Goal: Task Accomplishment & Management: Use online tool/utility

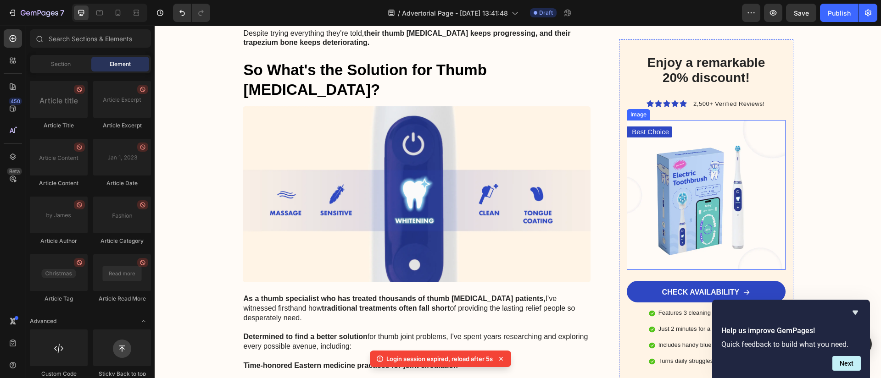
scroll to position [2570, 0]
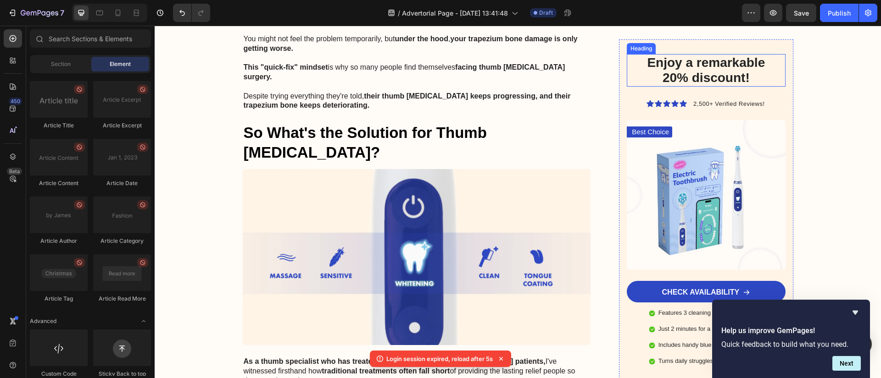
click at [698, 59] on div "Enjoy a remarkable 20% discount! Heading" at bounding box center [705, 70] width 158 height 33
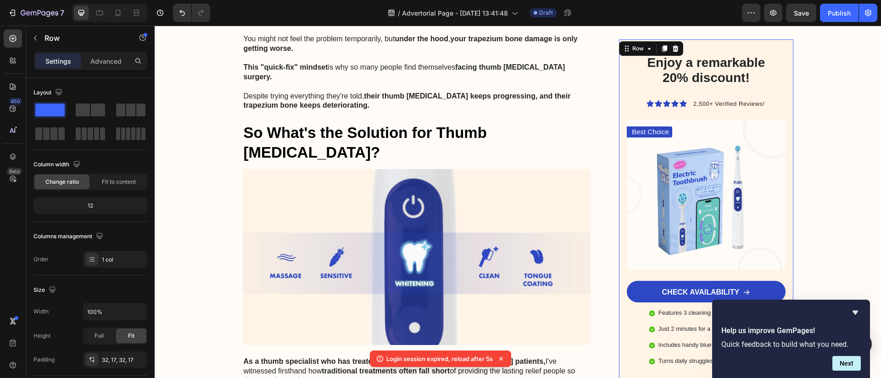
click at [715, 45] on div "Enjoy a remarkable 20% discount! Heading Icon Icon Icon Icon Icon Icon List 2,5…" at bounding box center [706, 210] width 174 height 342
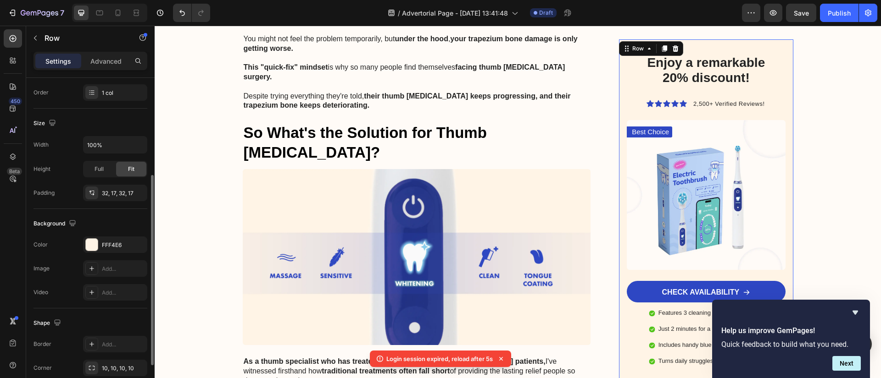
scroll to position [233, 0]
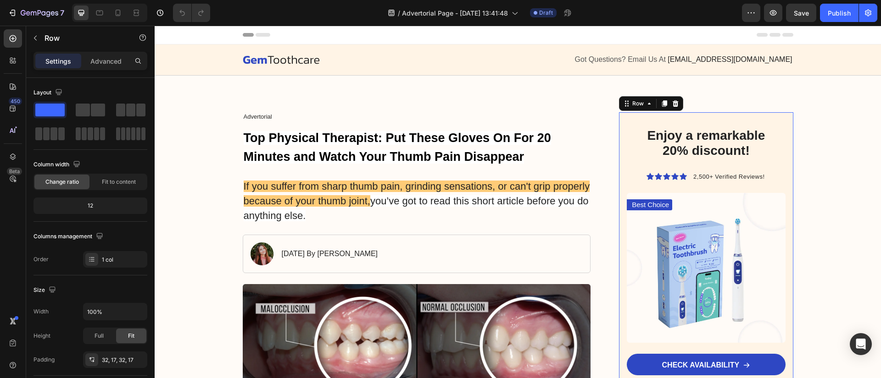
click at [778, 122] on div "Enjoy a remarkable 20% discount! Heading Icon Icon Icon Icon Icon Icon List 2,5…" at bounding box center [706, 283] width 174 height 342
click at [109, 67] on div "Advanced" at bounding box center [106, 61] width 46 height 15
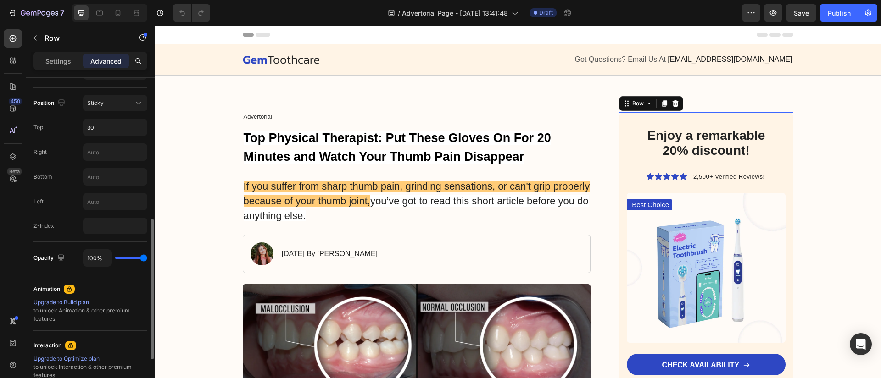
scroll to position [327, 0]
click at [109, 105] on div "Sticky" at bounding box center [110, 102] width 47 height 8
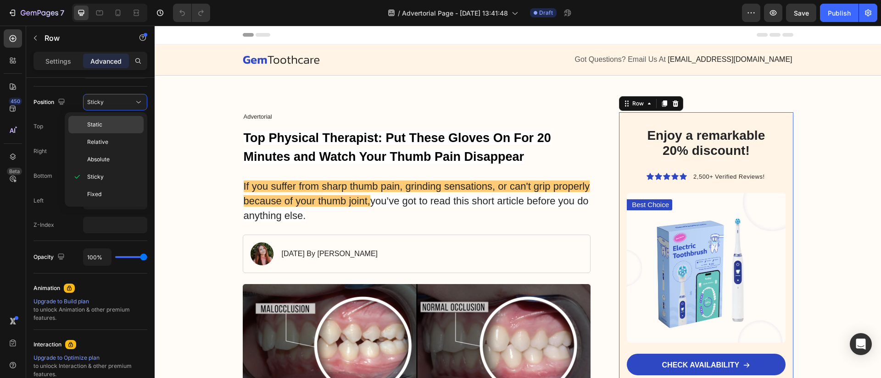
click at [111, 123] on p "Static" at bounding box center [113, 125] width 52 height 8
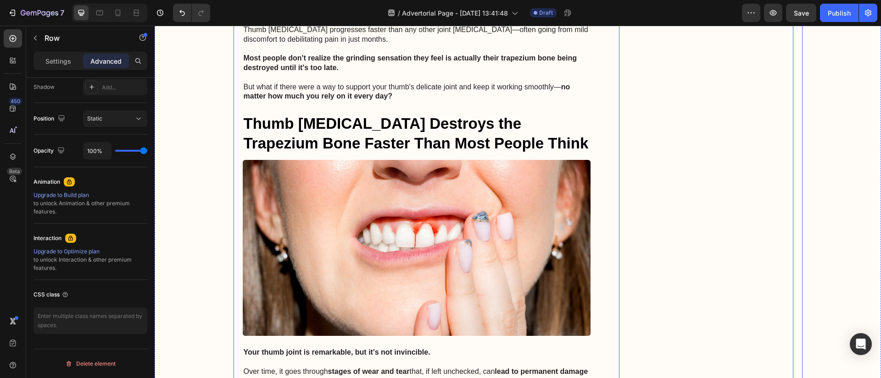
scroll to position [0, 0]
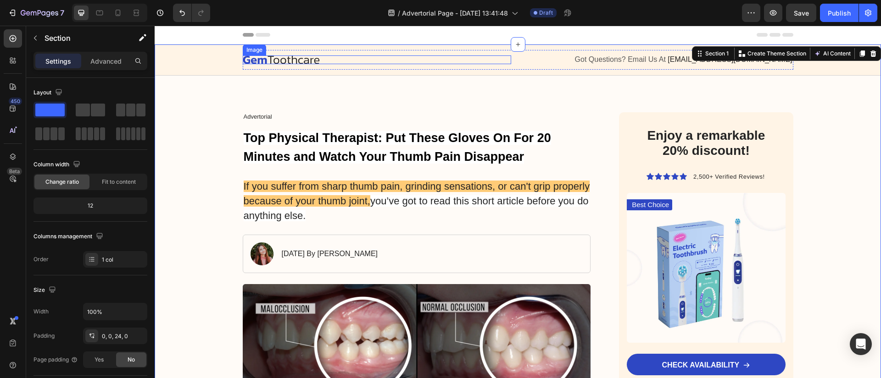
click at [306, 57] on img at bounding box center [281, 59] width 77 height 9
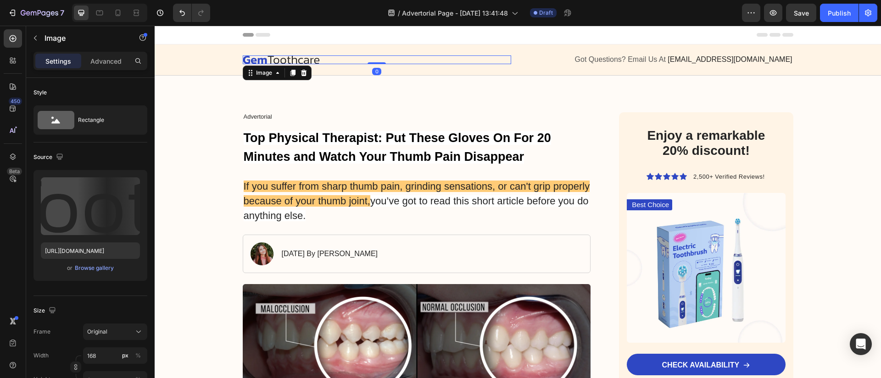
drag, startPoint x: 305, startPoint y: 57, endPoint x: 301, endPoint y: 62, distance: 6.5
click at [305, 57] on img at bounding box center [281, 59] width 77 height 9
click at [301, 63] on img at bounding box center [281, 59] width 77 height 9
click at [305, 61] on img at bounding box center [281, 59] width 77 height 9
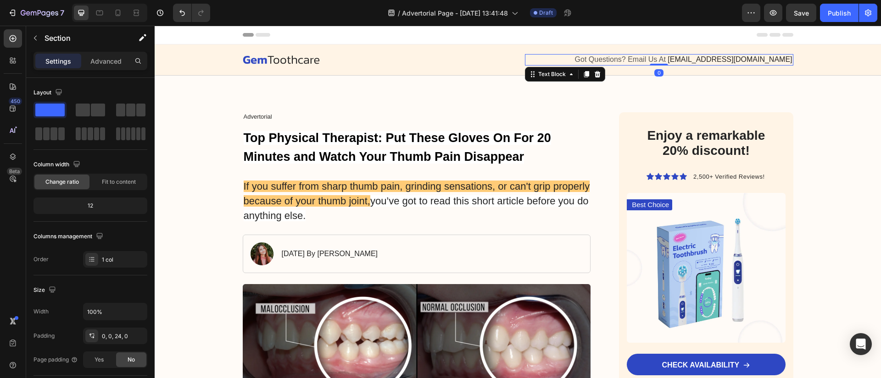
click at [632, 61] on span "Got Questions? Email Us At" at bounding box center [620, 59] width 91 height 8
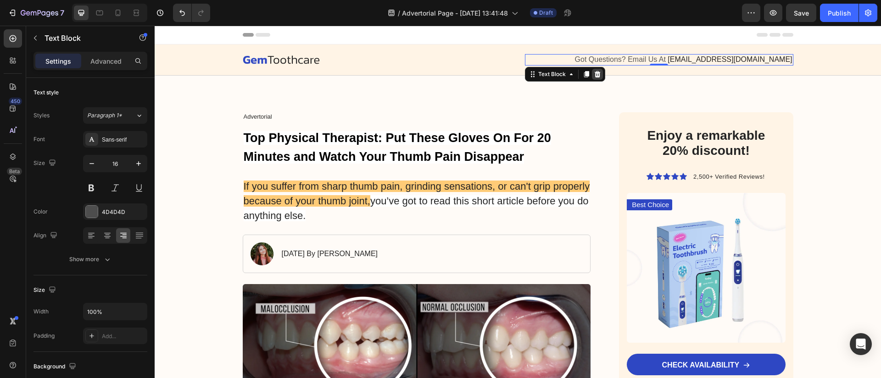
click at [596, 72] on icon at bounding box center [596, 74] width 7 height 7
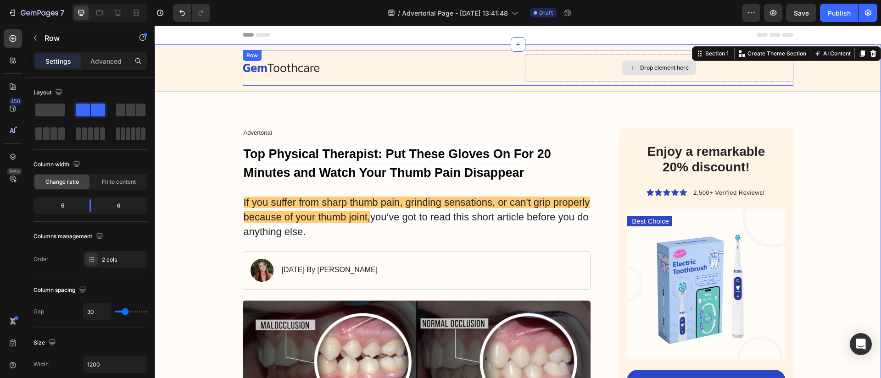
click at [748, 72] on div "Drop element here" at bounding box center [659, 68] width 268 height 28
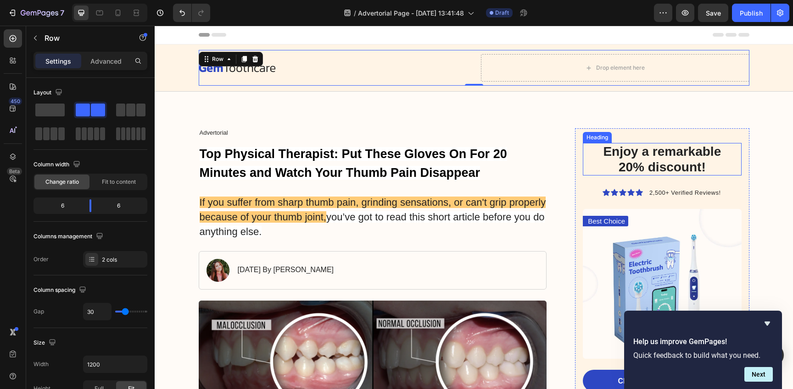
click at [698, 158] on h2 "Enjoy a remarkable 20% discount!" at bounding box center [662, 159] width 144 height 33
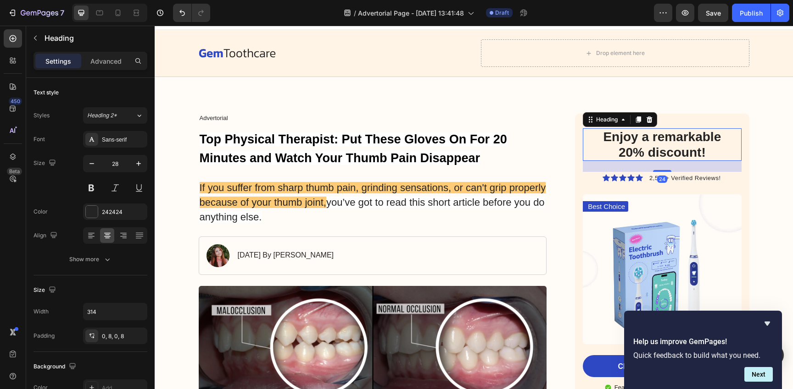
scroll to position [22, 0]
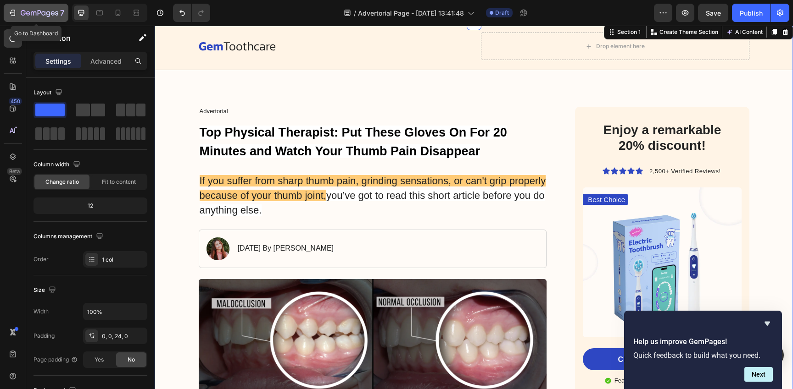
click at [8, 16] on icon "button" at bounding box center [12, 12] width 9 height 9
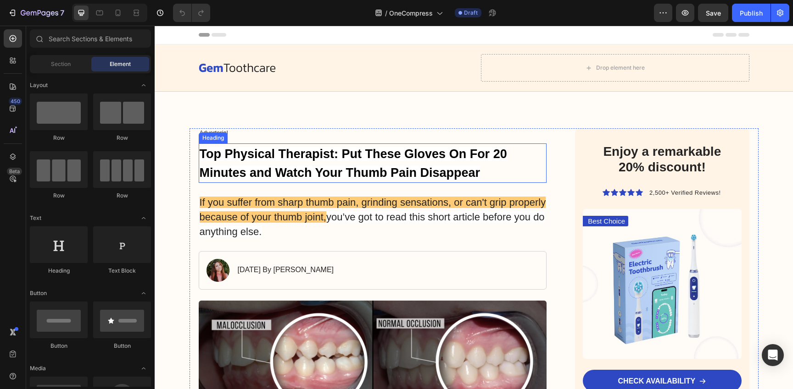
click at [356, 165] on strong "Top Physical Therapist: Put These Gloves On For 20 Minutes and Watch Your Thumb…" at bounding box center [353, 163] width 307 height 33
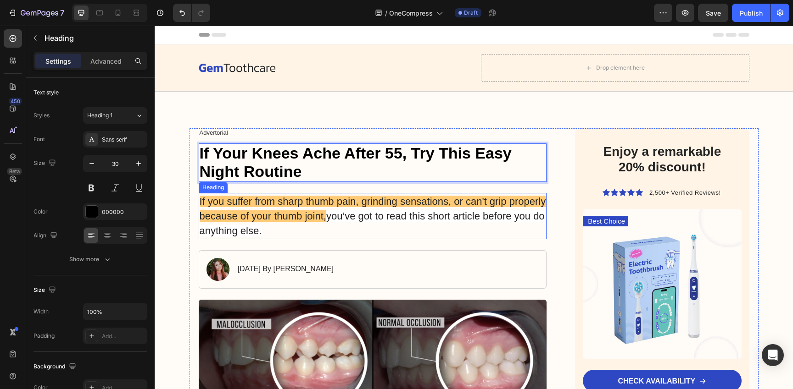
click at [303, 204] on span "If you suffer from sharp thumb pain, grinding sensations, or can't grip properl…" at bounding box center [373, 209] width 346 height 26
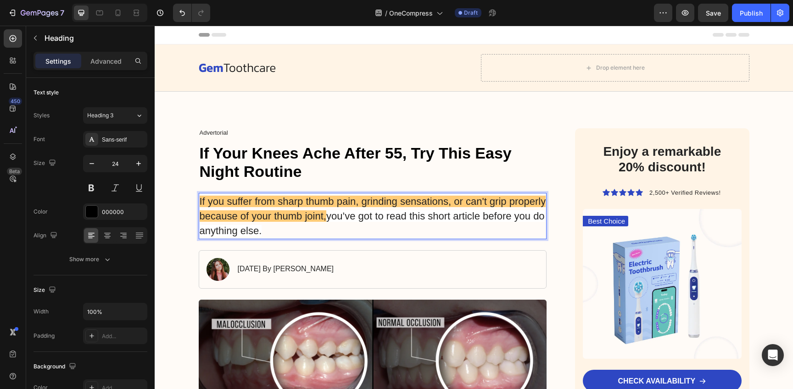
click at [375, 215] on span "you’ve got to read this short article before you do anything else." at bounding box center [372, 224] width 345 height 26
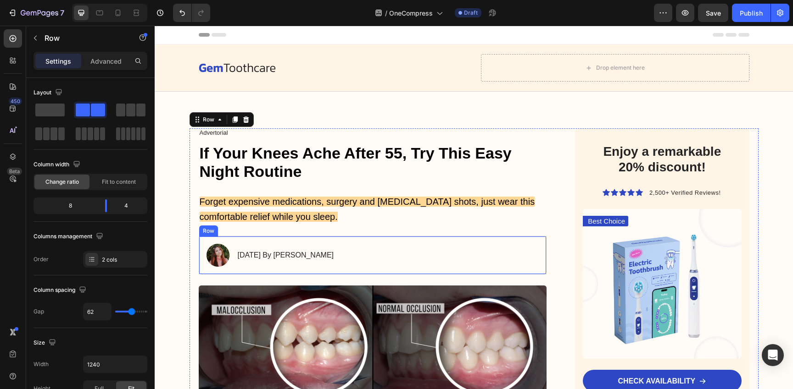
click at [366, 255] on div "Image January 18, 2024 By Maria Noman Text Block Row" at bounding box center [373, 255] width 348 height 39
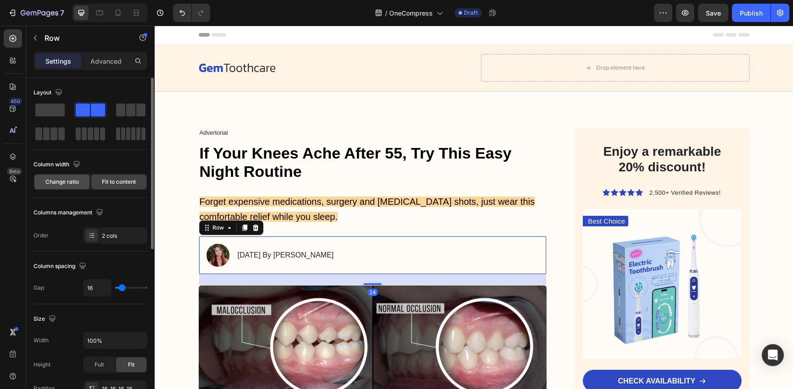
click at [74, 184] on span "Change ratio" at bounding box center [61, 182] width 33 height 8
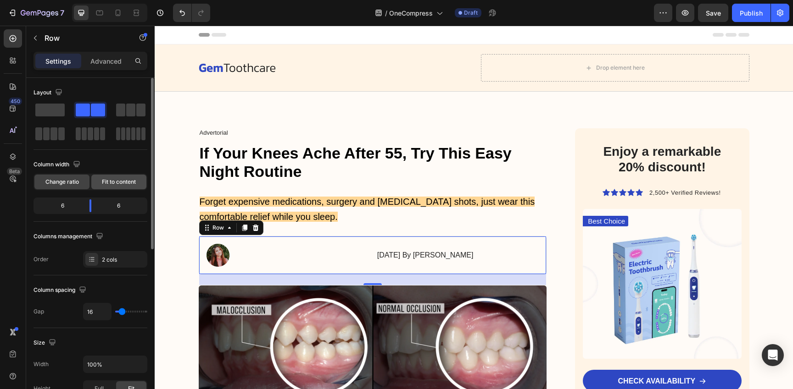
click at [128, 182] on span "Fit to content" at bounding box center [119, 182] width 34 height 8
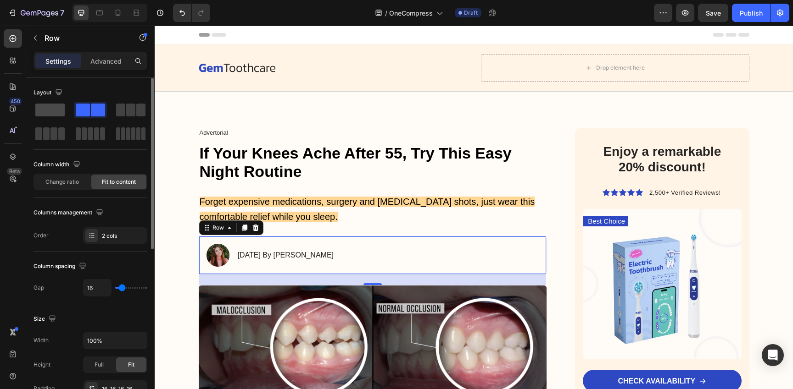
click at [56, 115] on span at bounding box center [49, 110] width 29 height 13
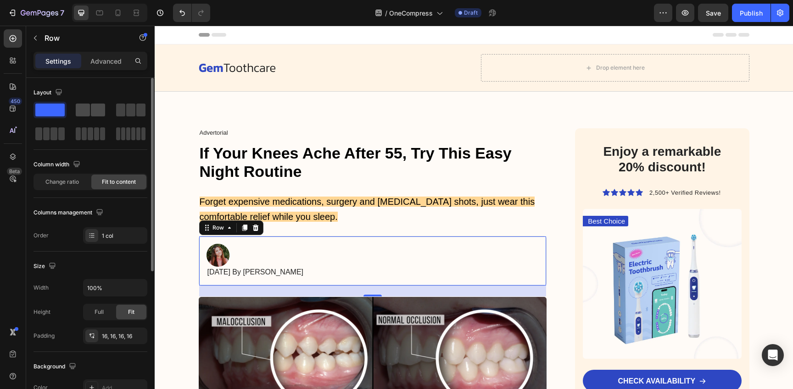
click at [83, 108] on span at bounding box center [83, 110] width 14 height 13
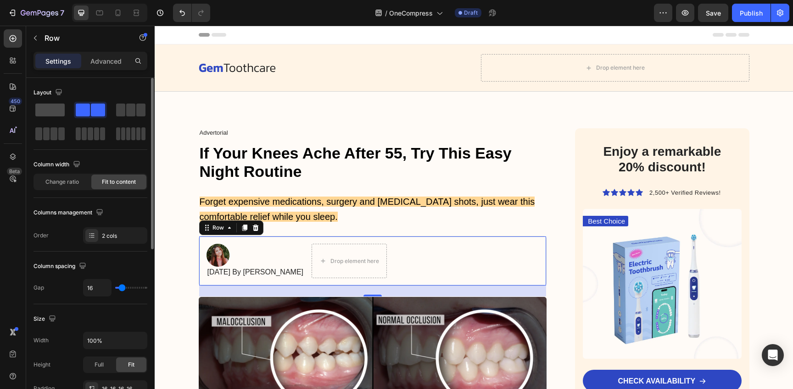
click at [52, 110] on span at bounding box center [49, 110] width 29 height 13
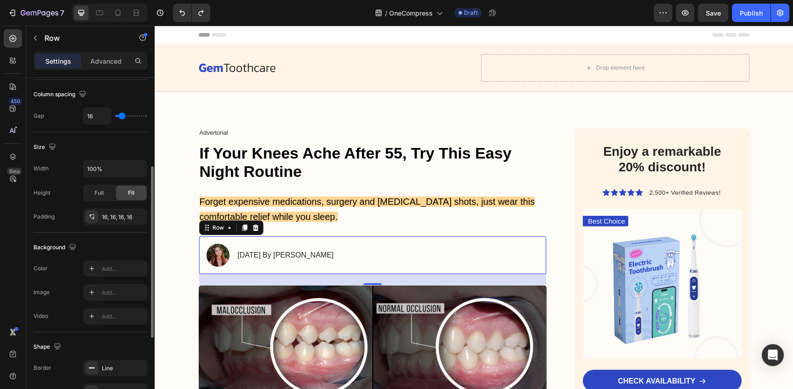
scroll to position [174, 0]
click at [103, 195] on span "Full" at bounding box center [98, 191] width 9 height 8
click at [139, 194] on div "Fit" at bounding box center [131, 191] width 30 height 15
type input "3"
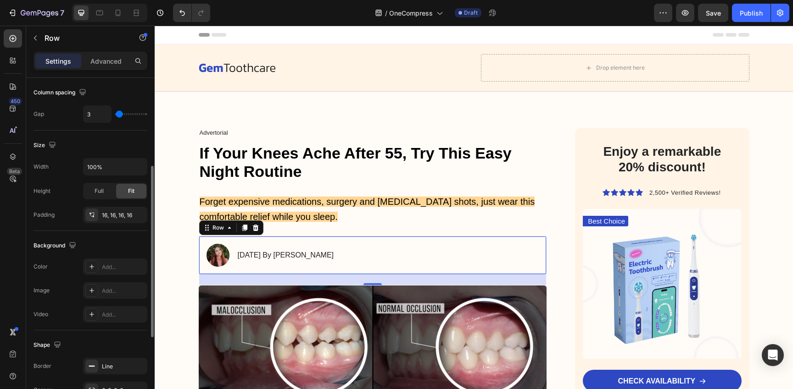
type input "0"
drag, startPoint x: 121, startPoint y: 113, endPoint x: 111, endPoint y: 113, distance: 9.6
type input "0"
click at [115, 113] on input "range" at bounding box center [131, 114] width 32 height 2
type input "16"
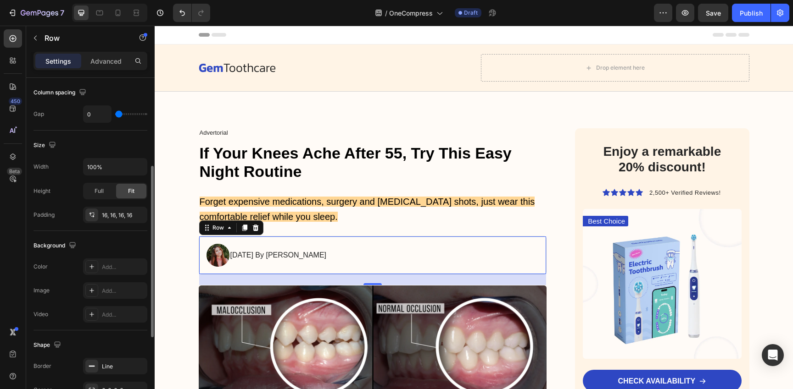
type input "16"
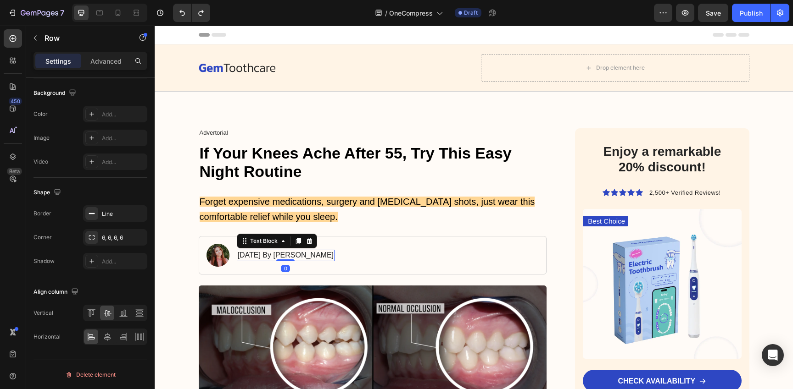
click at [287, 256] on p "[DATE] By [PERSON_NAME]" at bounding box center [286, 256] width 96 height 10
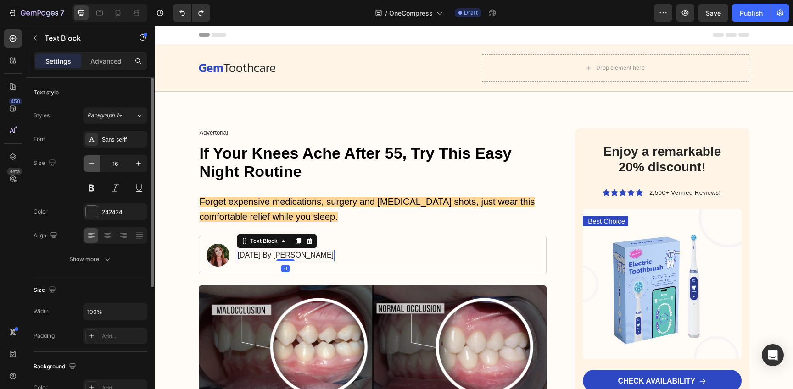
click at [91, 164] on icon "button" at bounding box center [91, 163] width 9 height 9
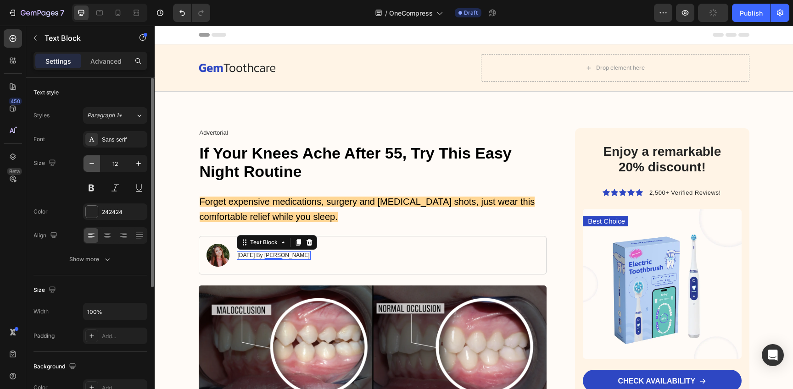
type input "11"
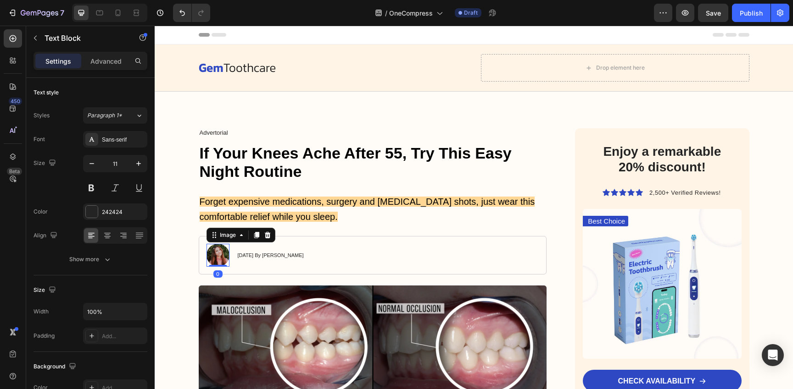
click at [216, 256] on img at bounding box center [217, 255] width 23 height 23
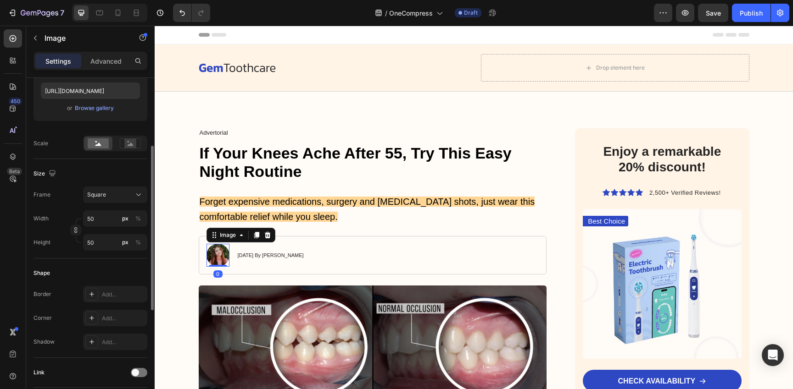
scroll to position [177, 0]
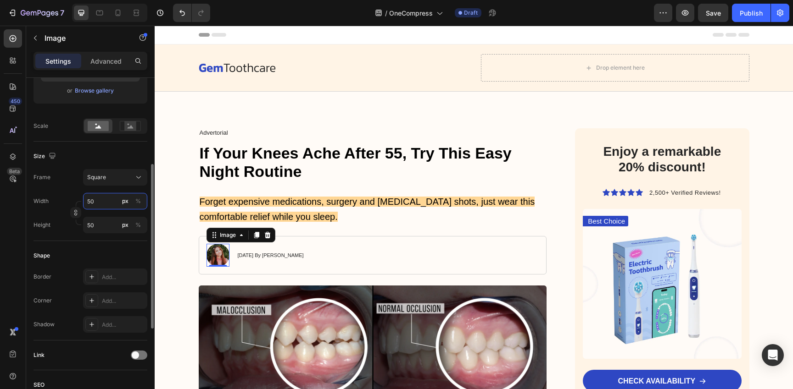
click at [105, 201] on input "50" at bounding box center [115, 201] width 64 height 17
type input "3"
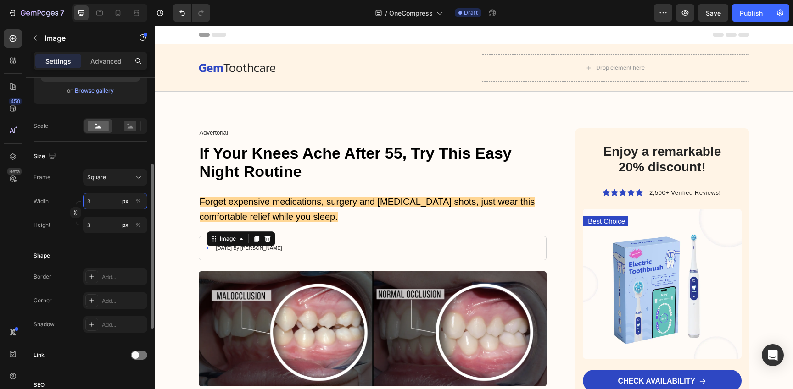
type input "30"
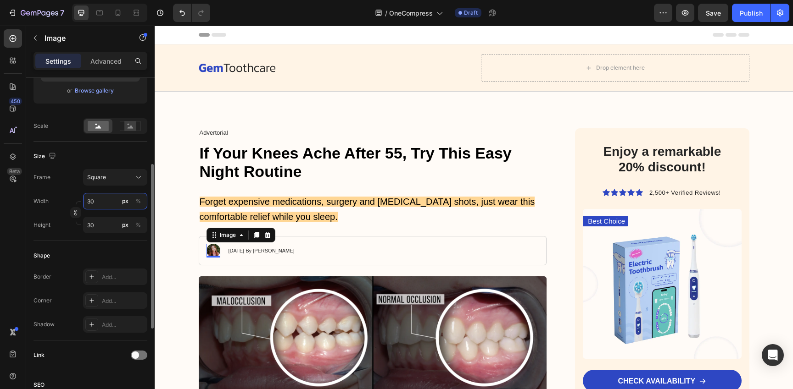
type input "3"
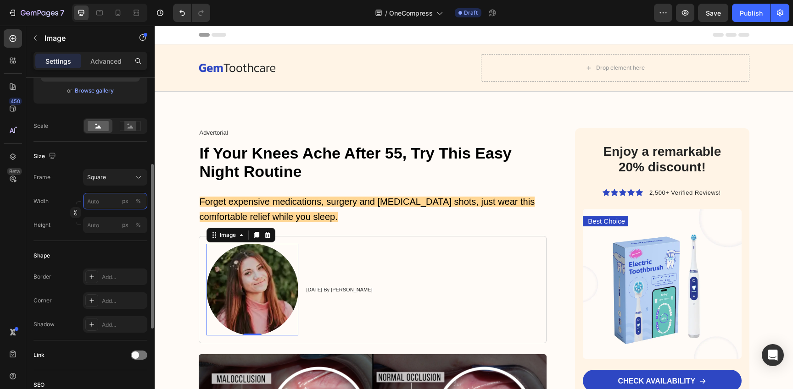
type input "0"
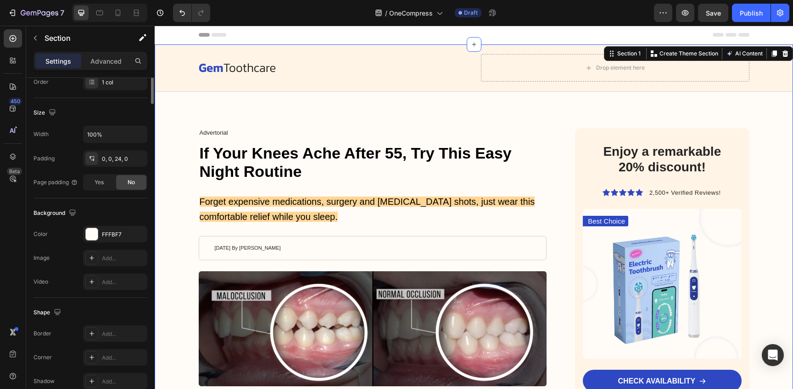
scroll to position [0, 0]
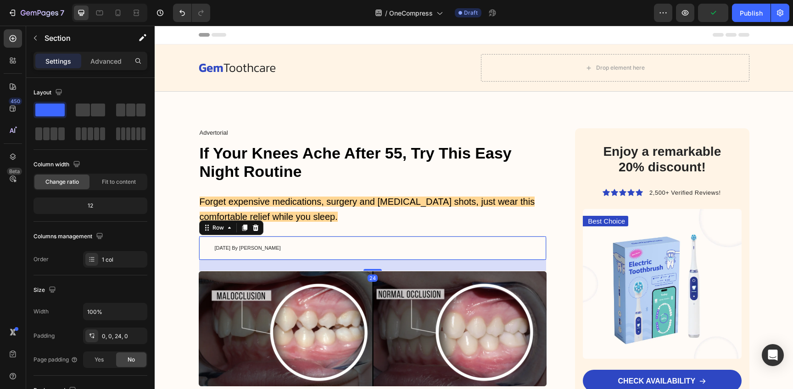
click at [526, 248] on div "Image January 18, 2024 By Maria Noman Text Block Row 24" at bounding box center [373, 248] width 348 height 24
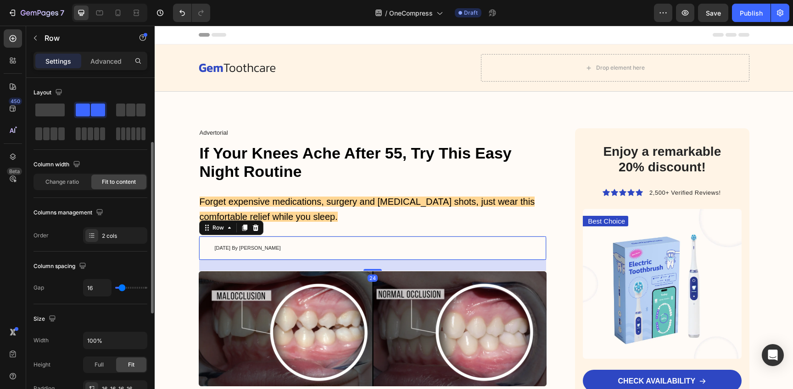
scroll to position [327, 0]
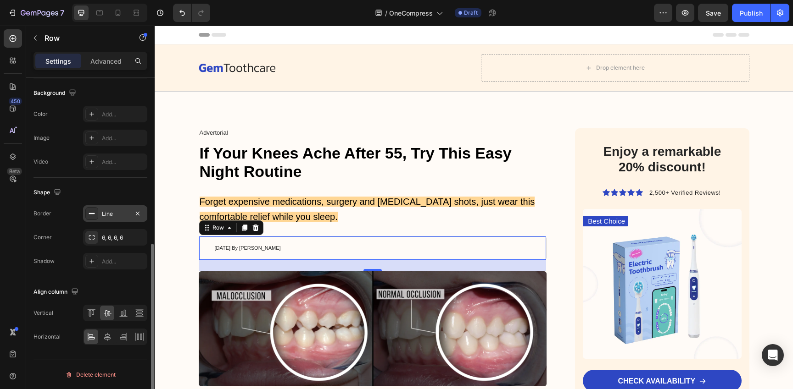
click at [122, 208] on div "Line" at bounding box center [115, 213] width 64 height 17
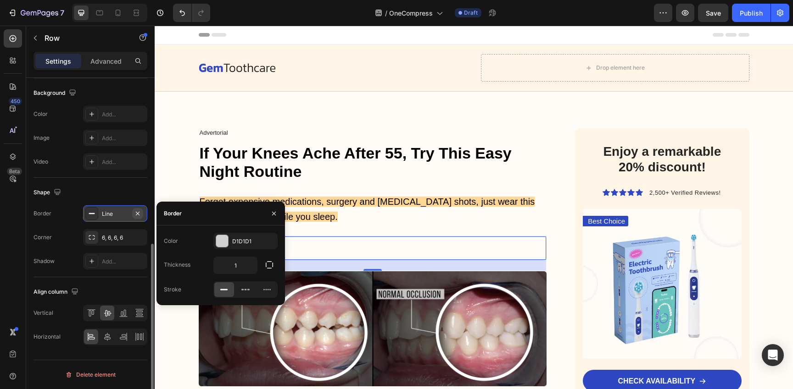
click at [139, 212] on icon "button" at bounding box center [137, 213] width 7 height 7
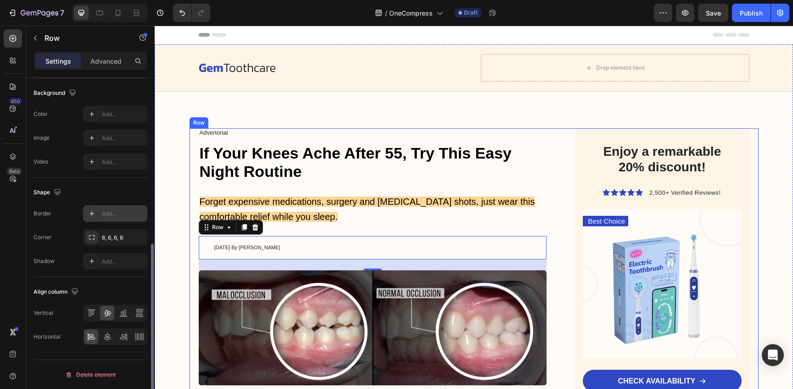
click at [468, 220] on p "⁠⁠⁠⁠⁠⁠⁠ Forget expensive medications, surgery and cortisone shots, just wear th…" at bounding box center [373, 209] width 346 height 30
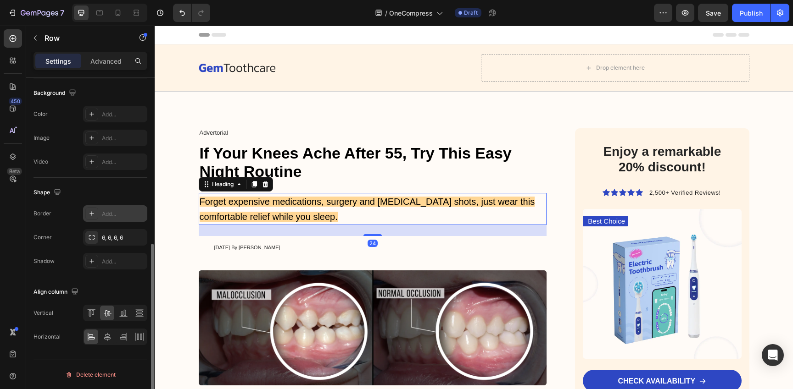
scroll to position [0, 0]
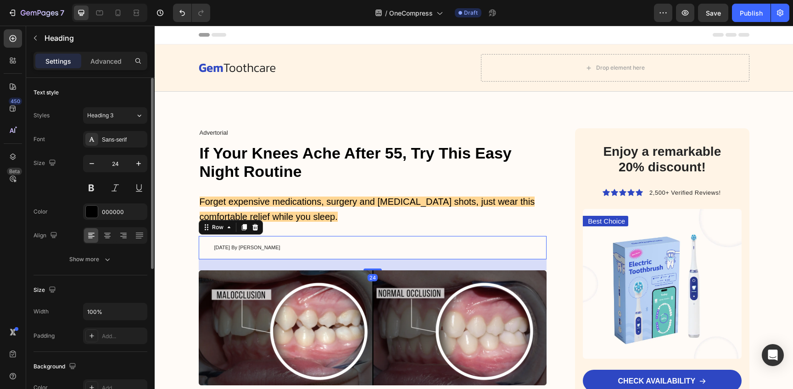
click at [313, 248] on div "Image January 18, 2024 By Maria Noman Text Block Row 24" at bounding box center [373, 247] width 348 height 23
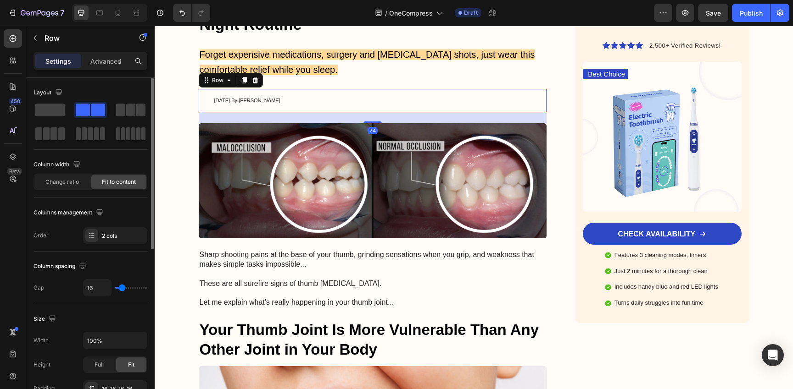
scroll to position [153, 0]
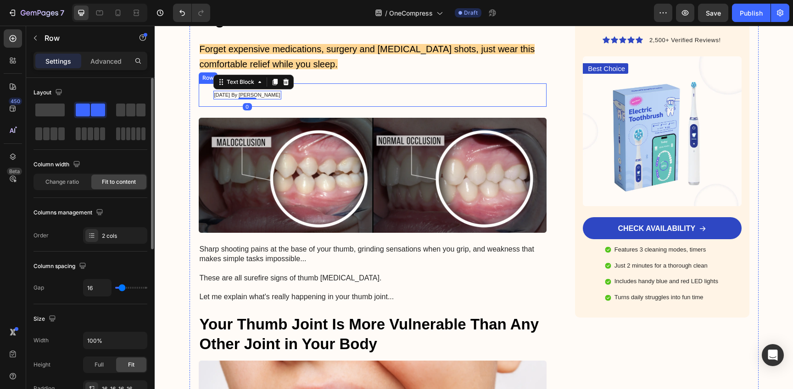
click at [306, 96] on div "Image January 18, 2024 By Maria Noman Text Block 0 Row" at bounding box center [373, 94] width 348 height 23
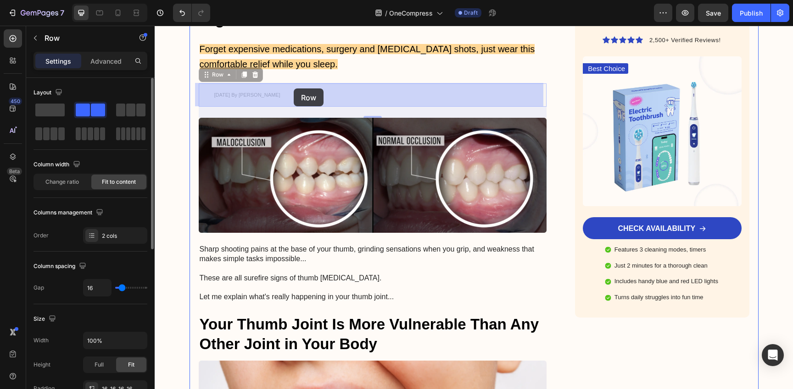
drag, startPoint x: 304, startPoint y: 90, endPoint x: 294, endPoint y: 89, distance: 10.6
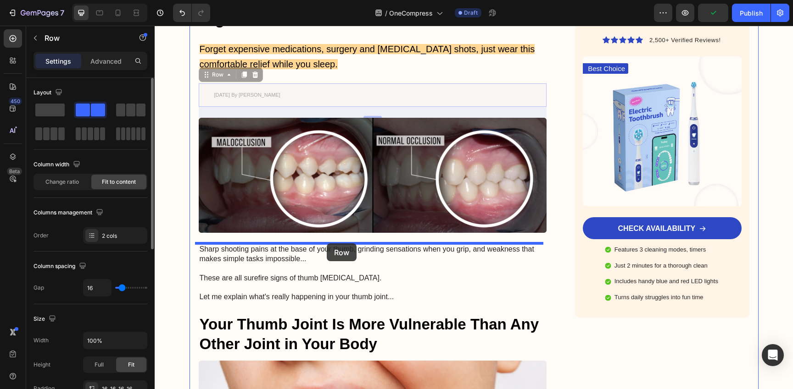
drag, startPoint x: 327, startPoint y: 93, endPoint x: 327, endPoint y: 239, distance: 146.8
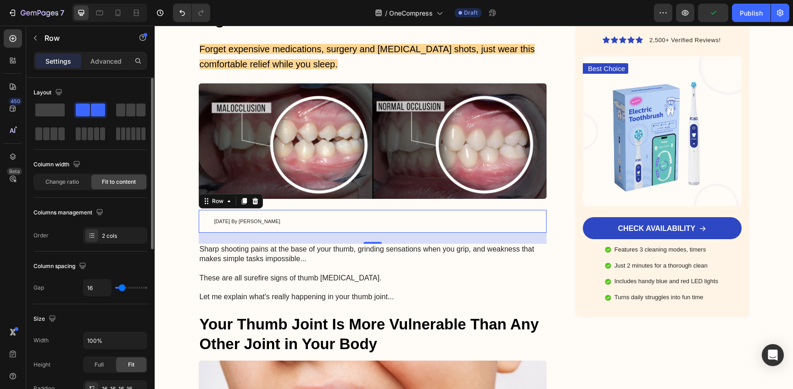
click at [315, 219] on div "Image January 18, 2024 By Maria Noman Text Block Row 24" at bounding box center [373, 221] width 348 height 23
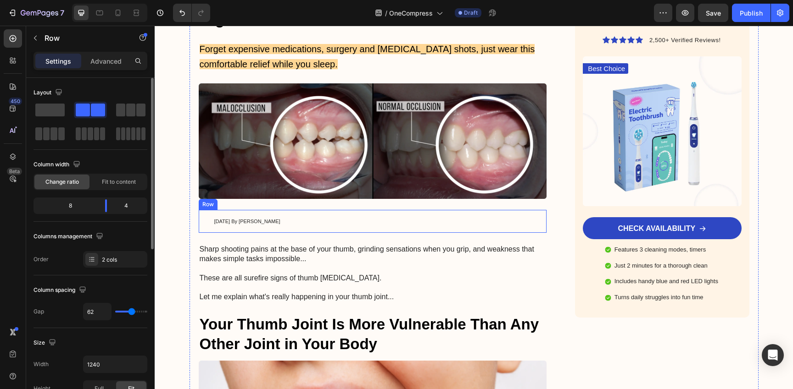
click at [309, 224] on div "Image January 18, 2024 By Maria Noman Text Block Row" at bounding box center [373, 221] width 348 height 23
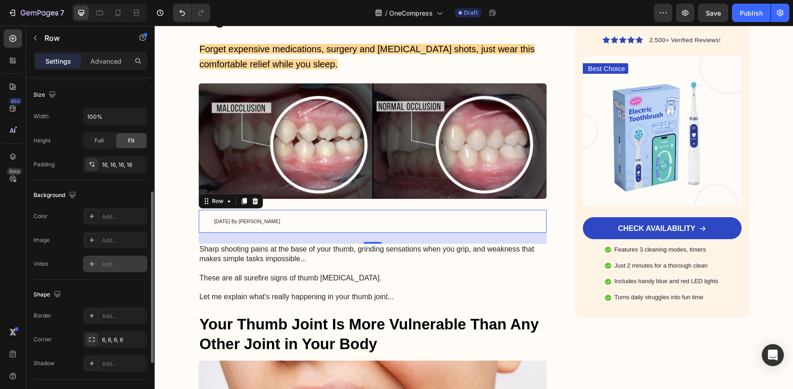
scroll to position [213, 0]
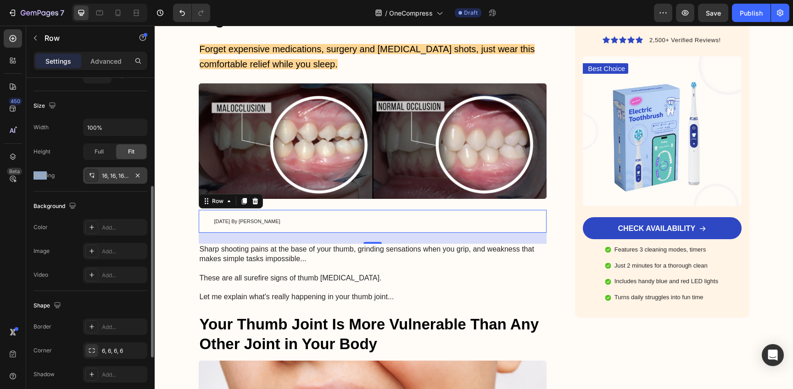
click at [116, 176] on div "16, 16, 16, 16" at bounding box center [115, 176] width 27 height 8
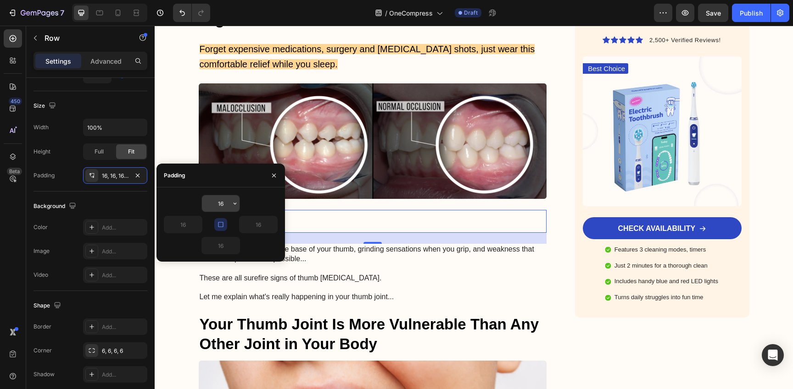
click at [227, 200] on input "16" at bounding box center [221, 203] width 38 height 17
click at [237, 204] on icon "button" at bounding box center [234, 203] width 7 height 7
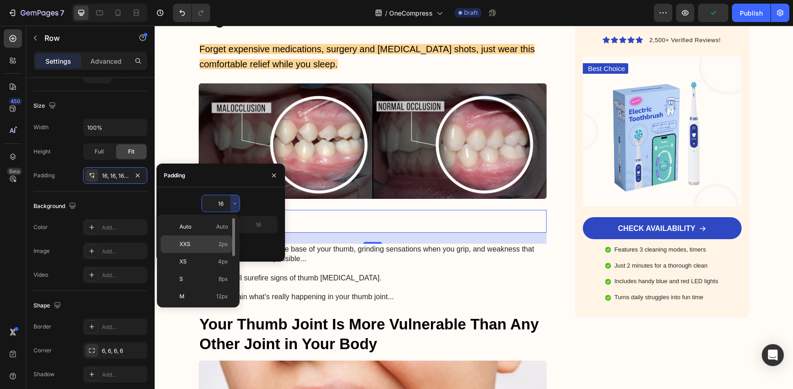
click at [203, 247] on p "XXS 2px" at bounding box center [203, 244] width 49 height 8
type input "2"
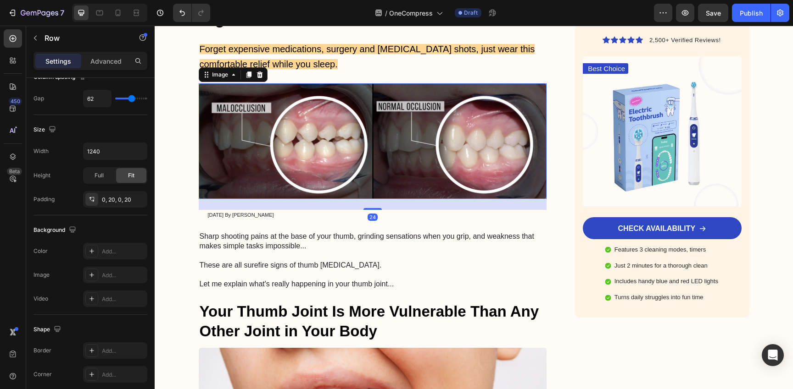
click at [312, 165] on img at bounding box center [373, 141] width 348 height 116
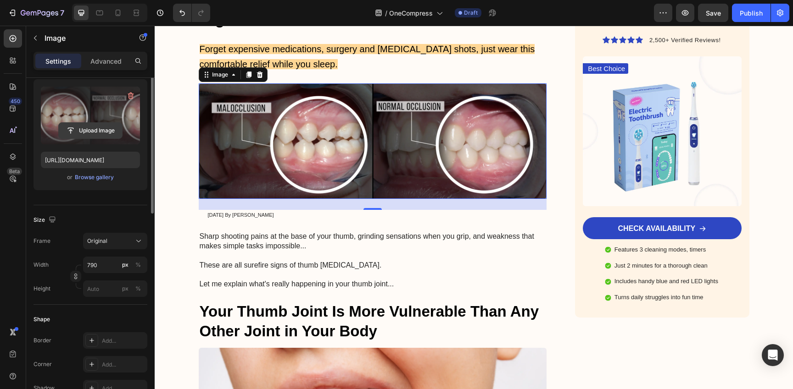
scroll to position [0, 0]
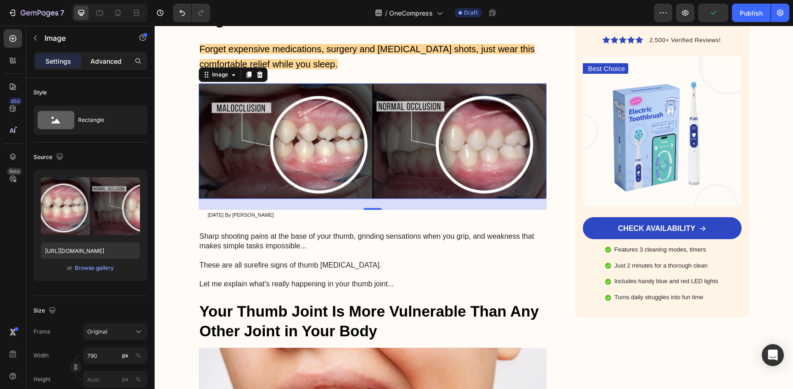
click at [113, 60] on p "Advanced" at bounding box center [105, 61] width 31 height 10
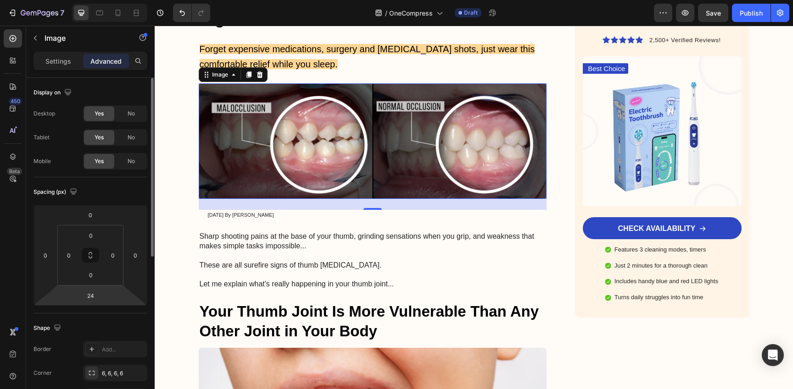
click at [105, 0] on html "7 / OneCompress Draft Preview Save Publish 450 Beta Sections(18) Elements(83) S…" at bounding box center [396, 0] width 793 height 0
type input "10"
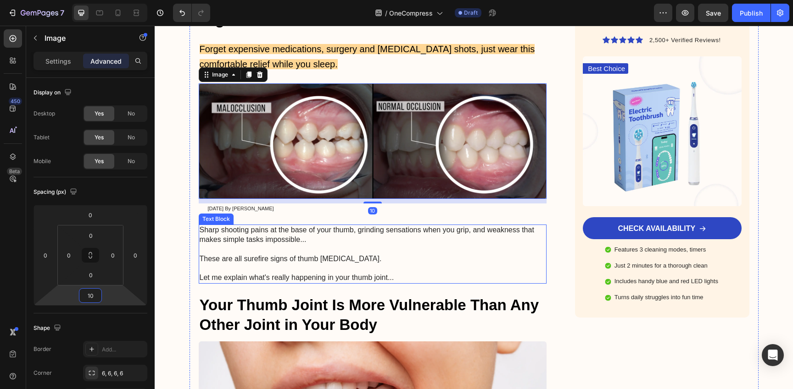
click at [239, 244] on p "Sharp shooting pains at the base of your thumb, grinding sensations when you gr…" at bounding box center [373, 235] width 346 height 19
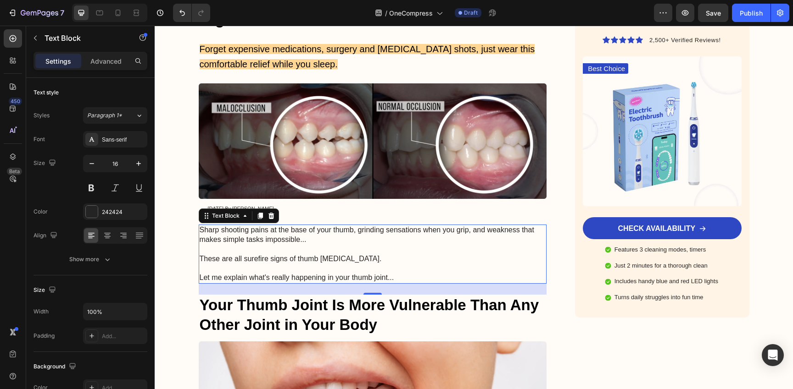
click at [368, 238] on p "Sharp shooting pains at the base of your thumb, grinding sensations when you gr…" at bounding box center [373, 235] width 346 height 19
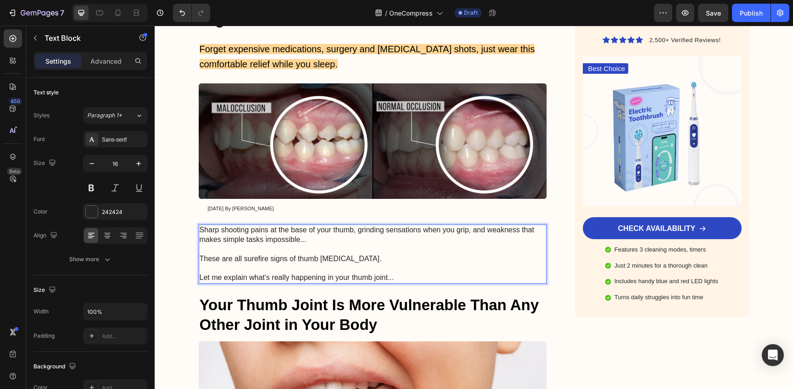
click at [368, 238] on p "Sharp shooting pains at the base of your thumb, grinding sensations when you gr…" at bounding box center [373, 235] width 346 height 19
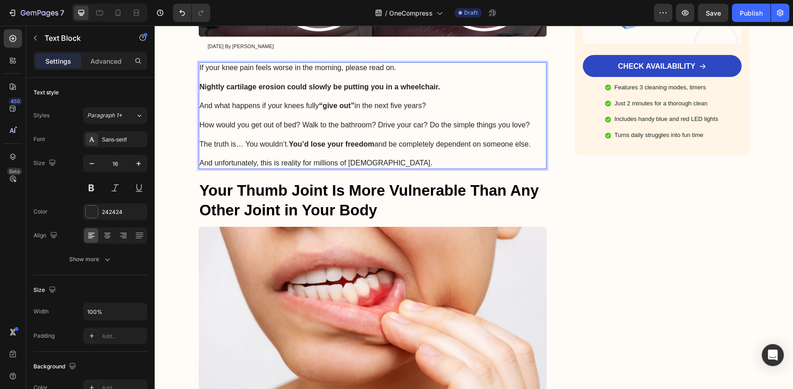
scroll to position [338, 0]
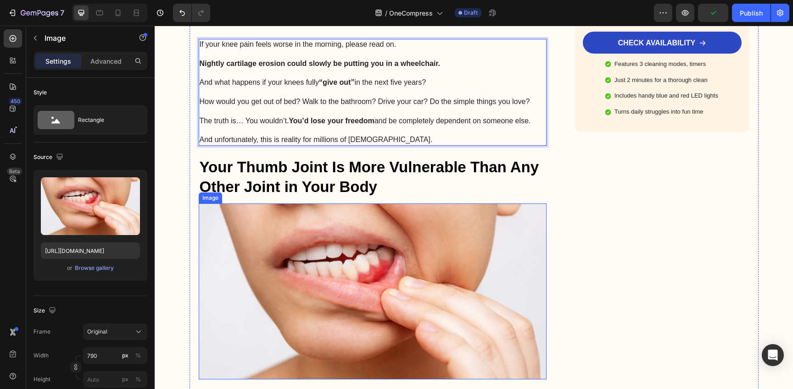
click at [365, 250] on img at bounding box center [373, 292] width 348 height 176
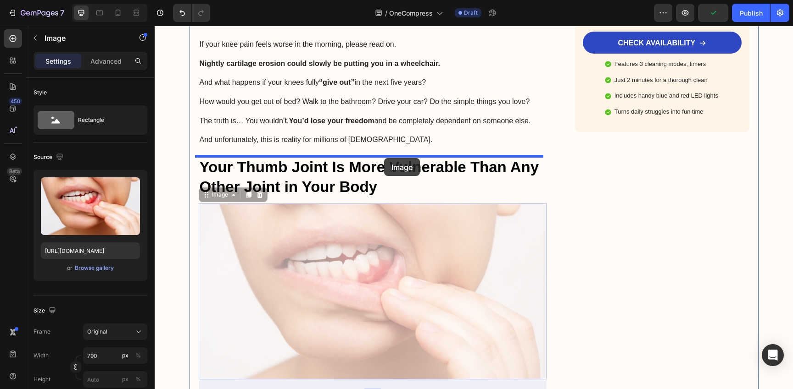
drag, startPoint x: 384, startPoint y: 243, endPoint x: 383, endPoint y: 159, distance: 83.5
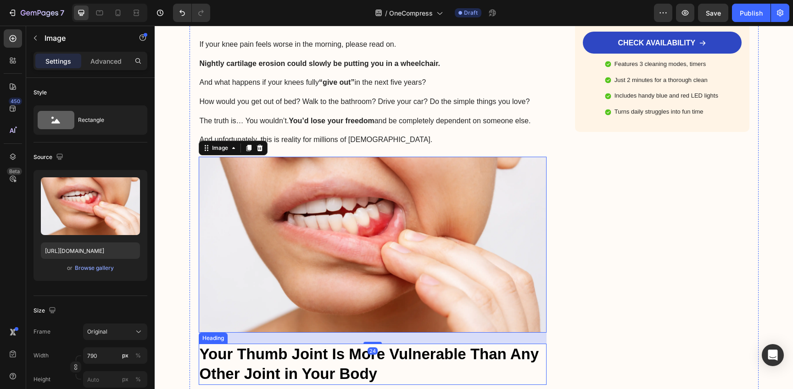
click at [391, 349] on strong "Your Thumb Joint Is More Vulnerable Than Any Other Joint in Your Body" at bounding box center [369, 364] width 339 height 37
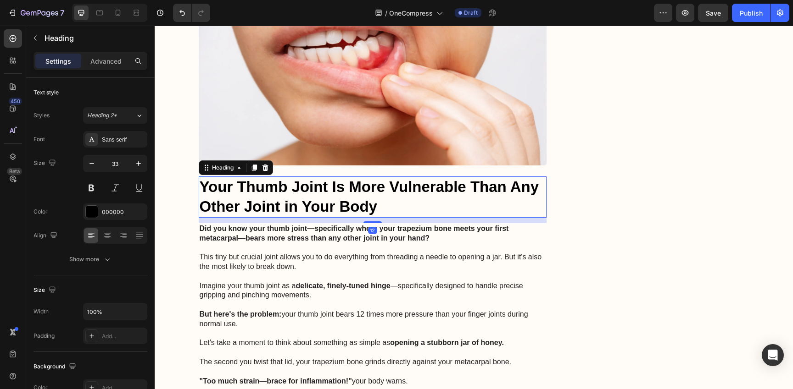
click at [319, 269] on p "This tiny but crucial joint allows you to do everything from threading a needle…" at bounding box center [373, 262] width 346 height 19
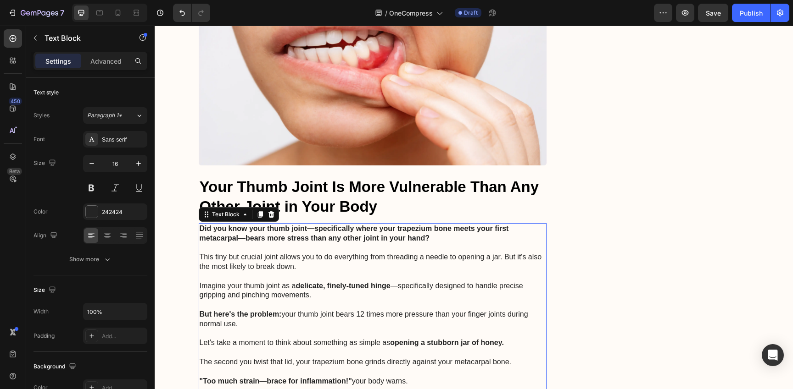
click at [319, 269] on p "This tiny but crucial joint allows you to do everything from threading a needle…" at bounding box center [373, 262] width 346 height 19
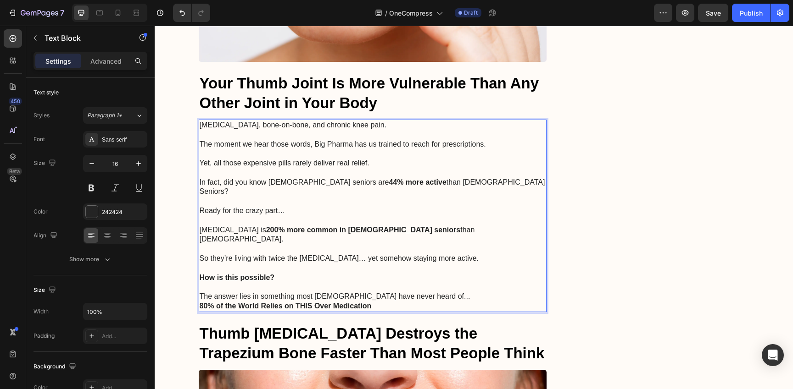
scroll to position [632, 0]
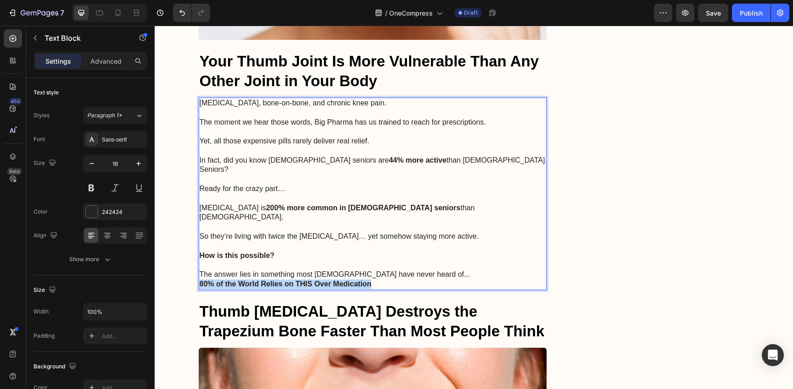
copy strong "80% of the World Relies on THIS Over Medication"
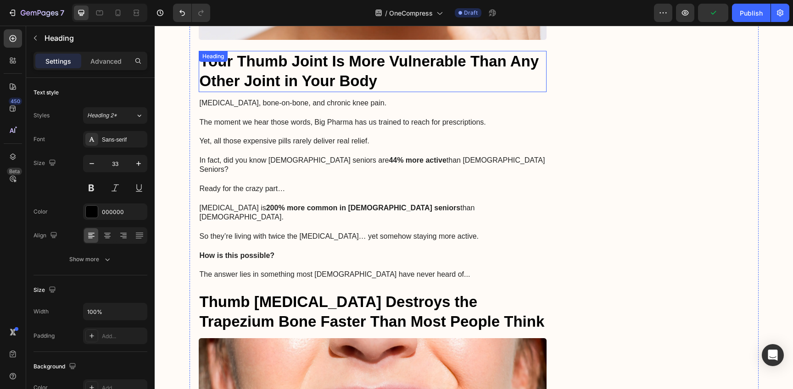
click at [283, 68] on strong "Your Thumb Joint Is More Vulnerable Than Any Other Joint in Your Body" at bounding box center [369, 71] width 339 height 37
click at [328, 76] on strong "Your Thumb Joint Is More Vulnerable Than Any Other Joint in Your Body" at bounding box center [369, 71] width 339 height 37
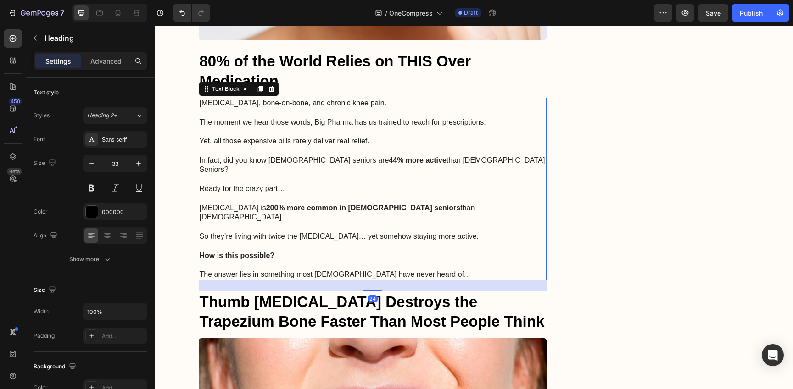
click at [371, 119] on p "The moment we hear those words, Big Pharma has us trained to reach for prescrip…" at bounding box center [373, 123] width 346 height 10
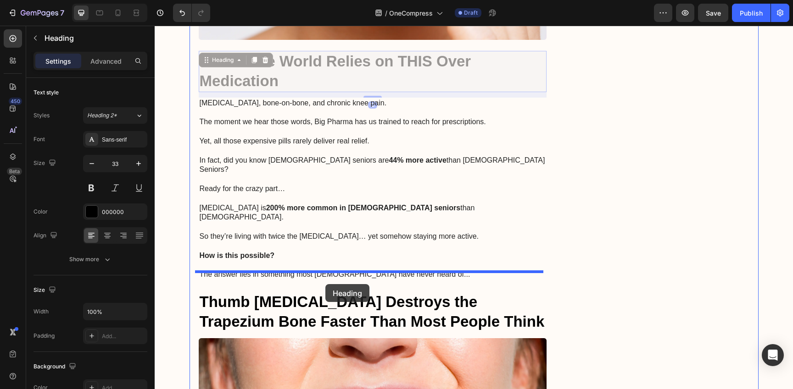
drag, startPoint x: 325, startPoint y: 70, endPoint x: 325, endPoint y: 284, distance: 214.2
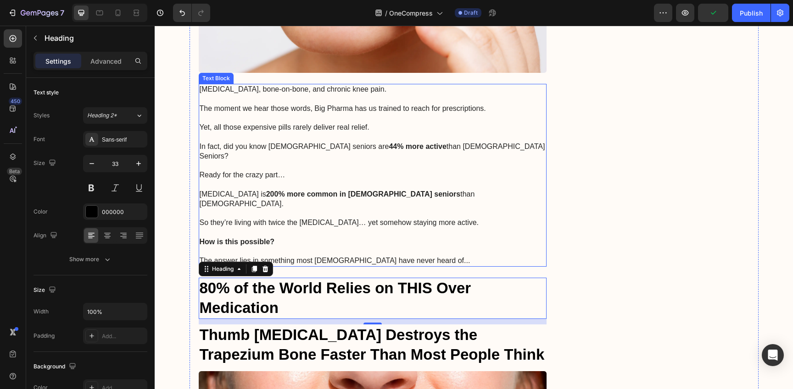
scroll to position [762, 0]
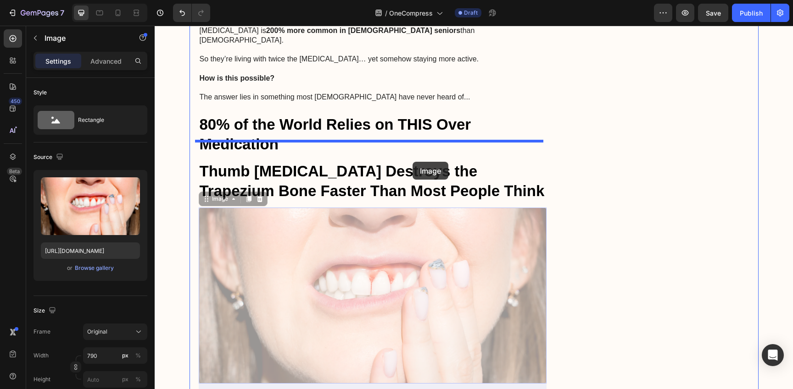
drag, startPoint x: 410, startPoint y: 274, endPoint x: 412, endPoint y: 162, distance: 111.5
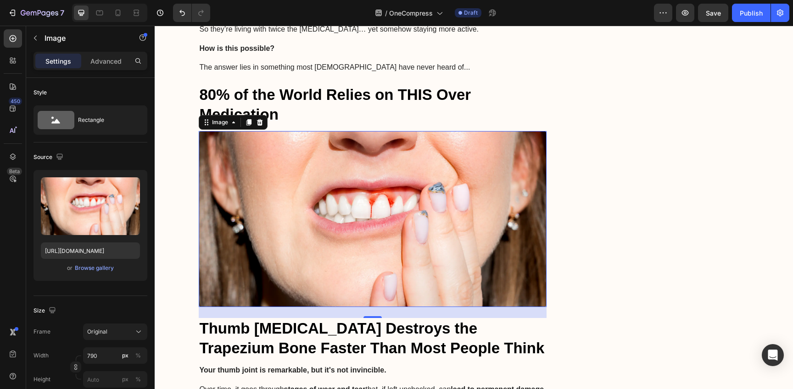
scroll to position [819, 0]
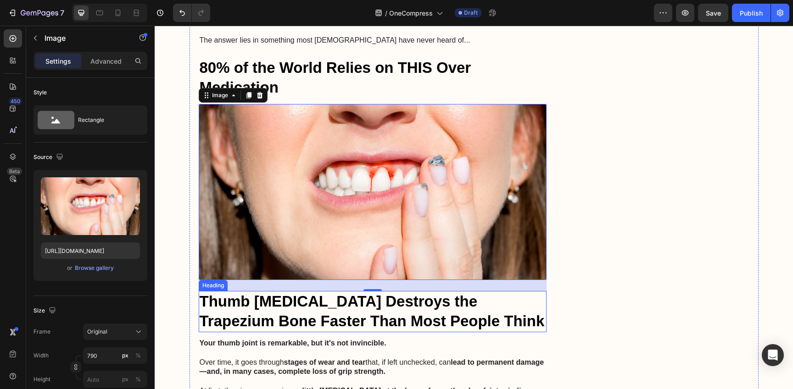
click at [335, 359] on strong "lead to permanent damage—and, in many cases, complete loss of grip strength." at bounding box center [372, 367] width 344 height 17
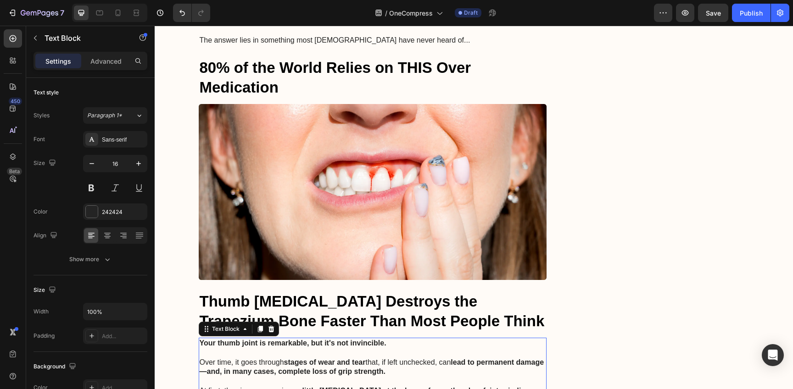
click at [335, 359] on strong "lead to permanent damage—and, in many cases, complete loss of grip strength." at bounding box center [372, 367] width 344 height 17
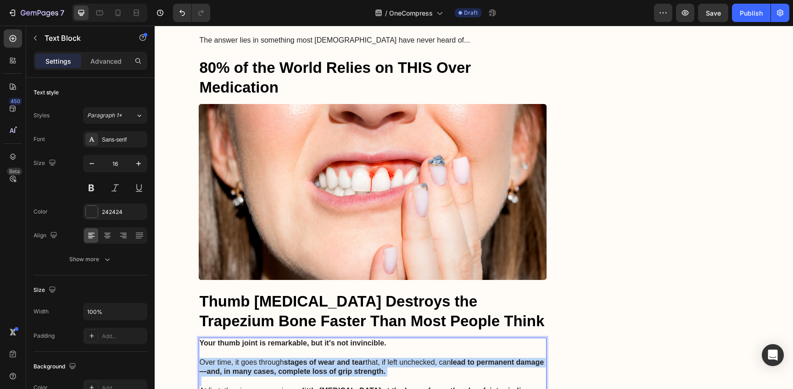
click at [335, 359] on strong "lead to permanent damage—and, in many cases, complete loss of grip strength." at bounding box center [372, 367] width 344 height 17
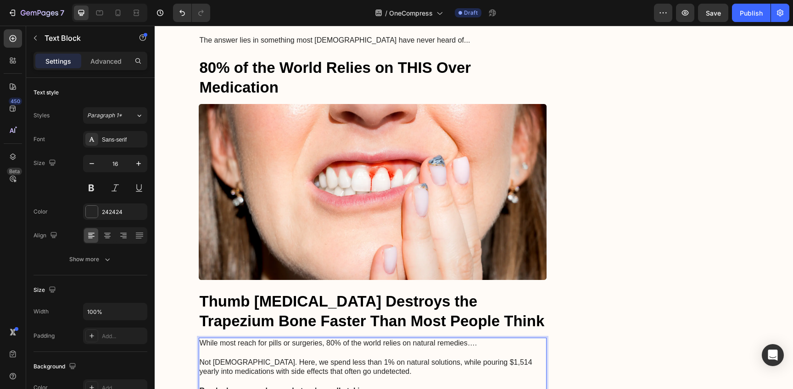
scroll to position [834, 0]
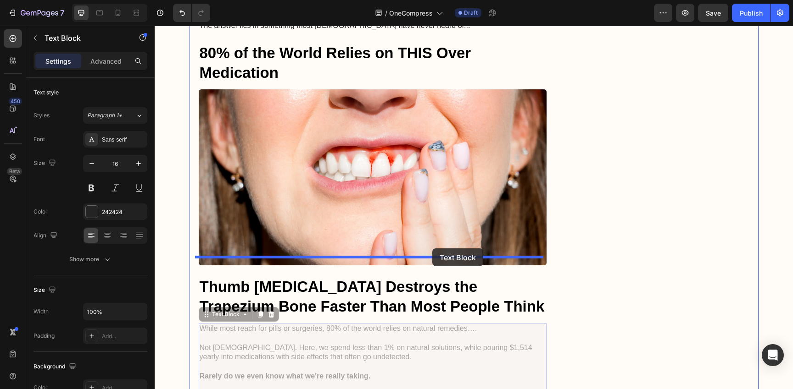
drag, startPoint x: 432, startPoint y: 317, endPoint x: 432, endPoint y: 249, distance: 68.3
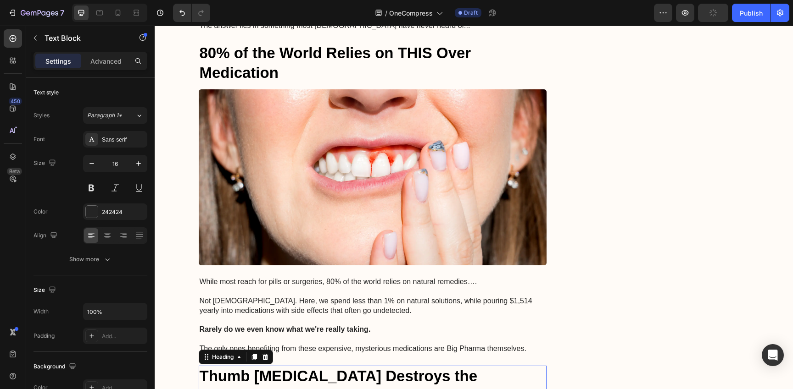
click at [371, 368] on strong "Thumb Arthritis Destroys the Trapezium Bone Faster Than Most People Think" at bounding box center [372, 386] width 345 height 37
click at [434, 368] on strong "Thumb Arthritis Destroys the Trapezium Bone Faster Than Most People Think" at bounding box center [372, 386] width 345 height 37
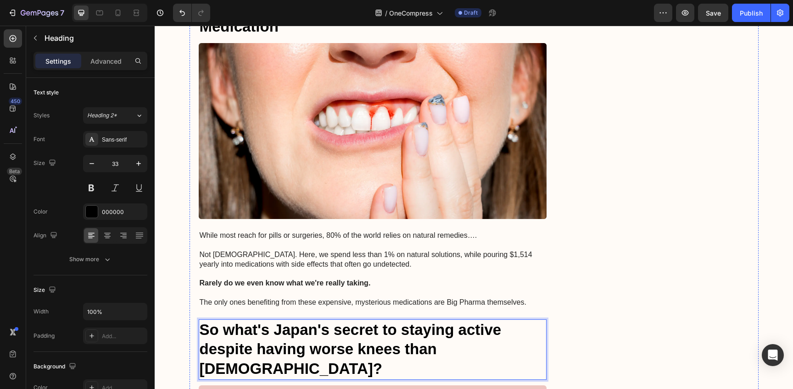
scroll to position [825, 0]
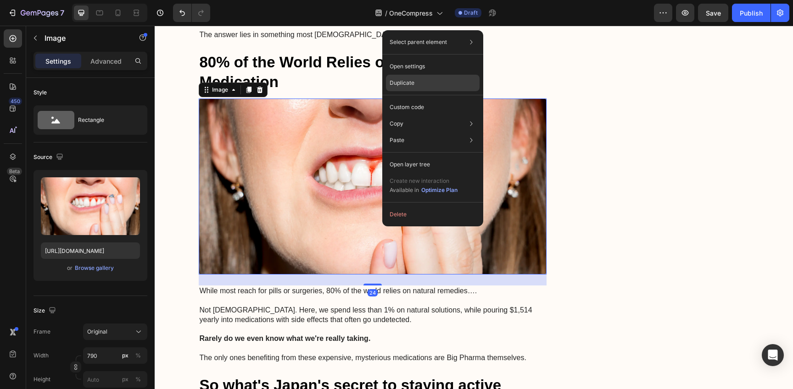
click at [428, 85] on div "Duplicate" at bounding box center [433, 83] width 94 height 17
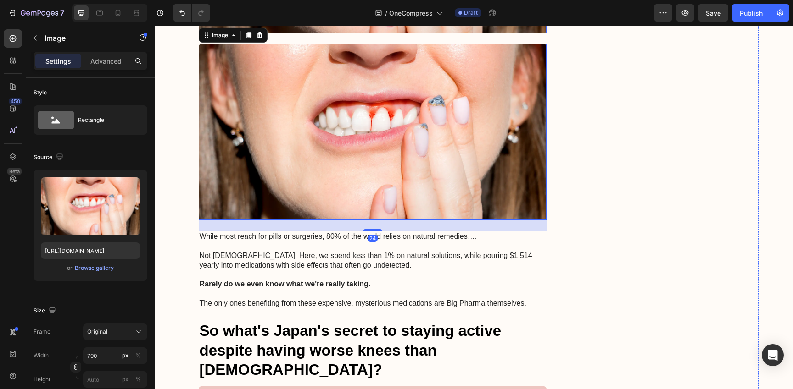
scroll to position [1068, 0]
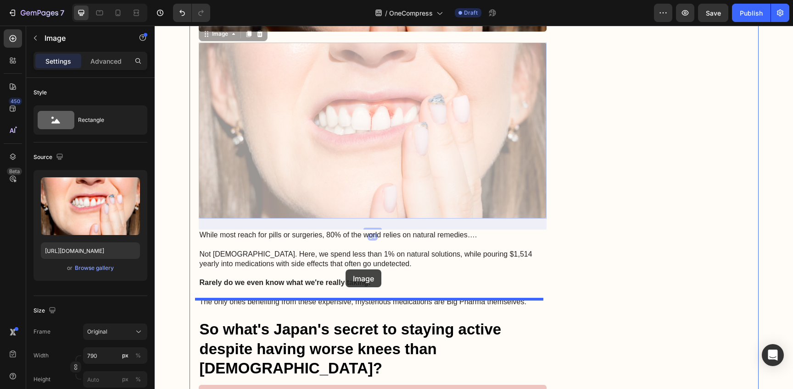
drag, startPoint x: 351, startPoint y: 103, endPoint x: 345, endPoint y: 270, distance: 167.0
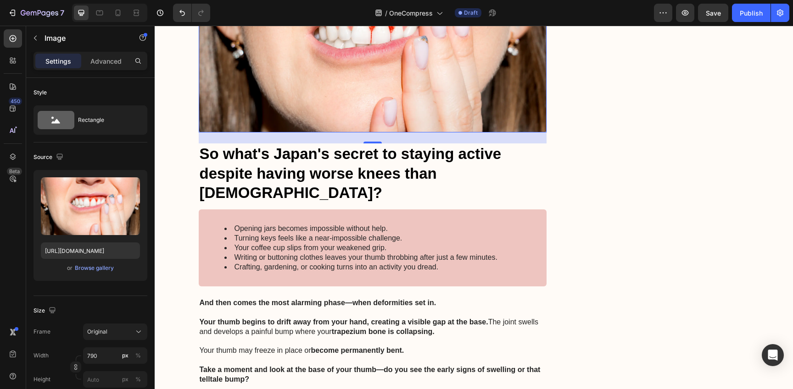
scroll to position [1250, 0]
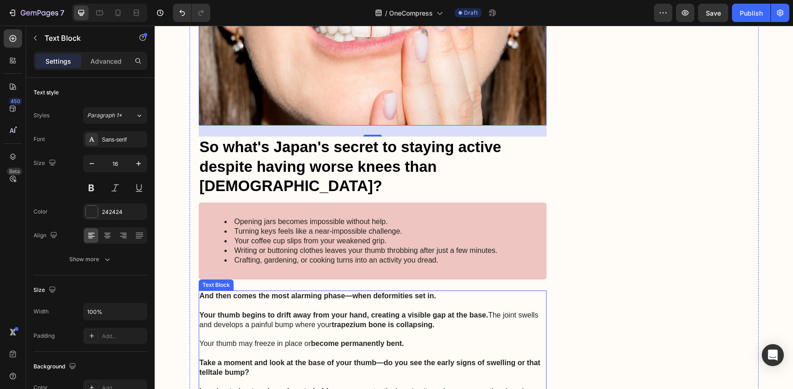
click at [442, 311] on p "Your thumb begins to drift away from your hand, creating a visible gap at the b…" at bounding box center [373, 320] width 346 height 19
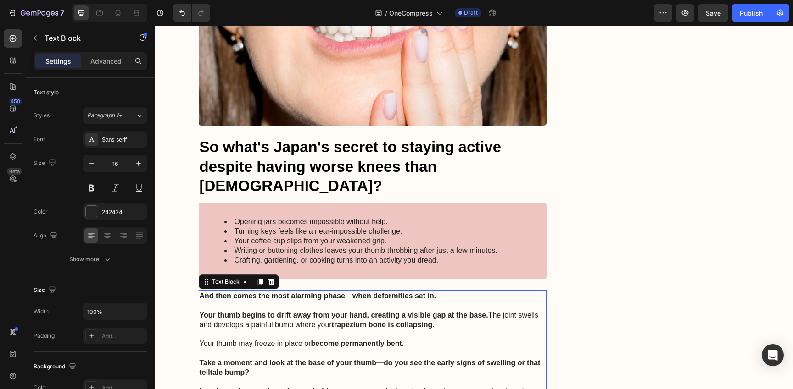
click at [442, 311] on p "Your thumb begins to drift away from your hand, creating a visible gap at the b…" at bounding box center [373, 320] width 346 height 19
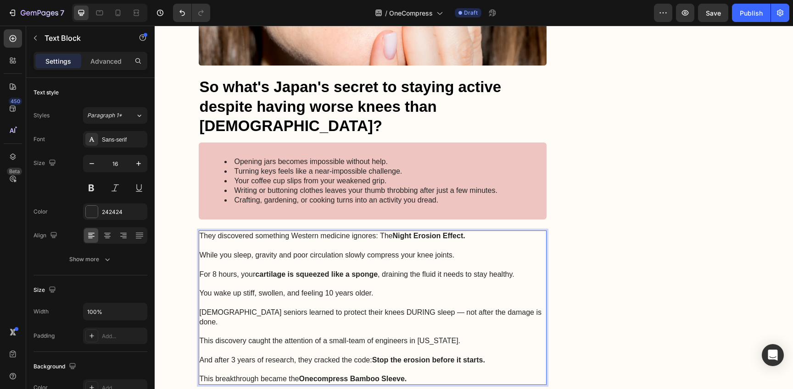
scroll to position [1311, 0]
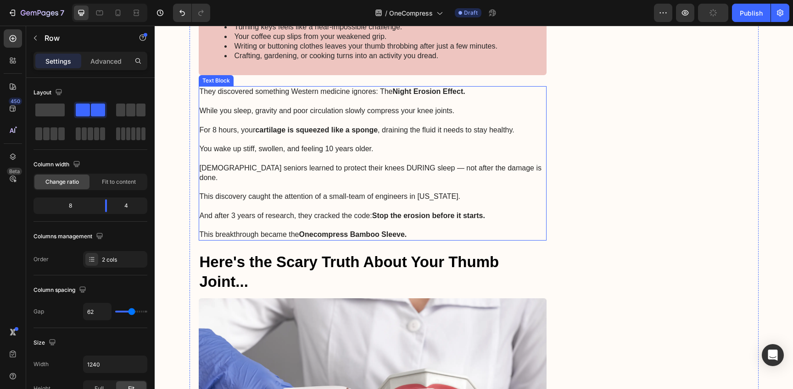
scroll to position [1458, 0]
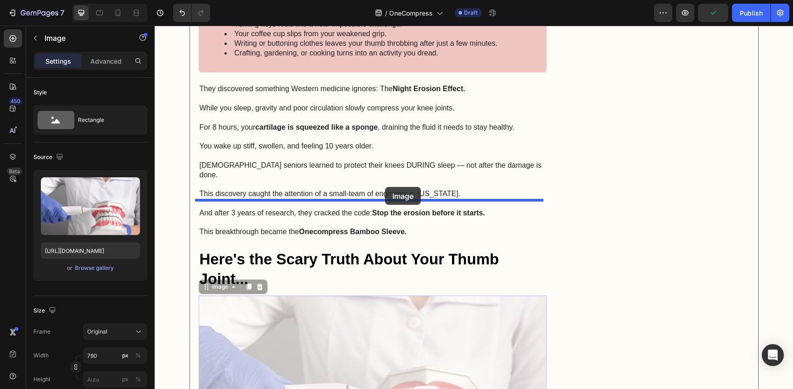
drag, startPoint x: 386, startPoint y: 287, endPoint x: 385, endPoint y: 187, distance: 99.5
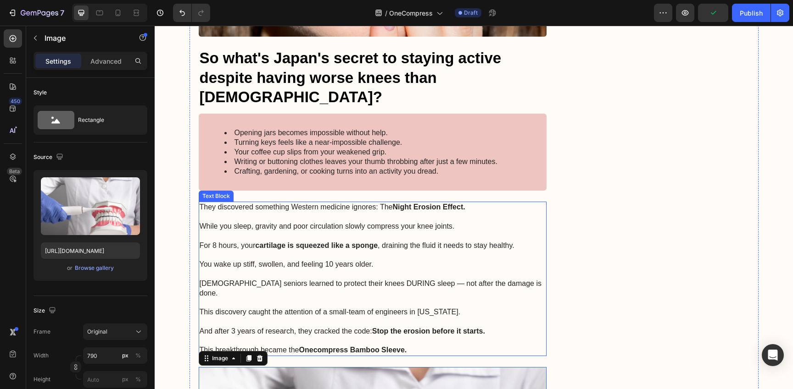
scroll to position [1338, 0]
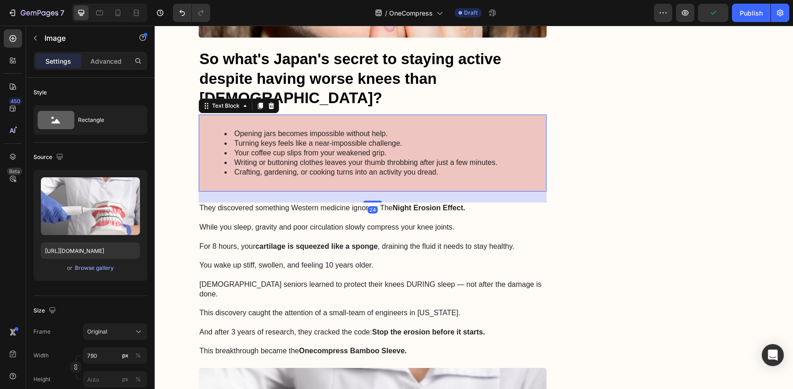
click at [478, 149] on li "Your coffee cup slips from your weakened grip." at bounding box center [381, 154] width 315 height 10
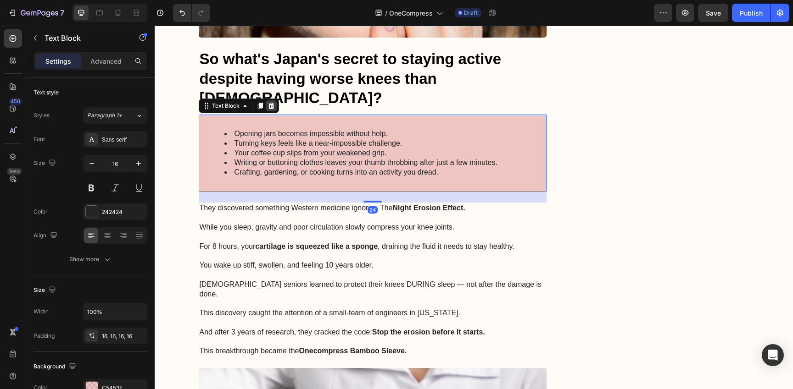
click at [268, 103] on icon at bounding box center [271, 106] width 6 height 6
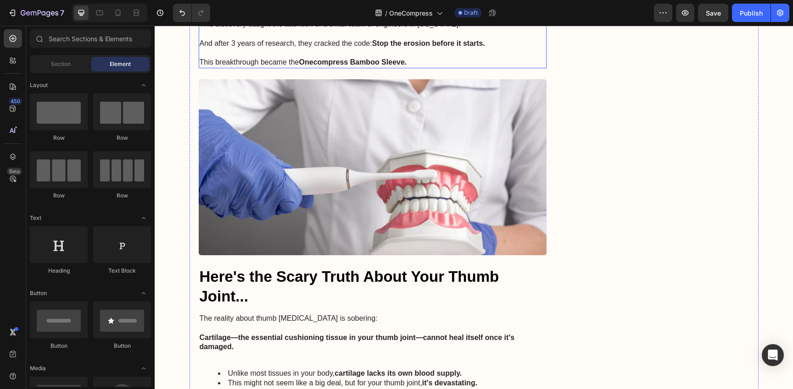
scroll to position [1553, 0]
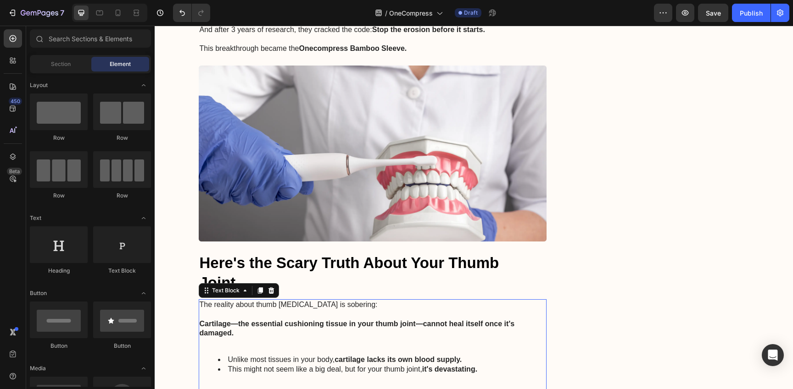
click at [378, 320] on strong "Cartilage—the essential cushioning tissue in your thumb joint—cannot heal itsel…" at bounding box center [357, 328] width 315 height 17
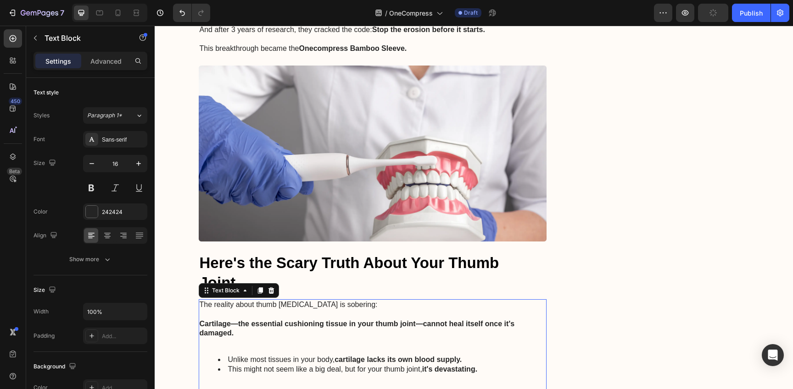
click at [378, 320] on strong "Cartilage—the essential cushioning tissue in your thumb joint—cannot heal itsel…" at bounding box center [357, 328] width 315 height 17
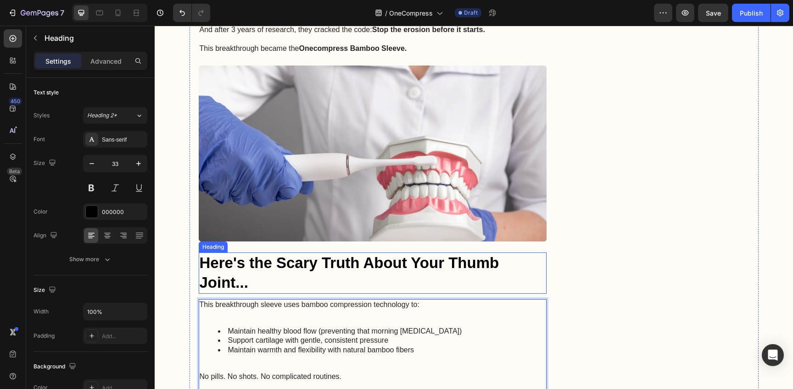
click at [401, 253] on h2 "Here's the Scary Truth About Your Thumb Joint..." at bounding box center [373, 273] width 348 height 41
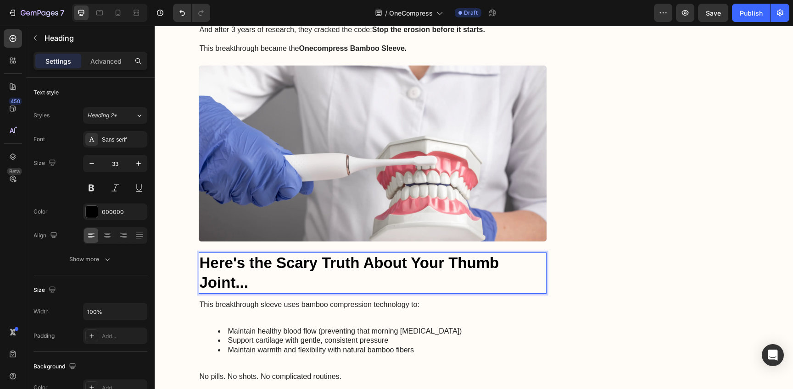
click at [401, 253] on h2 "Here's the Scary Truth About Your Thumb Joint..." at bounding box center [373, 273] width 348 height 41
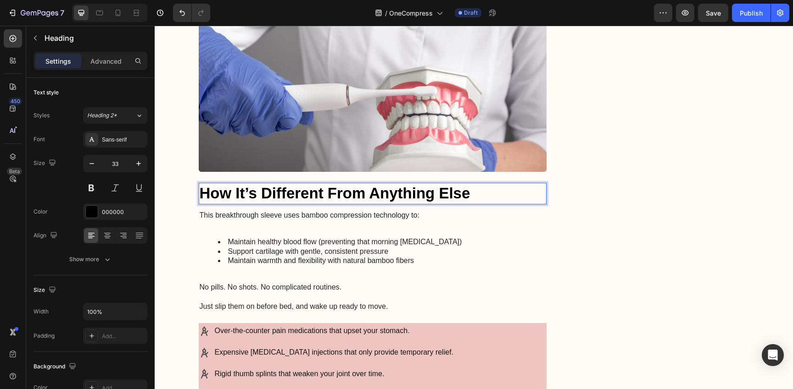
scroll to position [1645, 0]
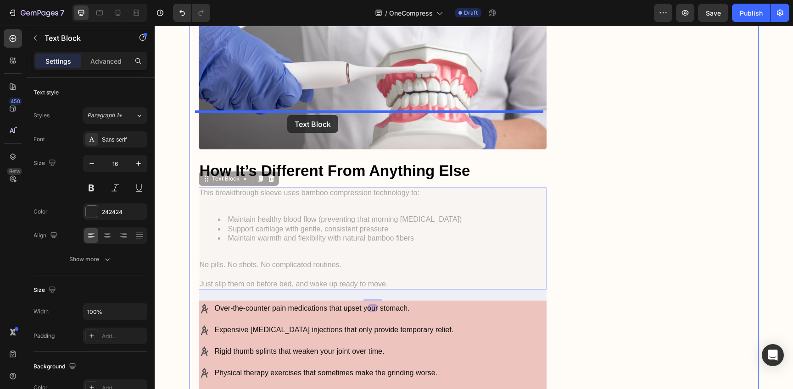
drag, startPoint x: 285, startPoint y: 191, endPoint x: 287, endPoint y: 115, distance: 75.7
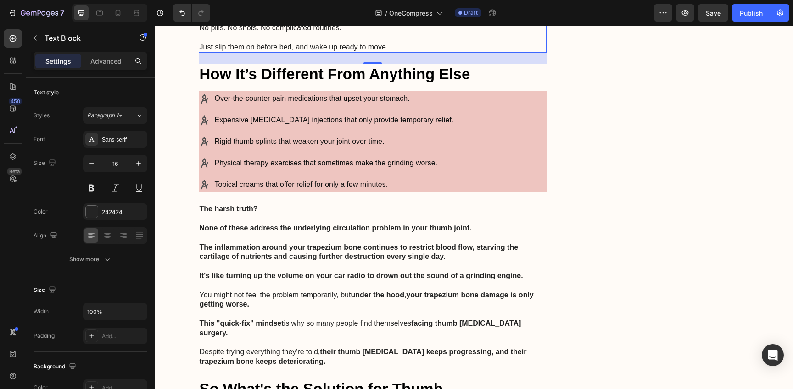
scroll to position [1856, 0]
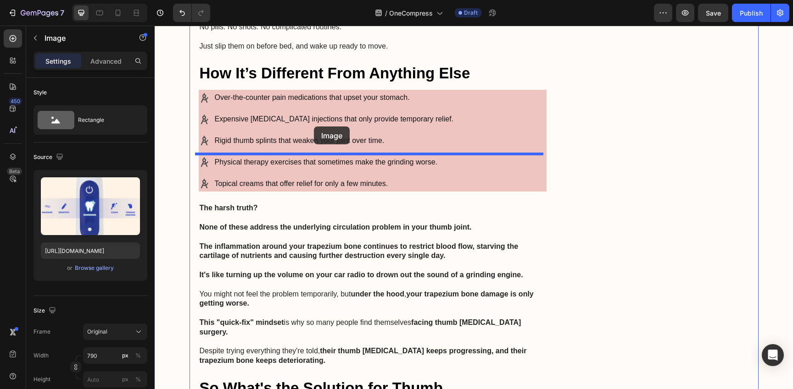
drag, startPoint x: 314, startPoint y: 377, endPoint x: 314, endPoint y: 127, distance: 250.9
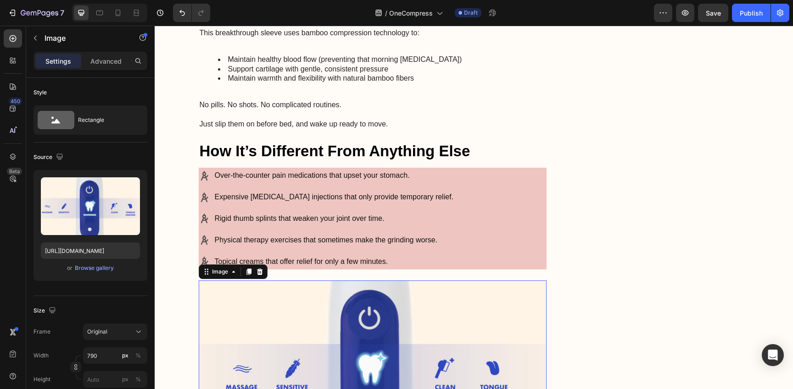
scroll to position [1772, 0]
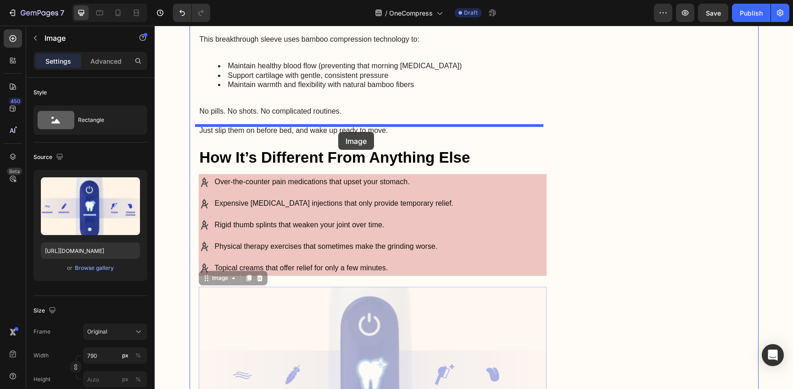
drag, startPoint x: 329, startPoint y: 309, endPoint x: 338, endPoint y: 132, distance: 177.2
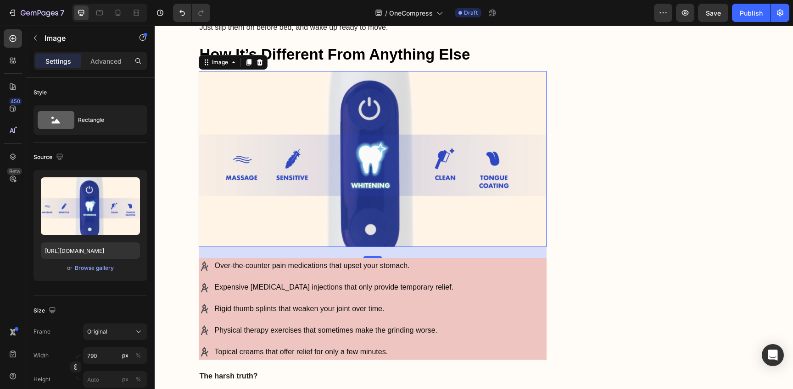
scroll to position [1902, 0]
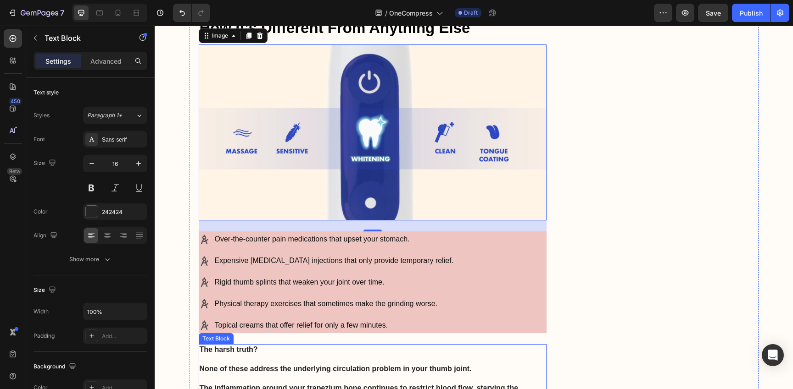
click at [361, 355] on p at bounding box center [373, 360] width 346 height 10
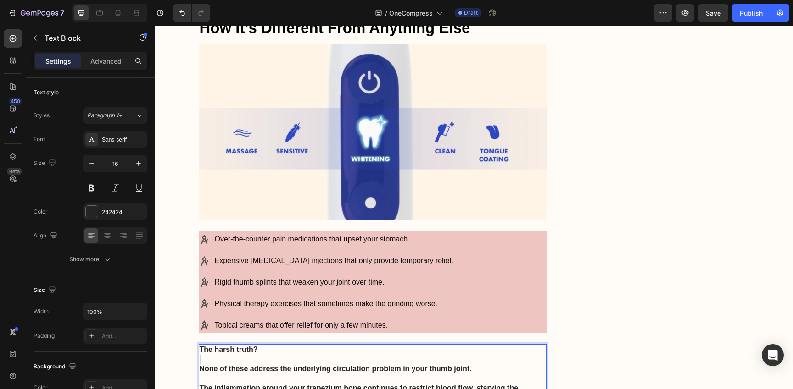
click at [361, 355] on p "Rich Text Editor. Editing area: main" at bounding box center [373, 360] width 346 height 10
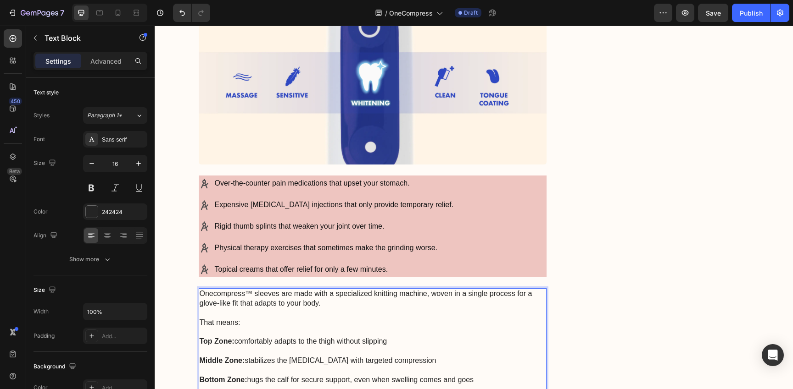
scroll to position [1961, 0]
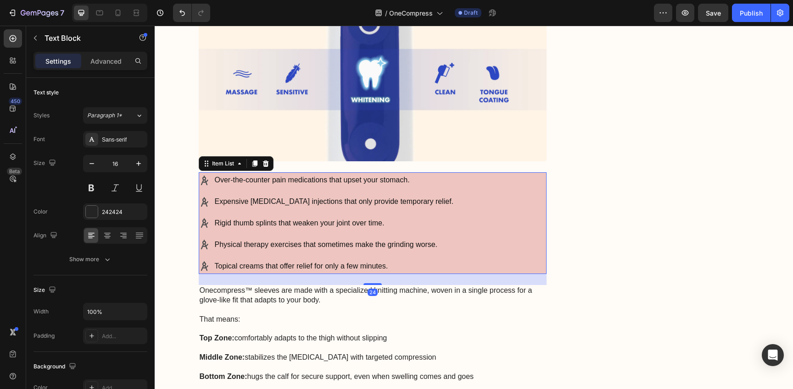
click at [439, 172] on div "Over-the-counter pain medications that upset your stomach. Expensive cortisone …" at bounding box center [373, 223] width 348 height 102
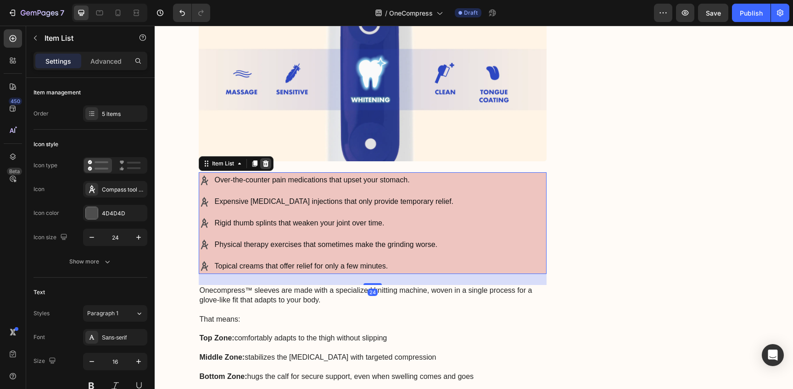
click at [265, 160] on icon at bounding box center [265, 163] width 7 height 7
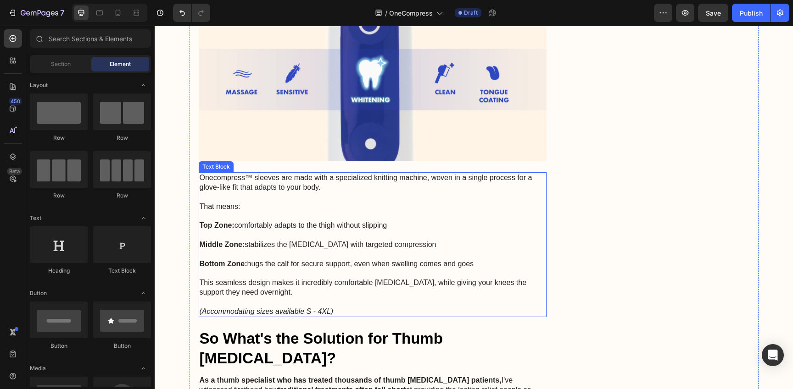
click at [349, 231] on p "Middle Zone: stabilizes the kneecap with targeted compression" at bounding box center [373, 240] width 346 height 19
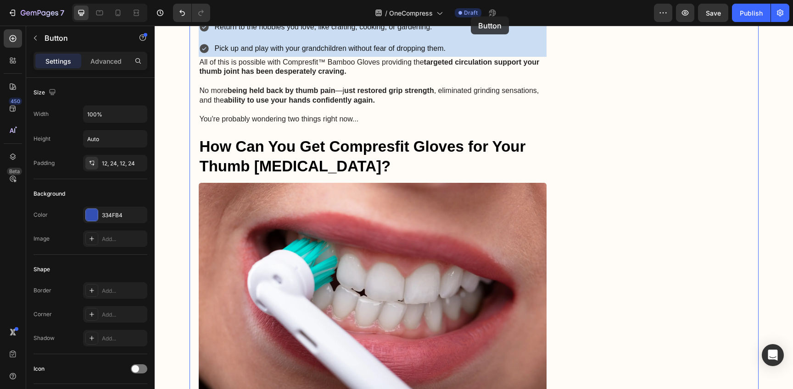
scroll to position [3588, 0]
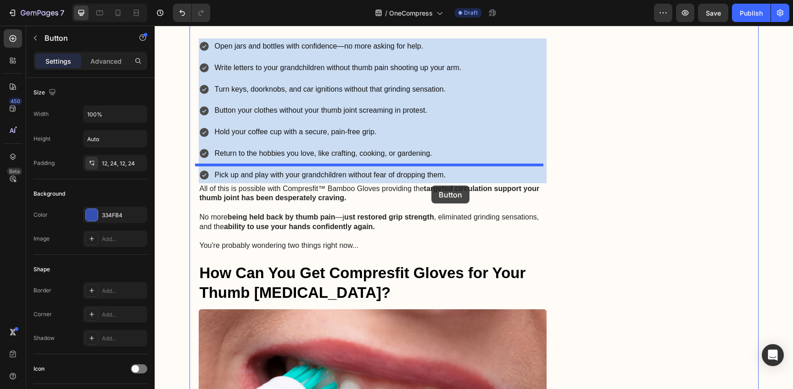
drag, startPoint x: 466, startPoint y: 244, endPoint x: 431, endPoint y: 186, distance: 67.5
click at [431, 186] on div "Header Image Drop element here Row Row Advertorial Text Block ⁠⁠⁠⁠⁠⁠⁠ If Your K…" at bounding box center [474, 263] width 638 height 7653
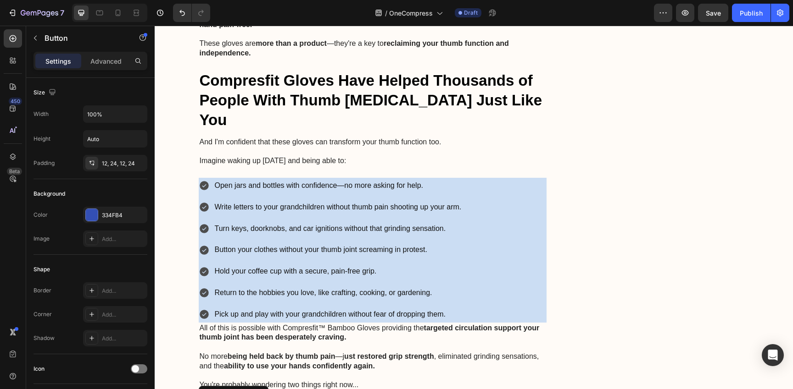
scroll to position [3455, 0]
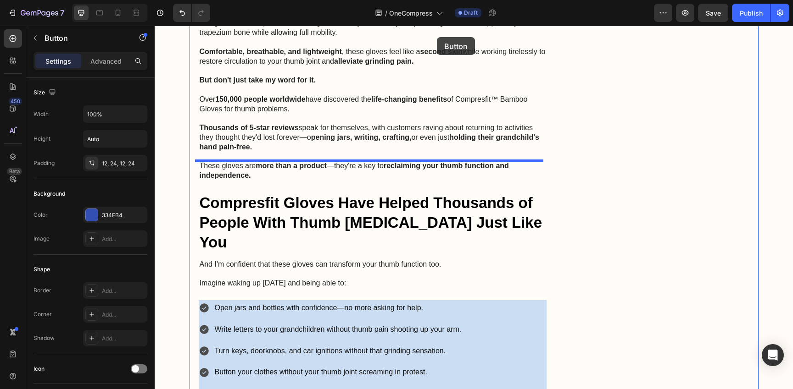
drag, startPoint x: 437, startPoint y: 309, endPoint x: 437, endPoint y: 37, distance: 271.5
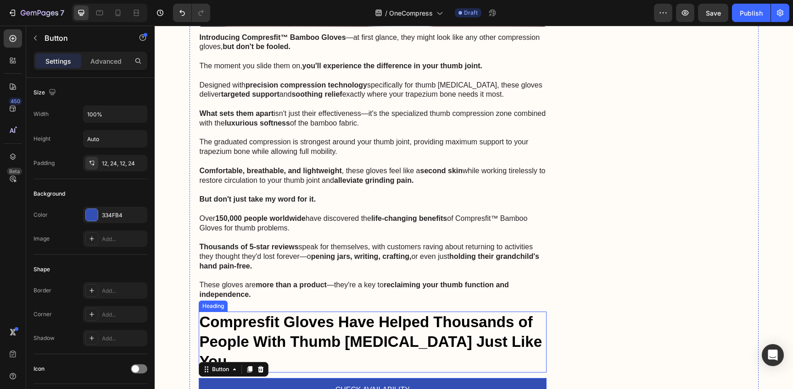
scroll to position [3193, 0]
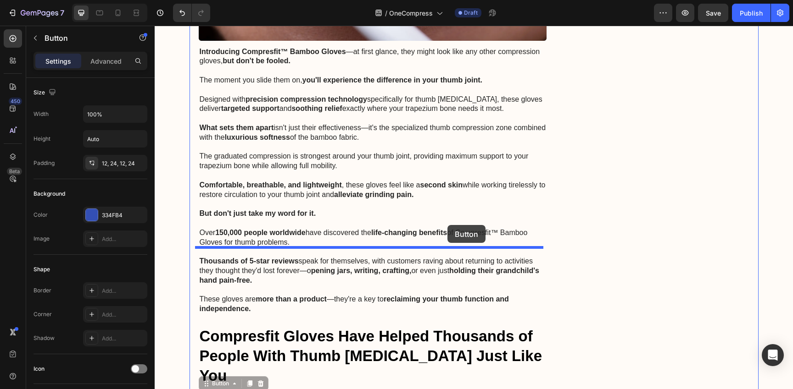
drag, startPoint x: 446, startPoint y: 304, endPoint x: 447, endPoint y: 226, distance: 78.4
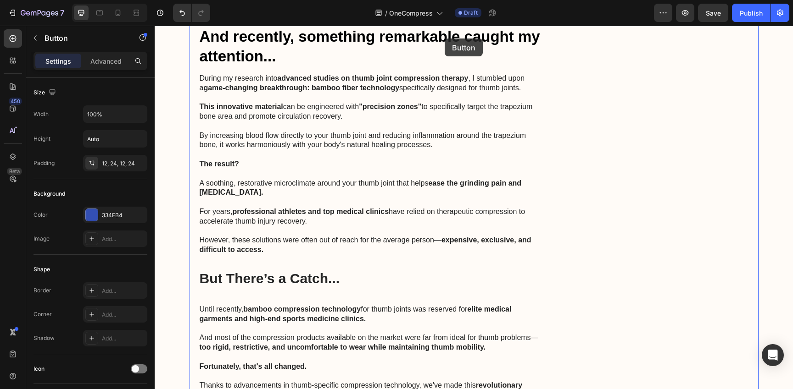
scroll to position [2439, 0]
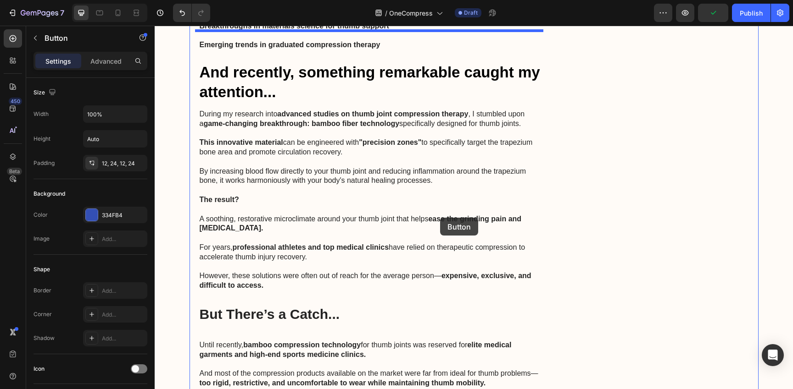
drag, startPoint x: 445, startPoint y: 307, endPoint x: 440, endPoint y: 218, distance: 89.1
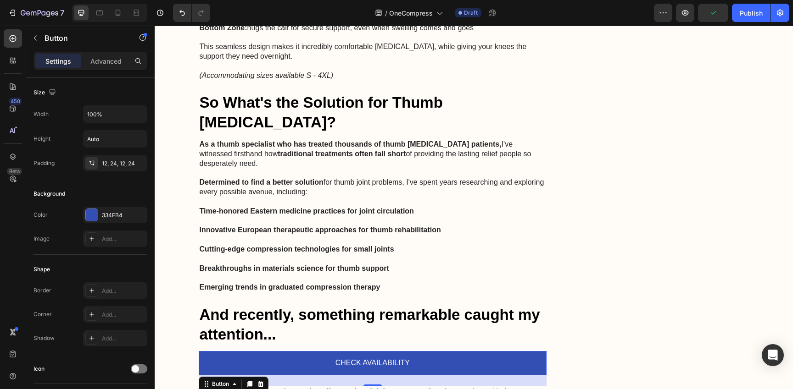
scroll to position [2196, 0]
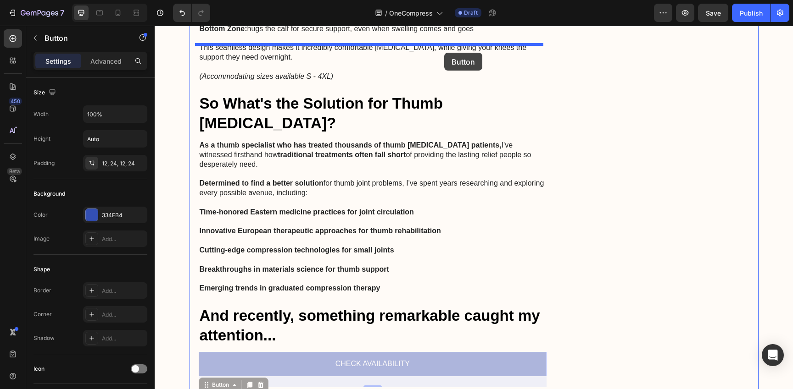
drag, startPoint x: 444, startPoint y: 284, endPoint x: 444, endPoint y: 53, distance: 231.2
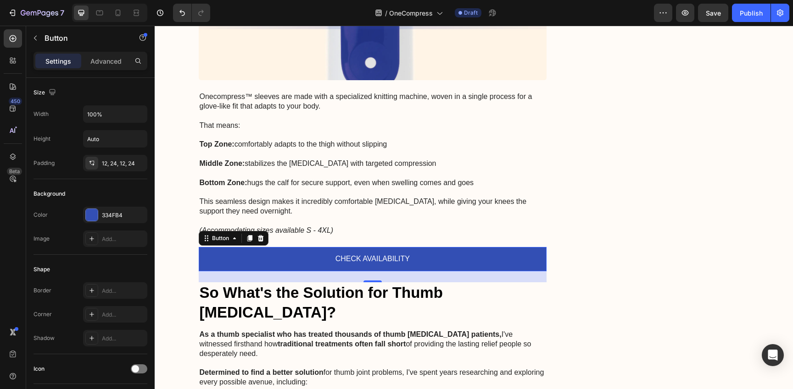
scroll to position [2040, 0]
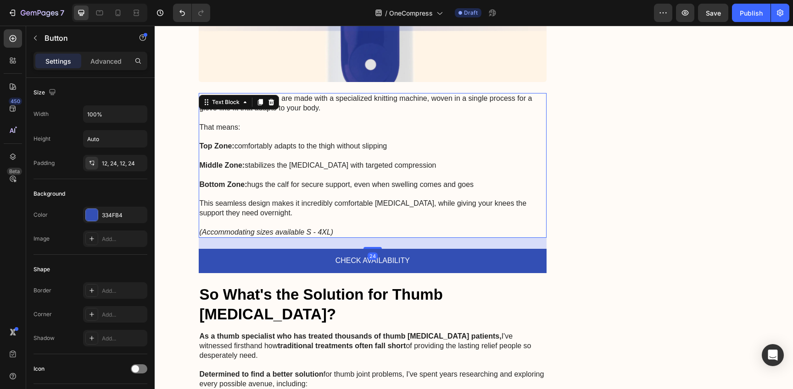
click at [383, 218] on p "(Accommodating sizes available S - 4XL)" at bounding box center [373, 227] width 346 height 19
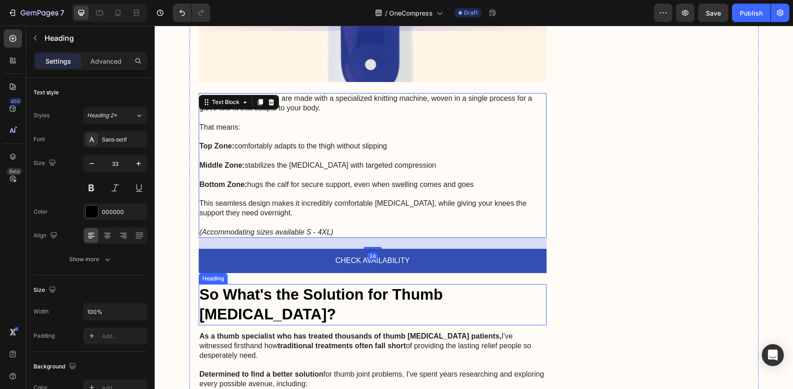
click at [445, 284] on h2 "So What's the Solution for Thumb Arthritis?" at bounding box center [373, 304] width 348 height 41
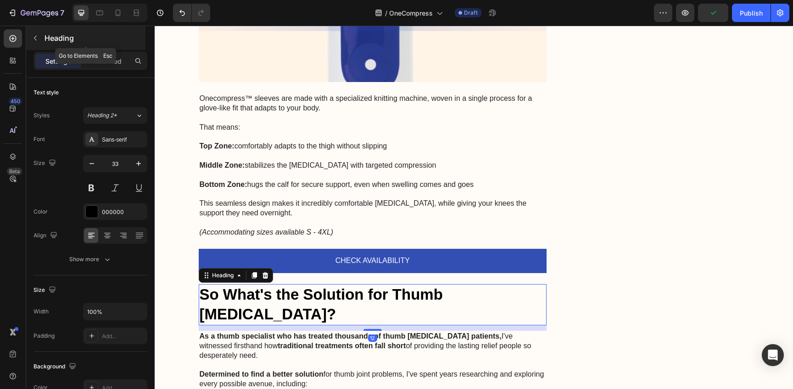
click at [42, 38] on button "button" at bounding box center [35, 38] width 15 height 15
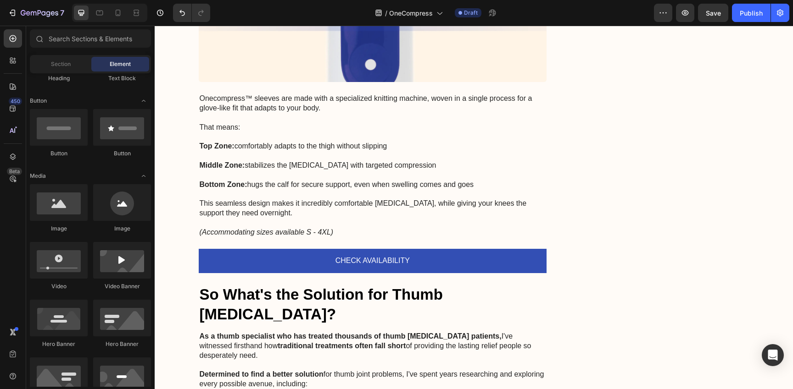
scroll to position [216, 0]
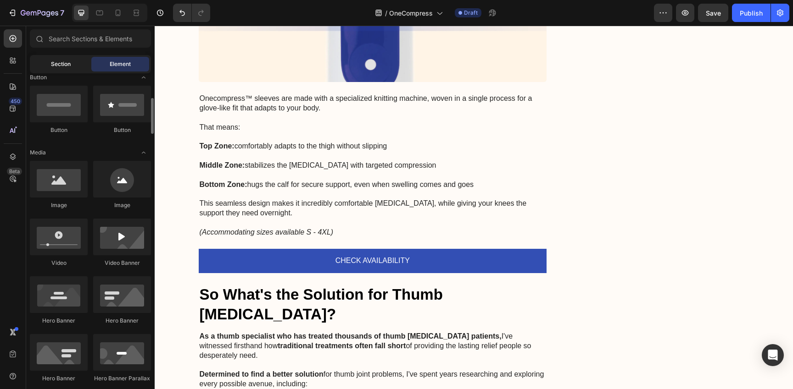
click at [67, 64] on span "Section" at bounding box center [61, 64] width 20 height 8
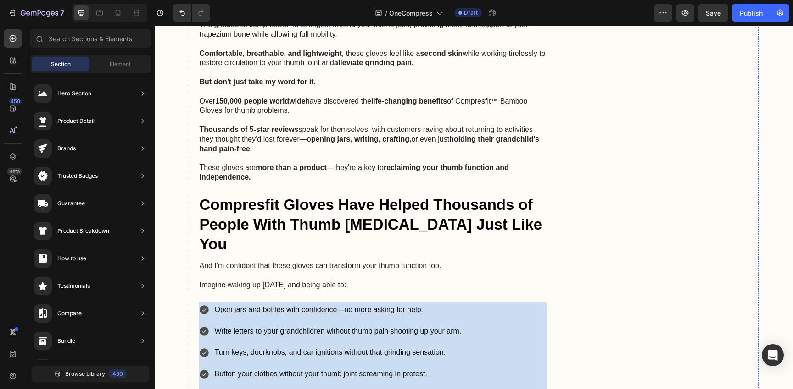
scroll to position [3363, 0]
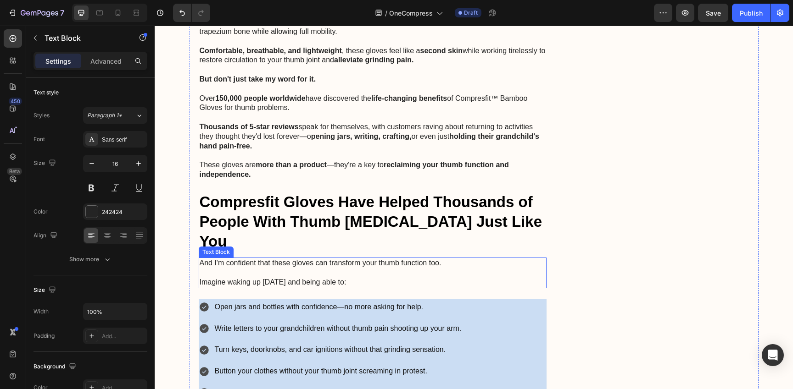
click at [357, 278] on p "Imagine waking up tomorrow and being able to:" at bounding box center [373, 283] width 346 height 10
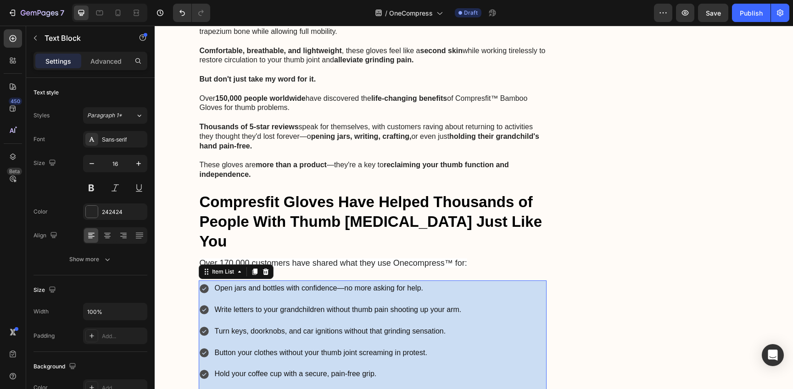
click at [492, 281] on div "Open jars and bottles with confidence—no more asking for help. Write letters to…" at bounding box center [373, 353] width 348 height 145
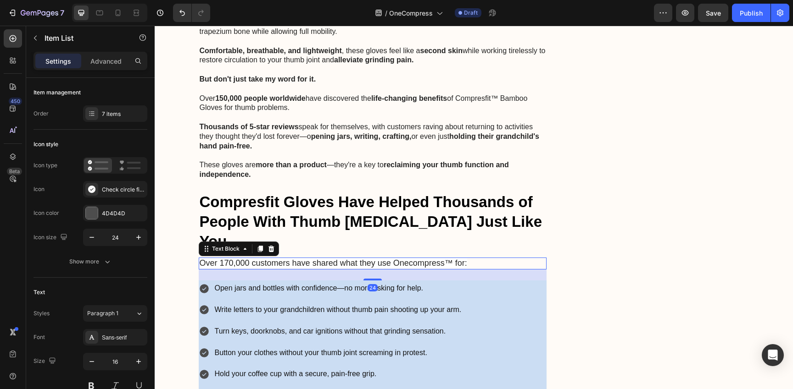
click at [485, 259] on p "Over 170,000 customers have shared what they use Onecompress™ for:" at bounding box center [373, 264] width 346 height 10
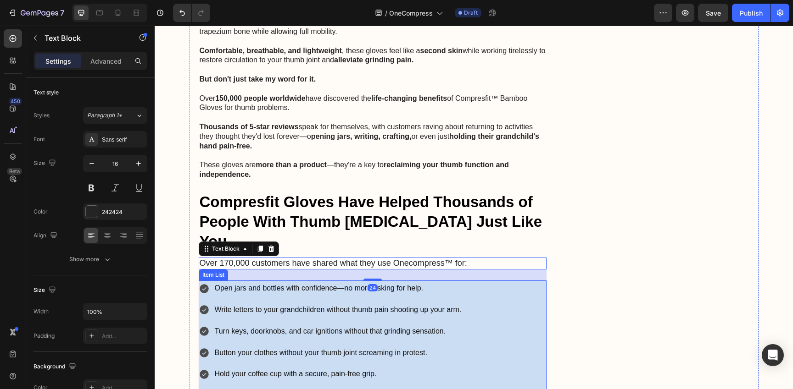
click at [485, 281] on div "Open jars and bottles with confidence—no more asking for help. Write letters to…" at bounding box center [373, 353] width 348 height 145
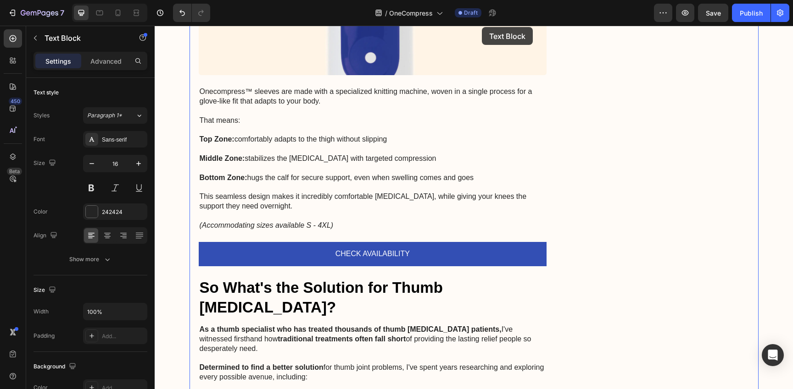
scroll to position [2029, 0]
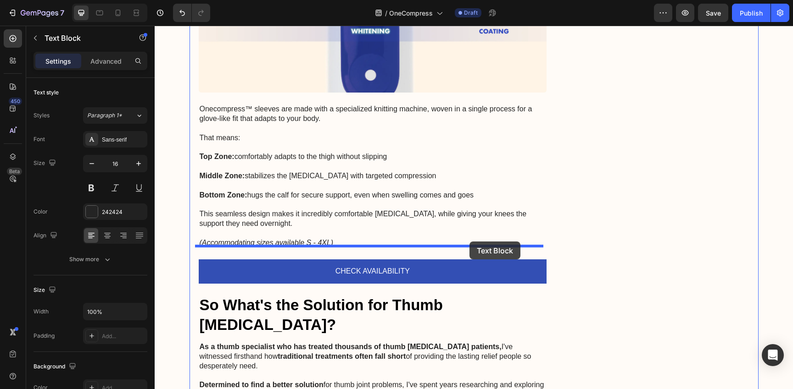
drag, startPoint x: 476, startPoint y: 165, endPoint x: 469, endPoint y: 242, distance: 77.3
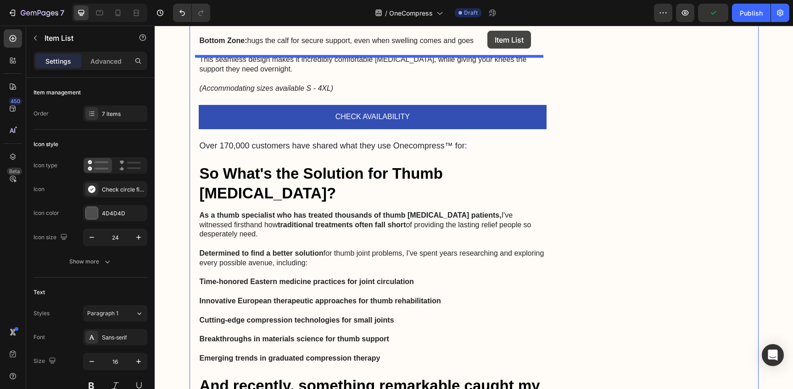
scroll to position [2134, 0]
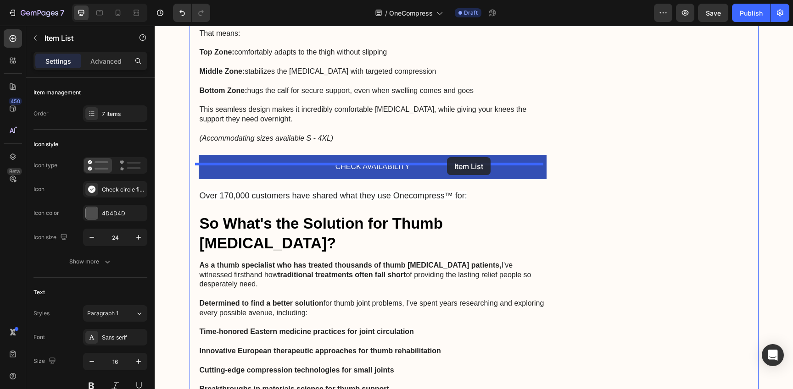
drag, startPoint x: 485, startPoint y: 219, endPoint x: 447, endPoint y: 157, distance: 72.3
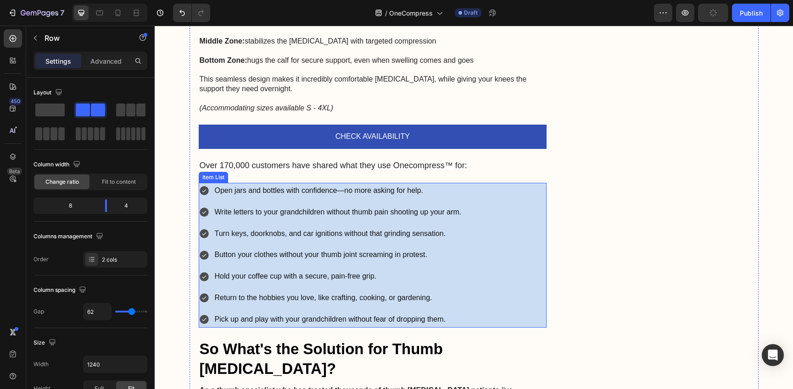
scroll to position [2173, 0]
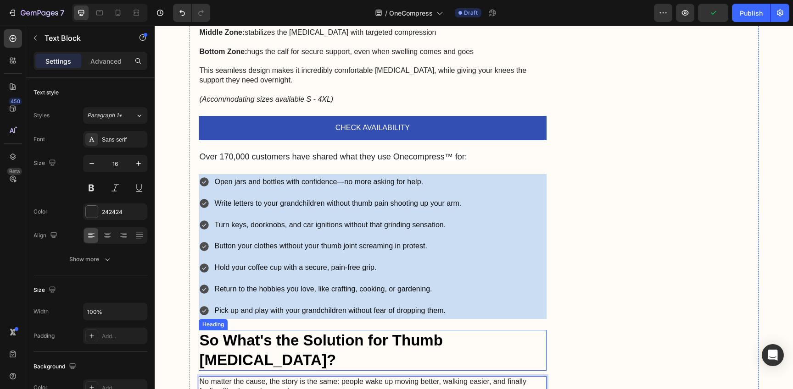
click at [528, 330] on h2 "So What's the Solution for Thumb Arthritis?" at bounding box center [373, 350] width 348 height 41
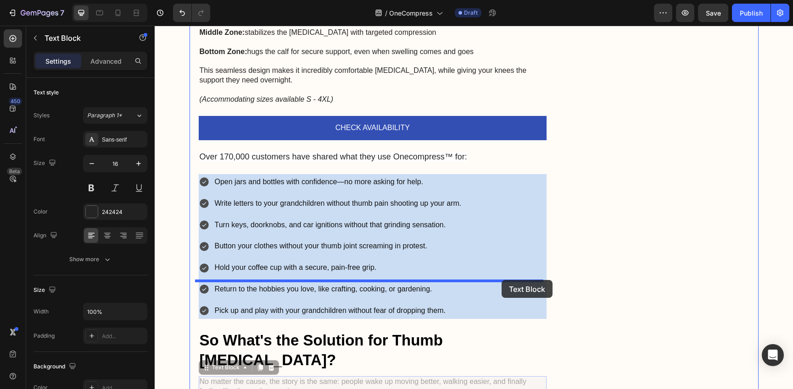
drag, startPoint x: 500, startPoint y: 327, endPoint x: 501, endPoint y: 277, distance: 50.0
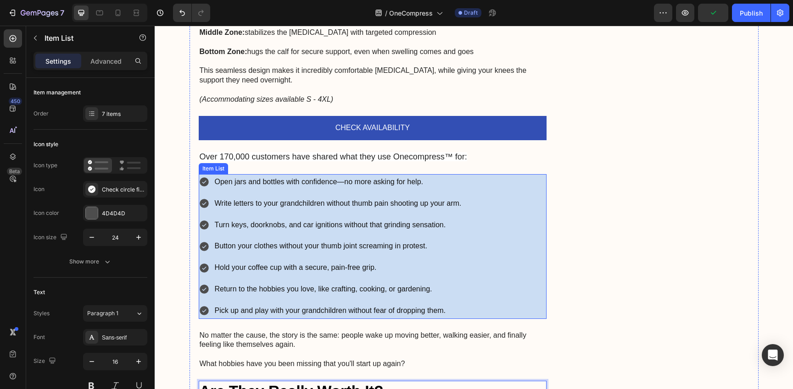
click at [477, 234] on div "Open jars and bottles with confidence—no more asking for help. Write letters to…" at bounding box center [373, 246] width 348 height 145
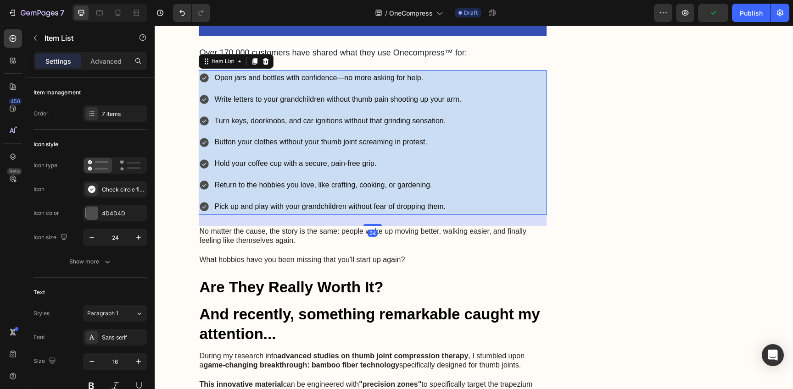
scroll to position [2337, 0]
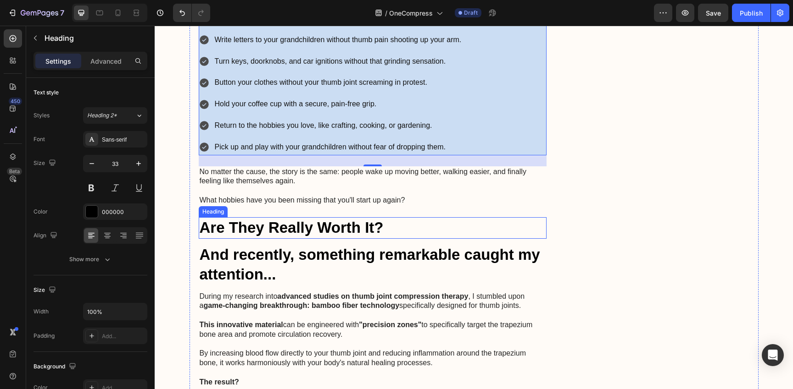
click at [349, 219] on strong "Are They Really Worth It?" at bounding box center [292, 227] width 184 height 17
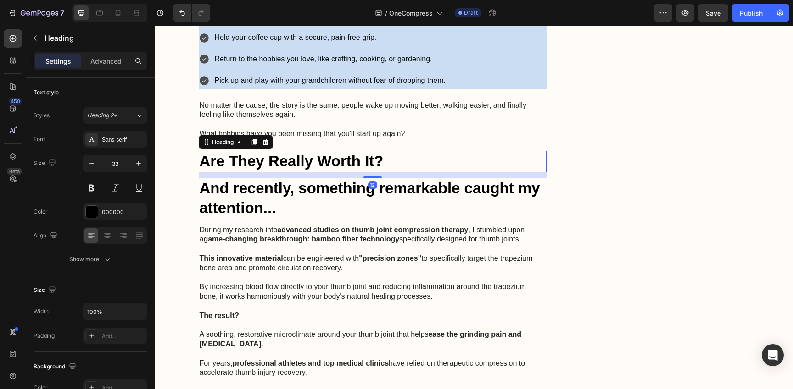
scroll to position [2408, 0]
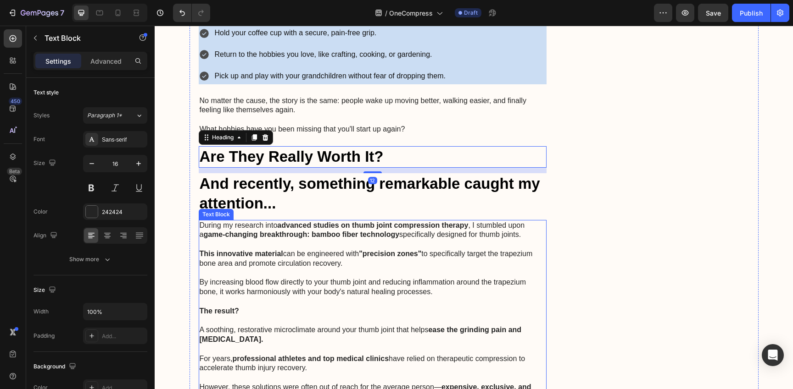
click at [355, 249] on p "This innovative material can be engineered with "precision zones" to specifical…" at bounding box center [373, 258] width 346 height 19
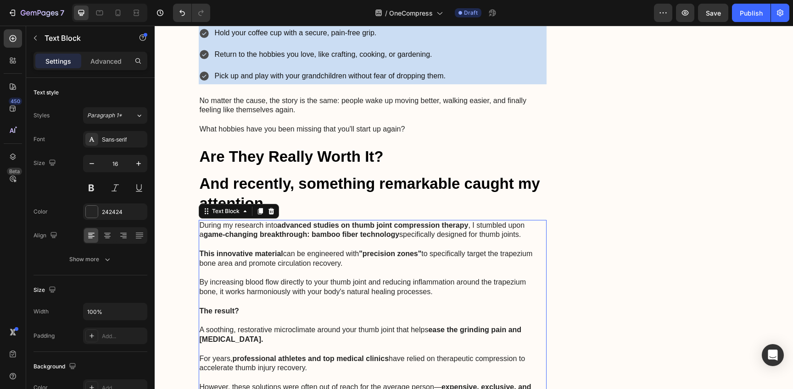
click at [355, 249] on p "This innovative material can be engineered with "precision zones" to specifical…" at bounding box center [373, 258] width 346 height 19
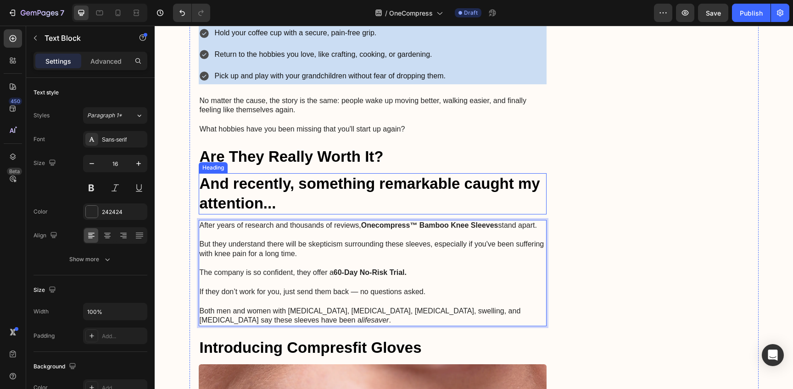
click at [507, 173] on h2 "And recently, something remarkable caught my attention..." at bounding box center [373, 193] width 348 height 41
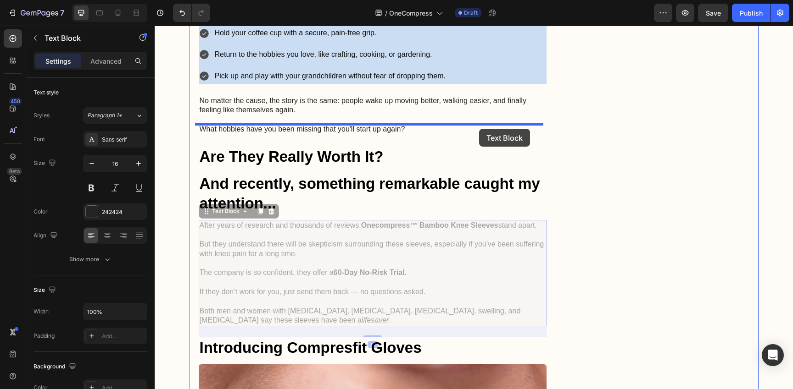
drag, startPoint x: 476, startPoint y: 225, endPoint x: 478, endPoint y: 131, distance: 94.0
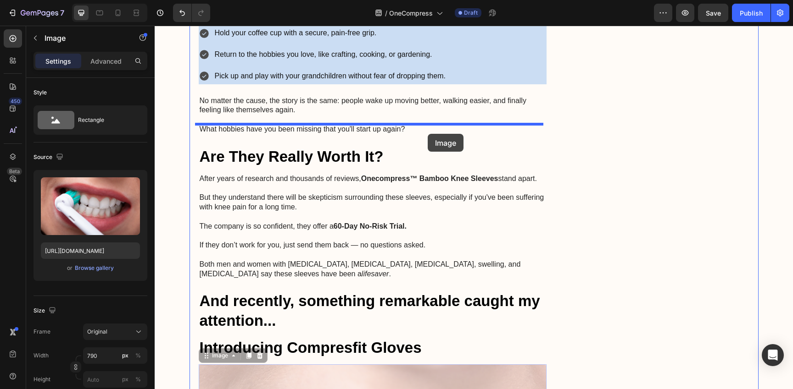
drag, startPoint x: 421, startPoint y: 365, endPoint x: 427, endPoint y: 134, distance: 231.2
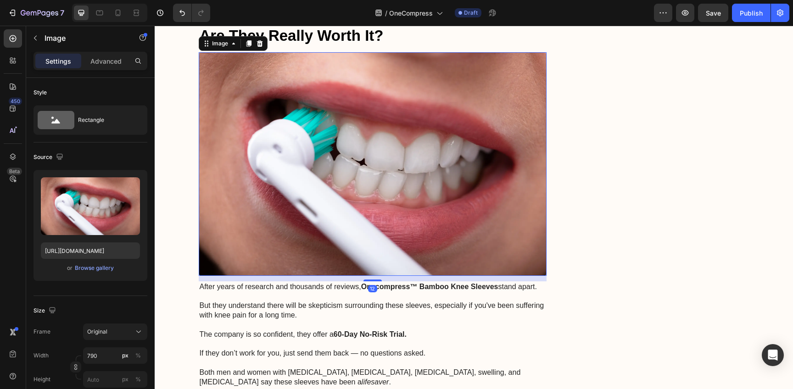
scroll to position [2556, 0]
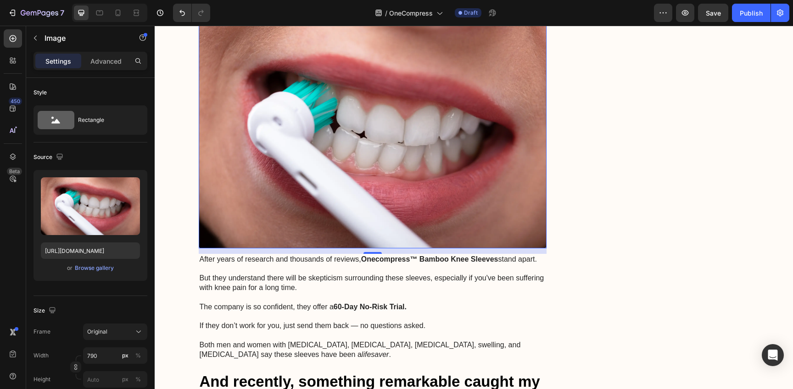
scroll to position [2556, 0]
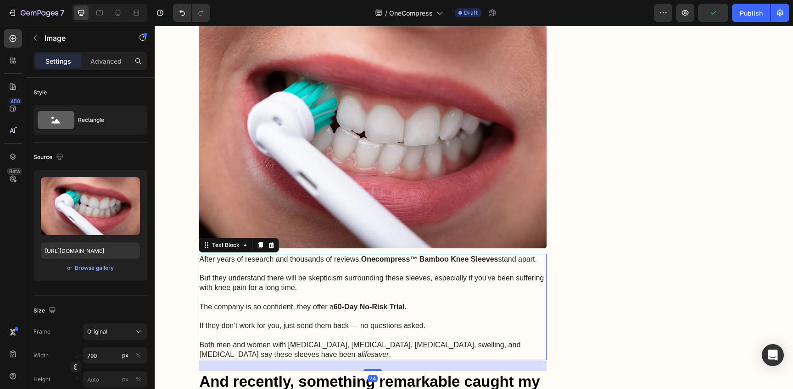
click at [391, 264] on p "But they understand there will be skepticism surrounding these sleeves, especia…" at bounding box center [373, 278] width 346 height 28
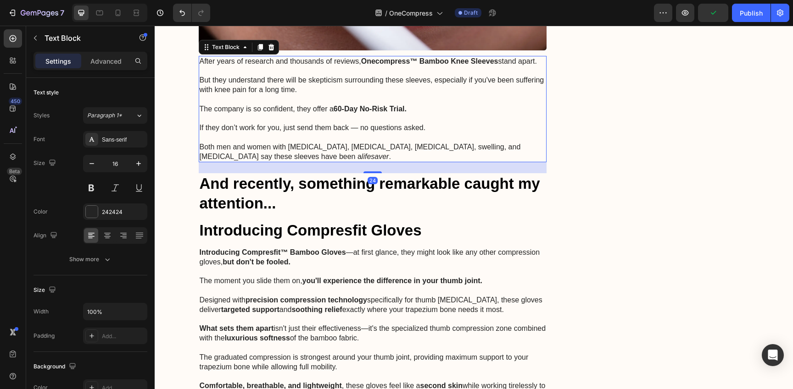
scroll to position [2771, 0]
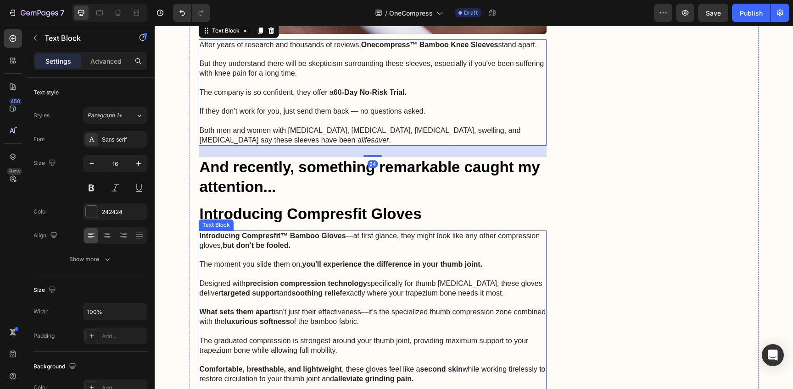
click at [445, 279] on p "Designed with precision compression technology specifically for thumb [MEDICAL_…" at bounding box center [373, 288] width 346 height 19
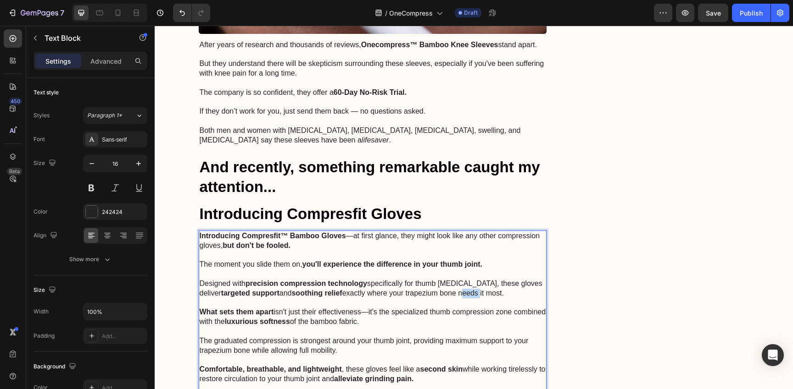
click at [445, 279] on p "Designed with precision compression technology specifically for thumb [MEDICAL_…" at bounding box center [373, 288] width 346 height 19
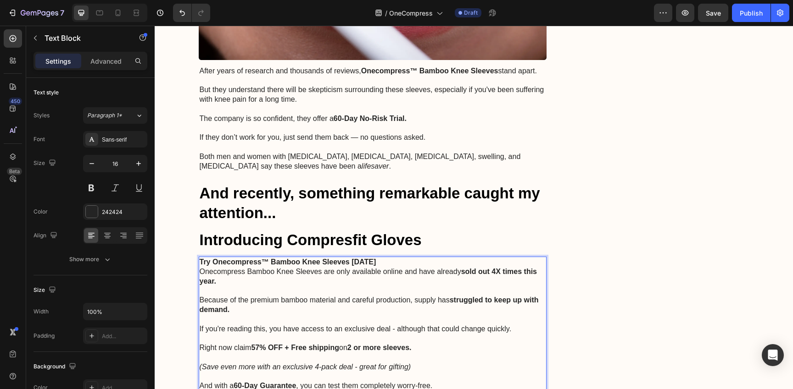
scroll to position [2743, 0]
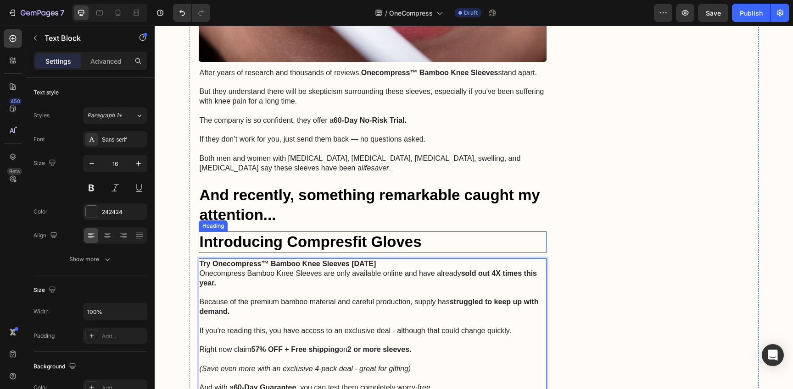
click at [481, 232] on h2 "Introducing Compresfit Gloves" at bounding box center [373, 243] width 348 height 22
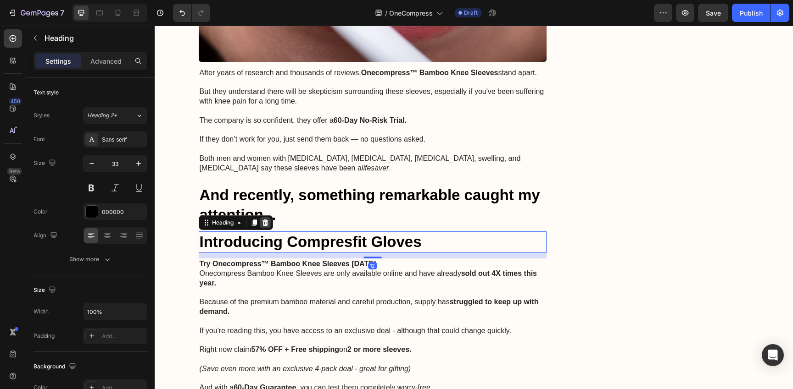
click at [261, 219] on icon at bounding box center [264, 222] width 7 height 7
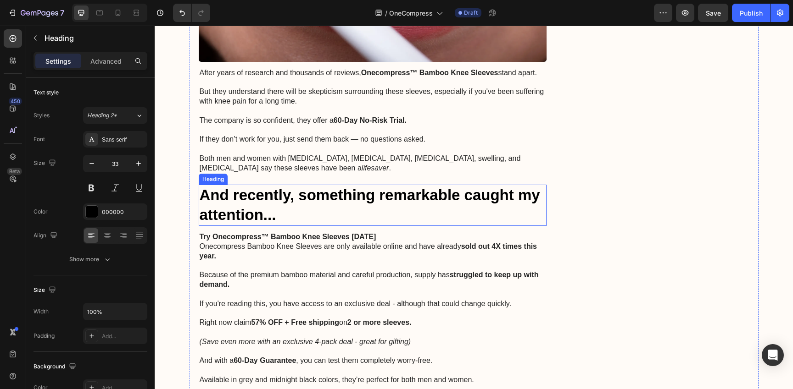
click at [328, 185] on h2 "And recently, something remarkable caught my attention..." at bounding box center [373, 205] width 348 height 41
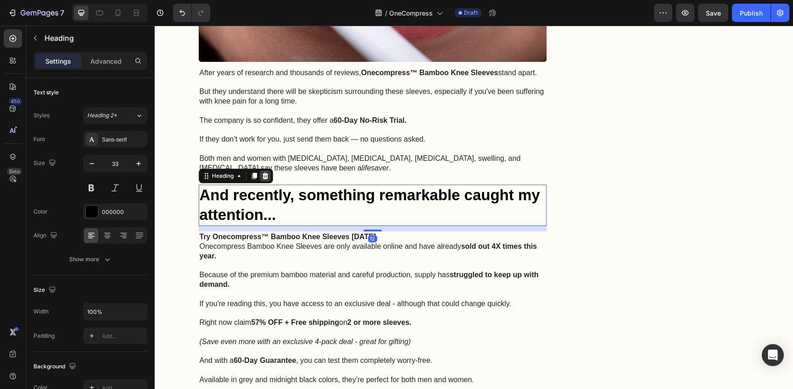
click at [261, 172] on icon at bounding box center [264, 175] width 7 height 7
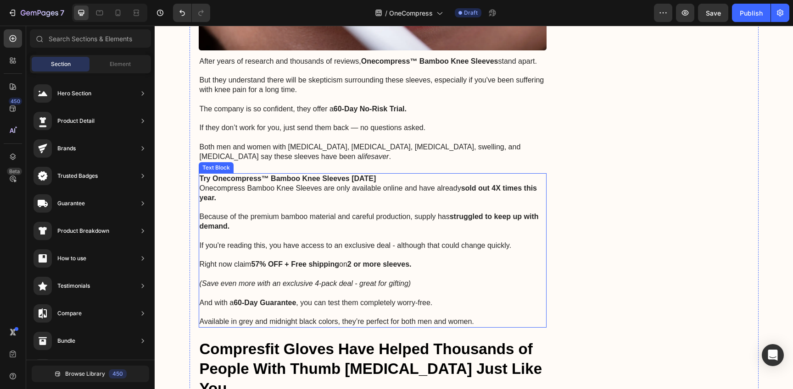
click at [364, 203] on p "Because of the premium bamboo material and careful production, supply has strug…" at bounding box center [373, 217] width 346 height 28
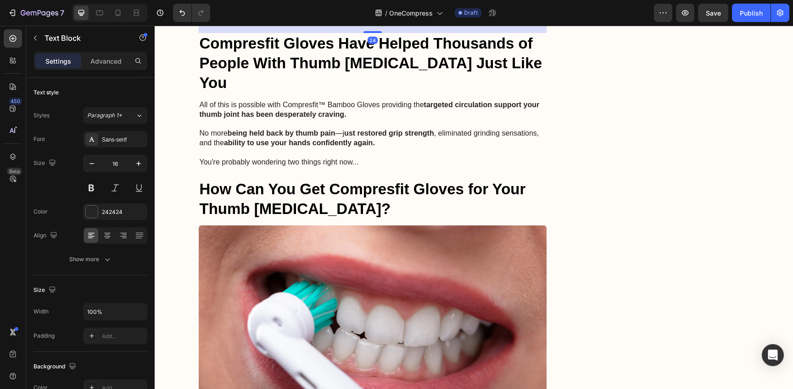
scroll to position [2961, 0]
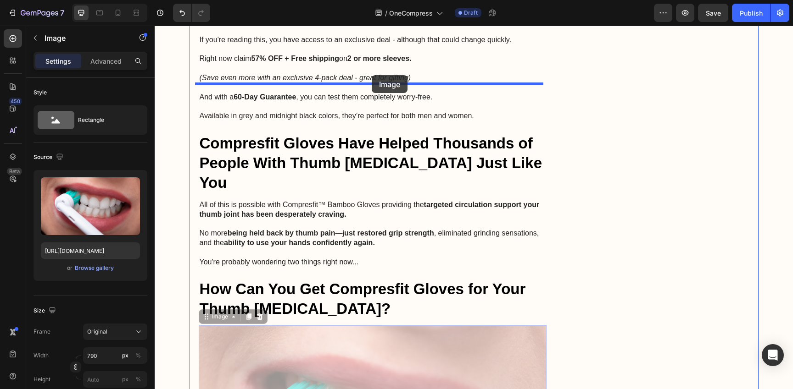
drag, startPoint x: 369, startPoint y: 300, endPoint x: 371, endPoint y: 75, distance: 224.7
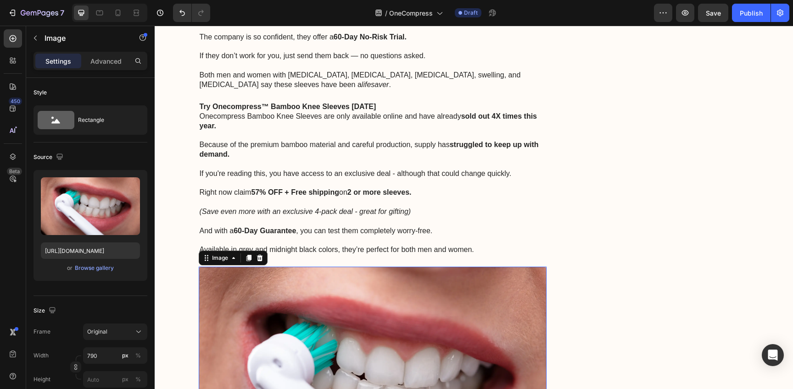
scroll to position [2815, 0]
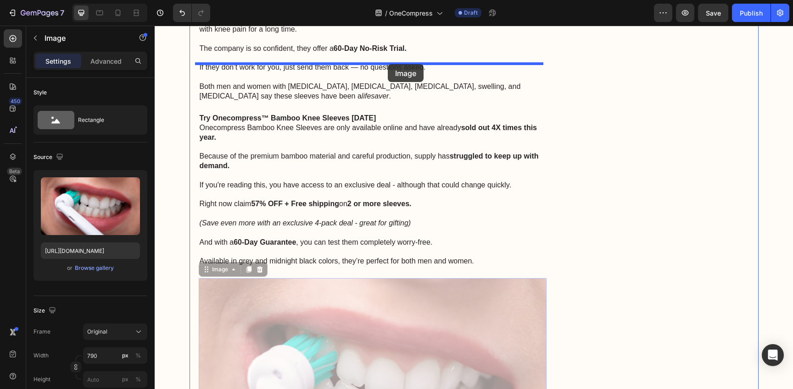
drag, startPoint x: 388, startPoint y: 308, endPoint x: 388, endPoint y: 64, distance: 244.0
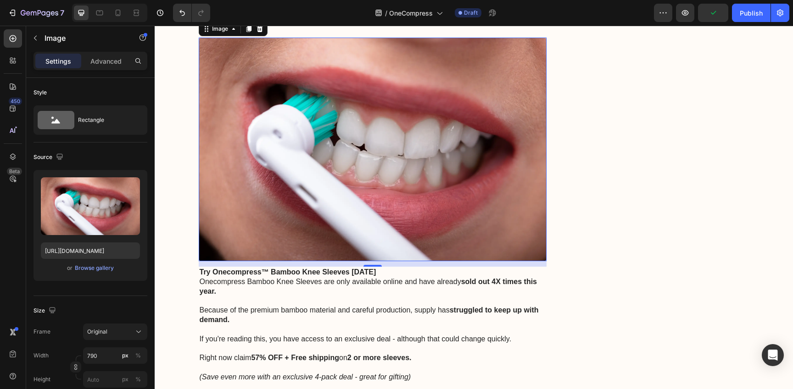
scroll to position [2904, 0]
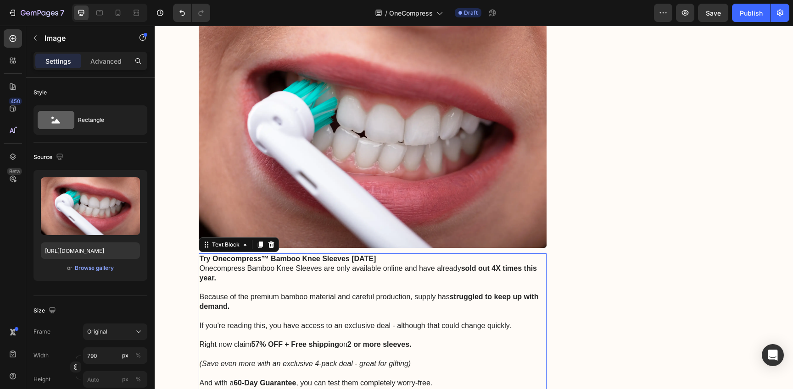
click at [330, 312] on p "If you're reading this, you have access to an exclusive deal - although that co…" at bounding box center [373, 321] width 346 height 19
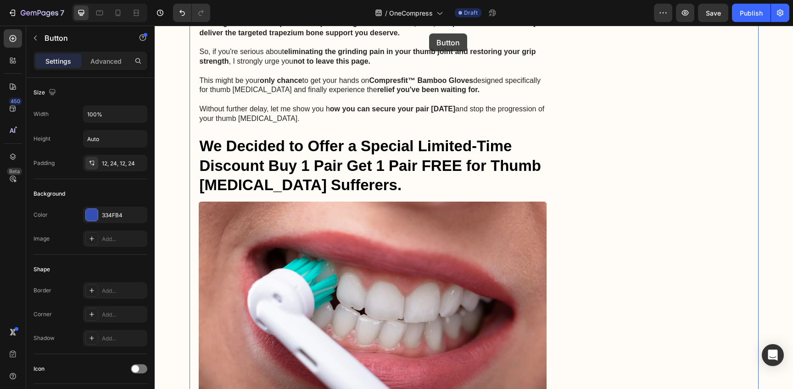
scroll to position [4069, 0]
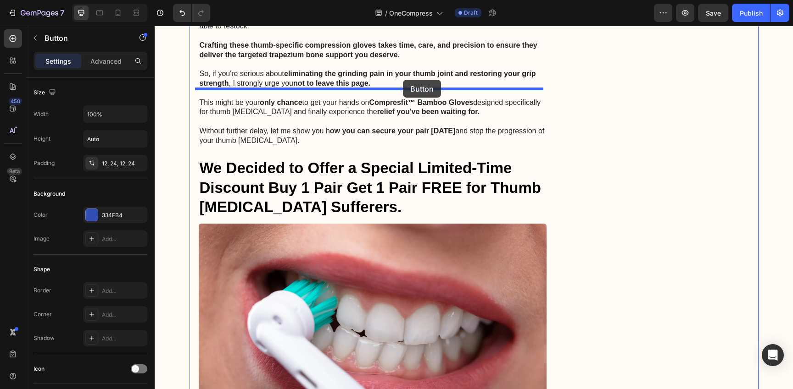
drag, startPoint x: 428, startPoint y: 174, endPoint x: 400, endPoint y: 81, distance: 97.2
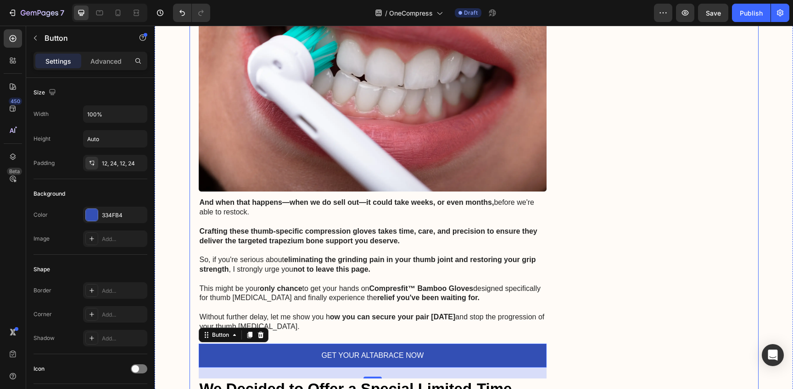
scroll to position [3876, 0]
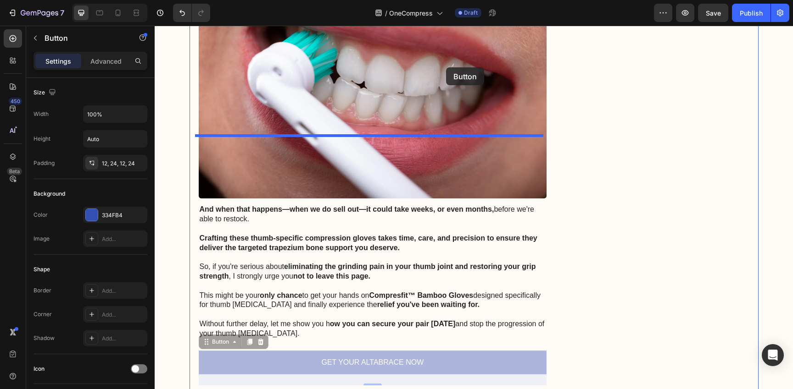
drag, startPoint x: 437, startPoint y: 297, endPoint x: 446, endPoint y: 67, distance: 230.0
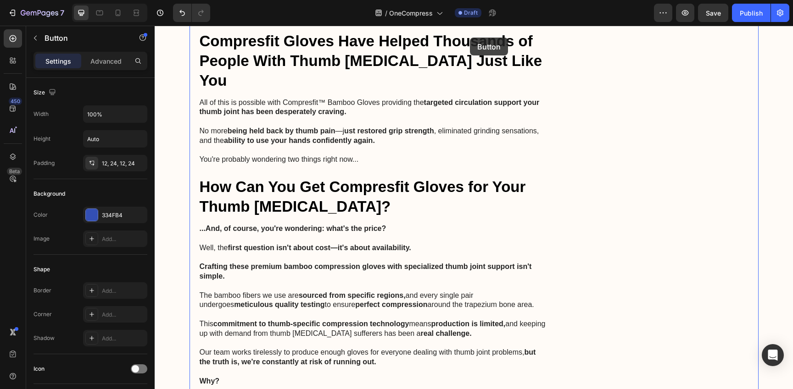
scroll to position [3164, 0]
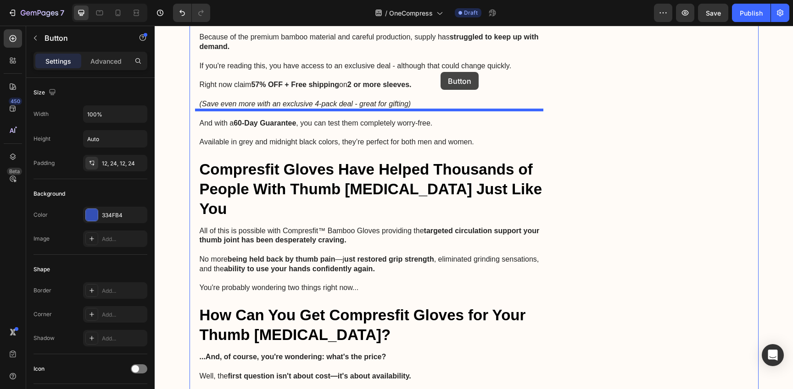
drag, startPoint x: 456, startPoint y: 343, endPoint x: 440, endPoint y: 72, distance: 271.1
click at [440, 72] on div "Header Image Drop element here Row Row Advertorial Text Block ⁠⁠⁠⁠⁠⁠⁠ If Your K…" at bounding box center [474, 376] width 638 height 7028
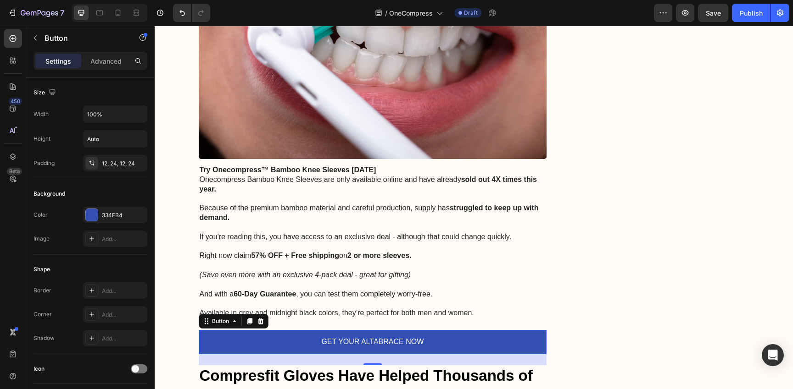
scroll to position [2988, 0]
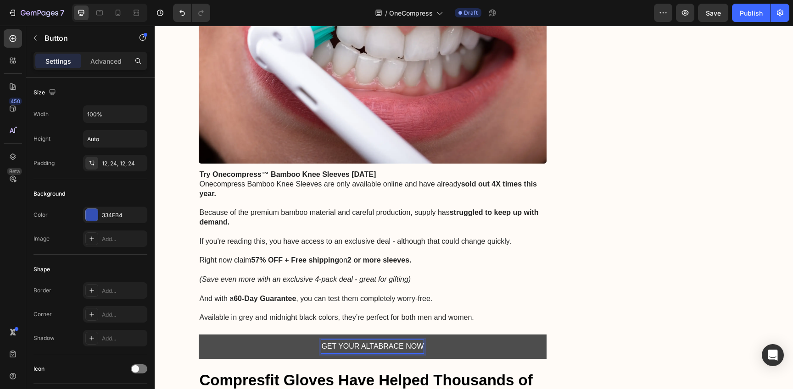
click at [404, 340] on p "GET YOUR ALTABRACE NOW" at bounding box center [372, 346] width 102 height 13
click at [199, 335] on button "CHECK" at bounding box center [373, 347] width 348 height 24
click at [199, 335] on button "CHECK AVAILABILIT" at bounding box center [373, 347] width 348 height 24
click at [409, 227] on p "If you're reading this, you have access to an exclusive deal - although that co…" at bounding box center [373, 236] width 346 height 19
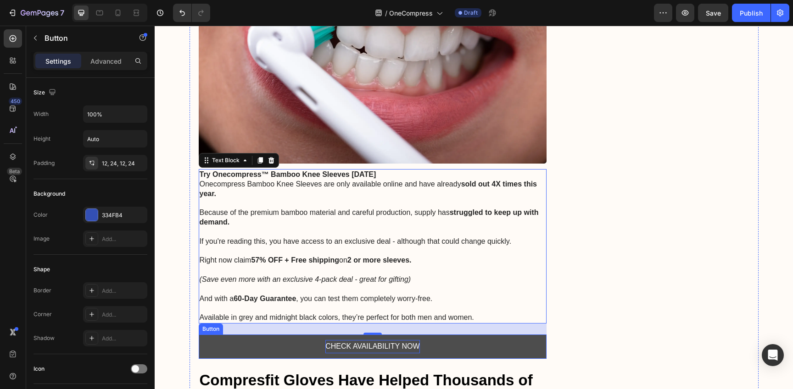
click at [524, 335] on button "CHECK AVAILABILITY NOW" at bounding box center [373, 347] width 348 height 24
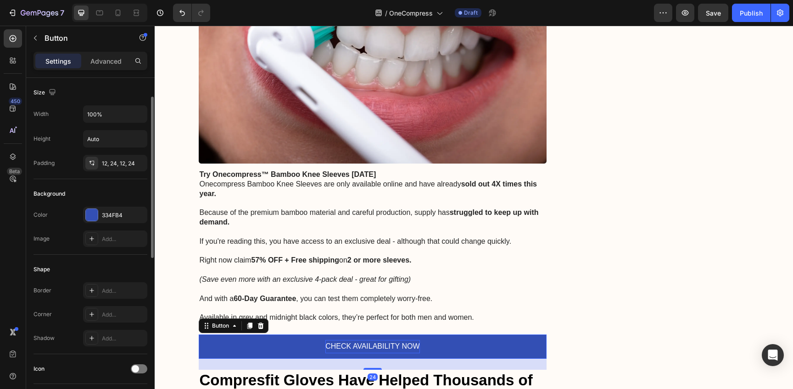
scroll to position [16, 0]
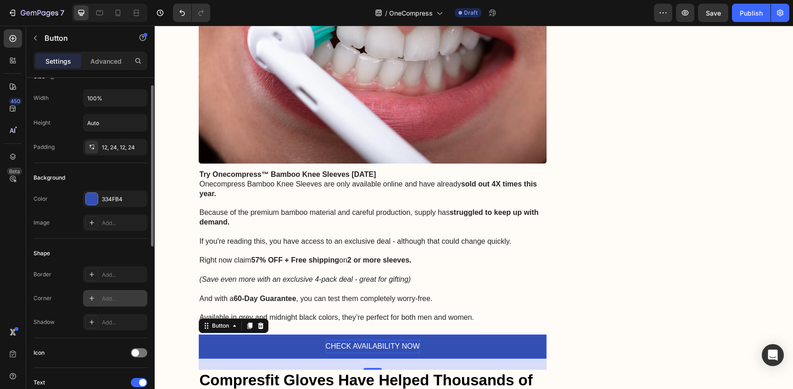
click at [93, 298] on icon at bounding box center [91, 298] width 7 height 7
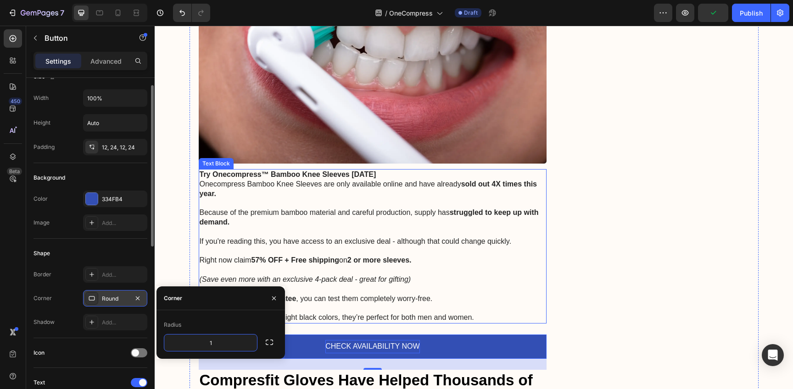
type input "15"
click at [399, 285] on p "And with a 60-Day Guarantee , you can test them completely worry-free." at bounding box center [373, 294] width 346 height 19
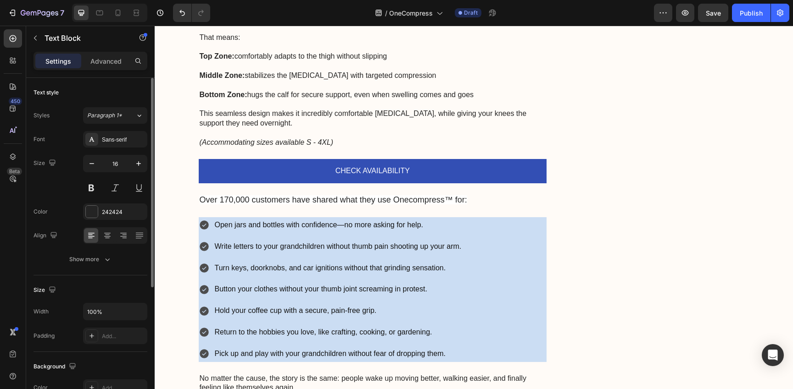
scroll to position [2073, 0]
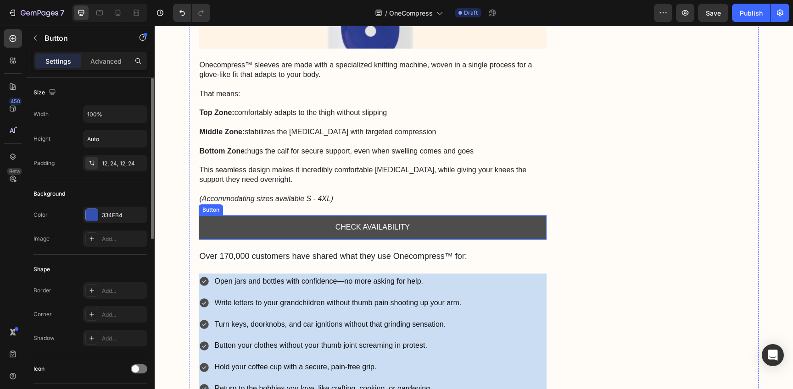
click at [415, 216] on button "CHECK AVAILABILITY" at bounding box center [373, 228] width 348 height 24
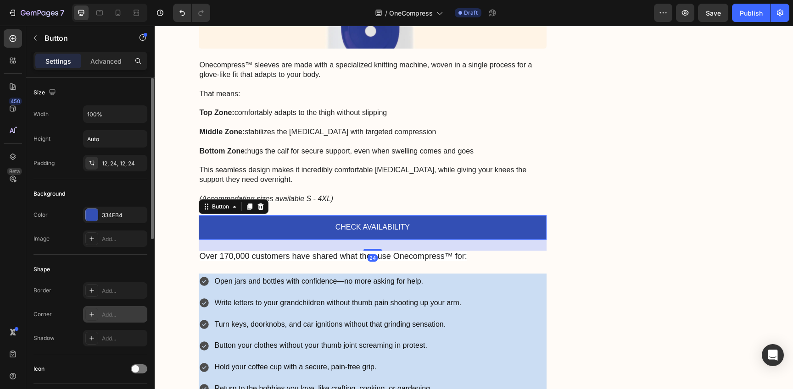
click at [109, 316] on div "Add..." at bounding box center [123, 315] width 43 height 8
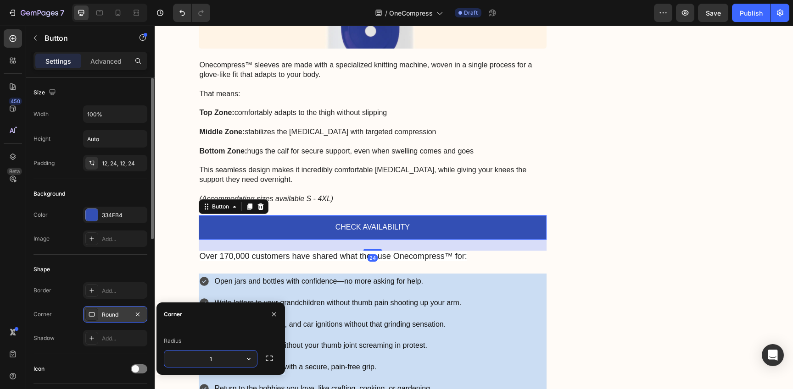
type input "15"
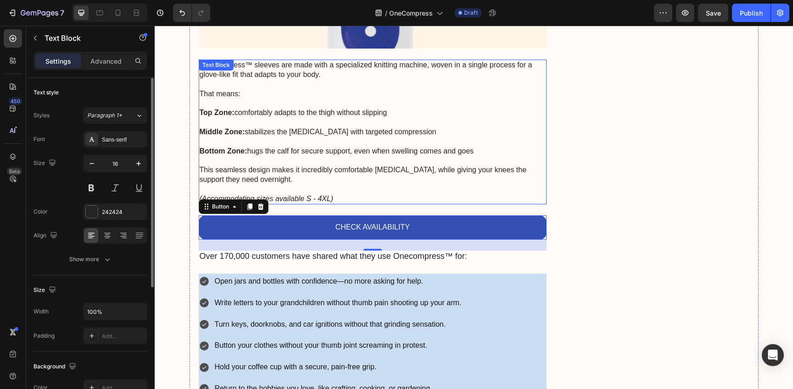
click at [348, 156] on p "This seamless design makes it incredibly comfortable [MEDICAL_DATA], while givi…" at bounding box center [373, 170] width 346 height 28
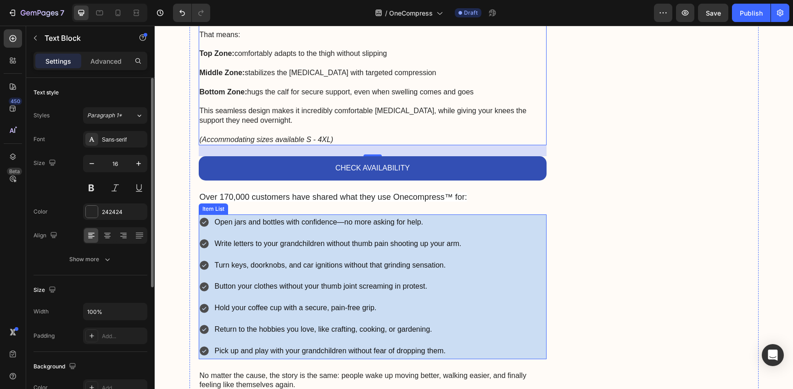
click at [460, 215] on div "Open jars and bottles with confidence—no more asking for help. Write letters to…" at bounding box center [373, 287] width 348 height 145
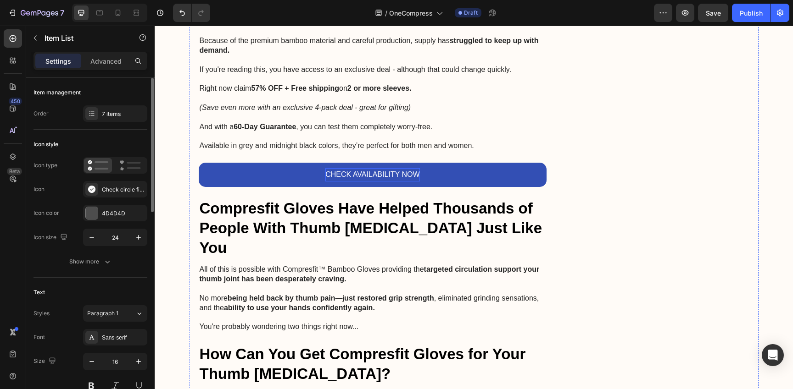
scroll to position [3164, 0]
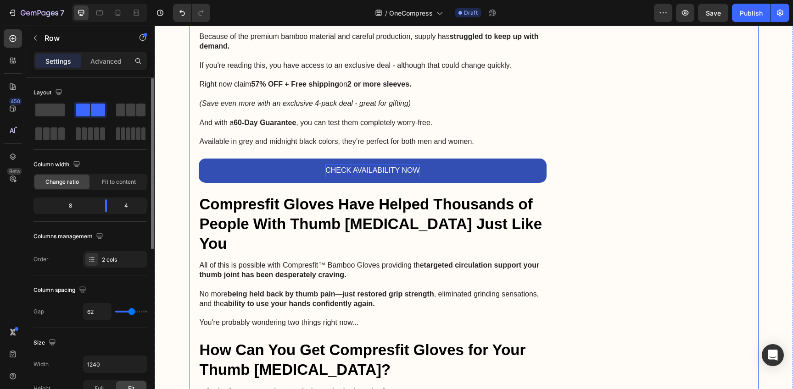
click at [482, 99] on div "Advertorial Text Block ⁠⁠⁠⁠⁠⁠⁠ If Your Knees Ache After 55, Try This Easy Night…" at bounding box center [373, 295] width 348 height 6662
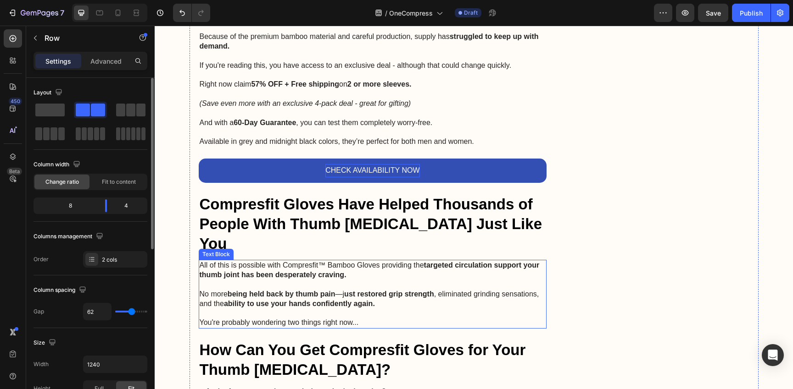
click at [405, 261] on p "All of this is possible with Compresfit™ Bamboo Gloves providing the targeted c…" at bounding box center [373, 270] width 346 height 19
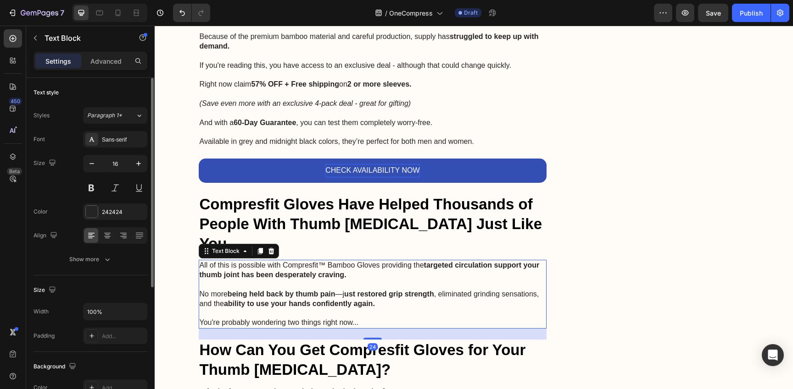
click at [405, 261] on p "All of this is possible with Compresfit™ Bamboo Gloves providing the targeted c…" at bounding box center [373, 270] width 346 height 19
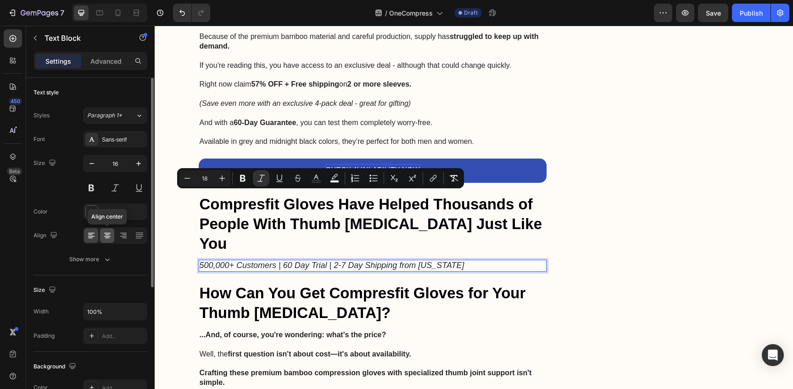
click at [110, 240] on icon at bounding box center [107, 235] width 9 height 9
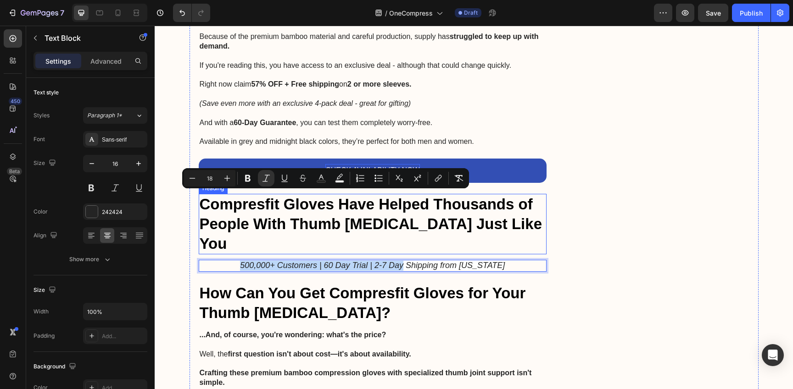
drag, startPoint x: 406, startPoint y: 198, endPoint x: 410, endPoint y: 144, distance: 53.9
click at [410, 144] on div "Advertorial Text Block ⁠⁠⁠⁠⁠⁠⁠ If Your Knees Ache After 55, Try This Easy Night…" at bounding box center [373, 266] width 348 height 6605
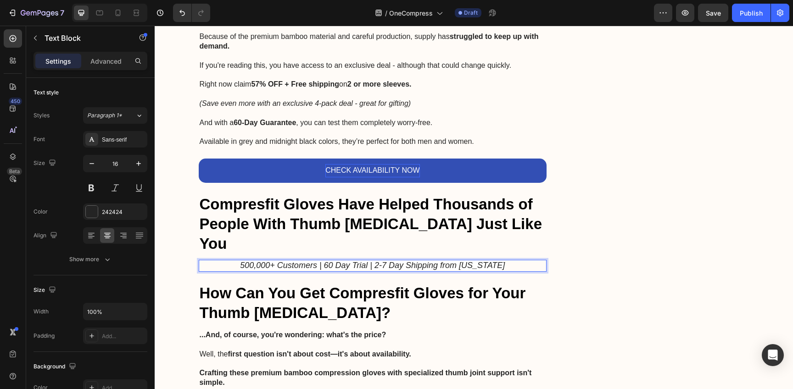
click at [434, 261] on icon "500,000+ Customers | 60 Day Trial | 2-7 Day Shipping from [US_STATE]" at bounding box center [372, 265] width 265 height 9
click at [213, 211] on div "Advertorial Text Block ⁠⁠⁠⁠⁠⁠⁠ If Your Knees Ache After 55, Try This Easy Night…" at bounding box center [373, 266] width 348 height 6605
click at [213, 261] on p "500,000+ Customers | 60 Day Trial | 2-7 Day Shipping from [US_STATE]" at bounding box center [373, 266] width 346 height 10
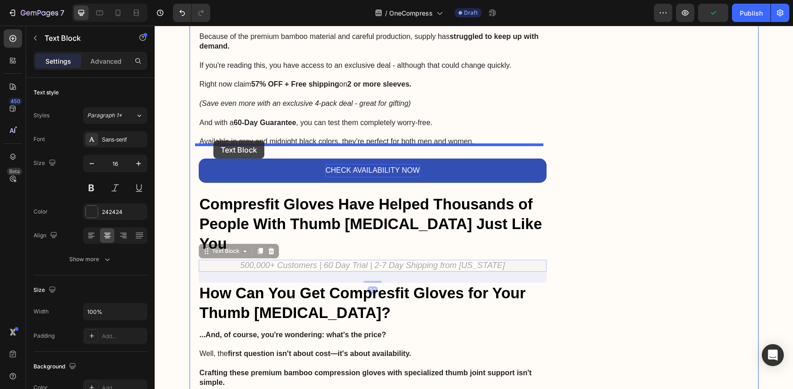
drag, startPoint x: 203, startPoint y: 181, endPoint x: 213, endPoint y: 141, distance: 41.6
click at [213, 141] on div "Header Image Drop element here Row Row Advertorial Text Block ⁠⁠⁠⁠⁠⁠⁠ If Your K…" at bounding box center [474, 347] width 638 height 6971
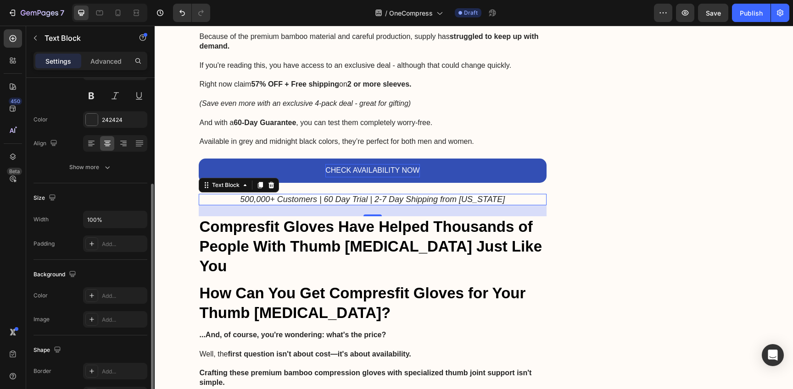
scroll to position [206, 0]
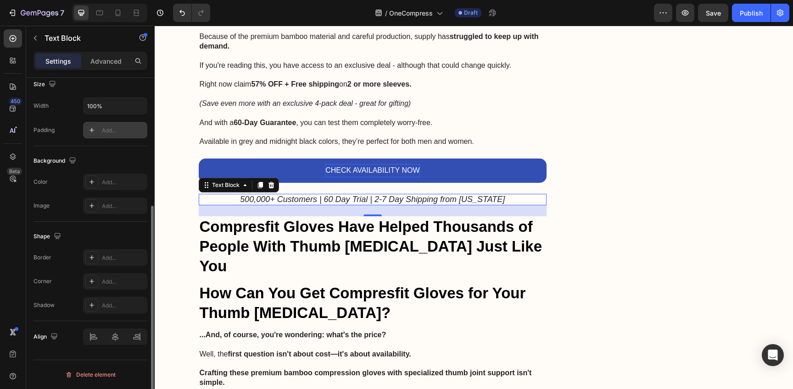
click at [103, 133] on div "Add..." at bounding box center [123, 131] width 43 height 8
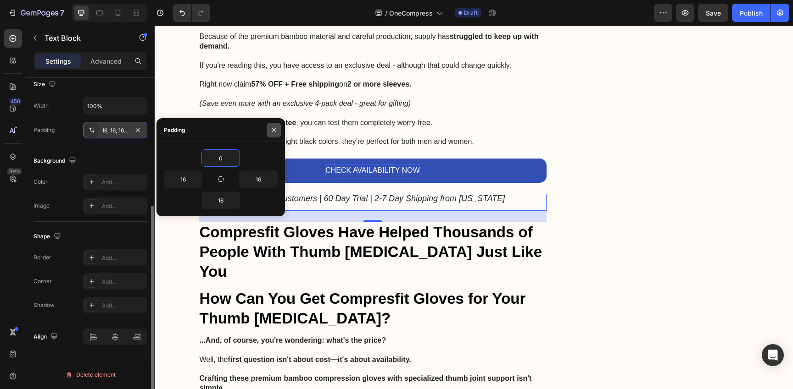
type input "0"
click at [273, 130] on icon "button" at bounding box center [274, 130] width 4 height 4
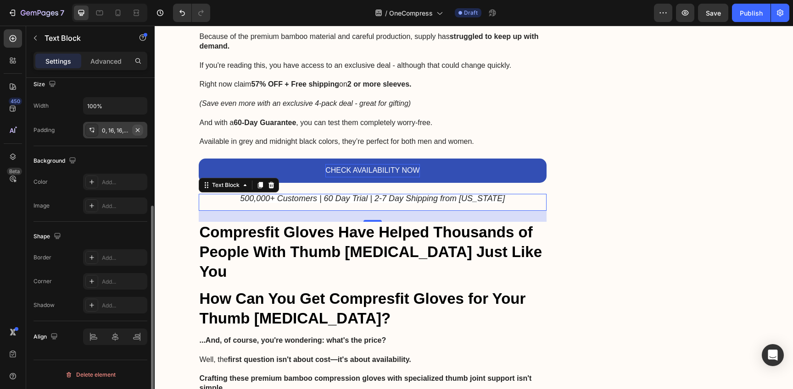
click at [136, 132] on icon "button" at bounding box center [137, 130] width 7 height 7
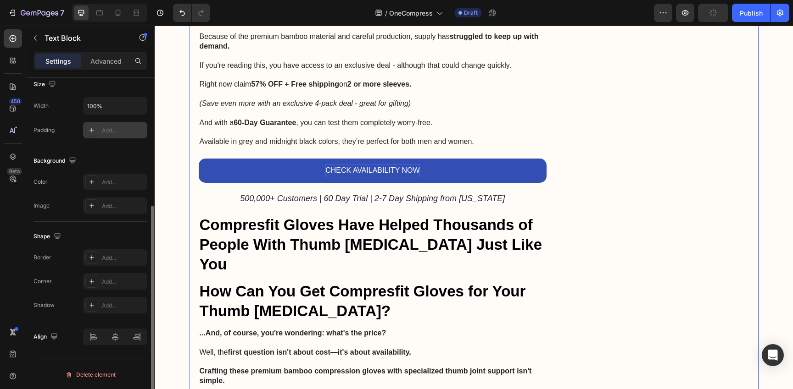
click at [345, 159] on div "CHECK AVAILABILITY NOW Button" at bounding box center [373, 176] width 348 height 35
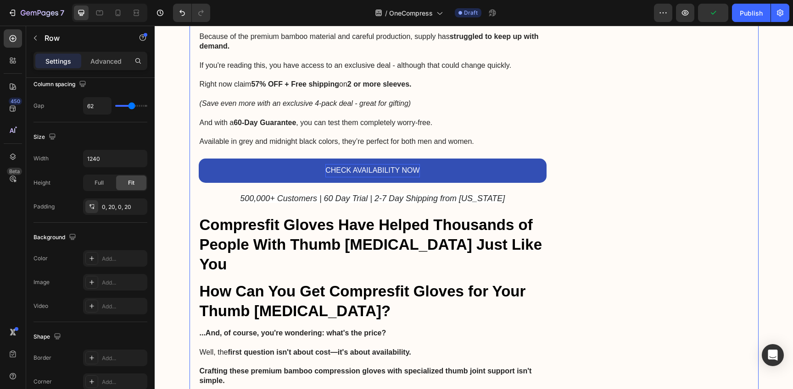
scroll to position [0, 0]
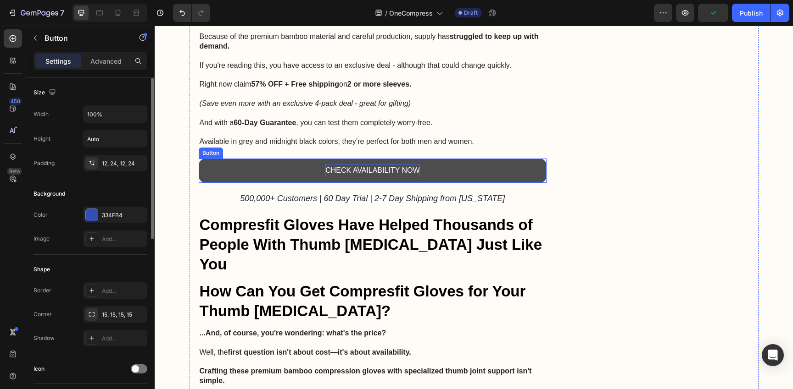
click at [293, 159] on button "CHECK AVAILABILITY NOW" at bounding box center [373, 171] width 348 height 24
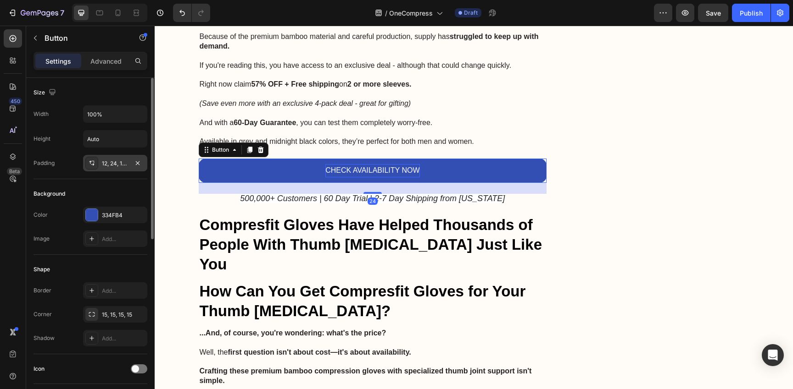
click at [114, 162] on div "12, 24, 12, 24" at bounding box center [115, 164] width 27 height 8
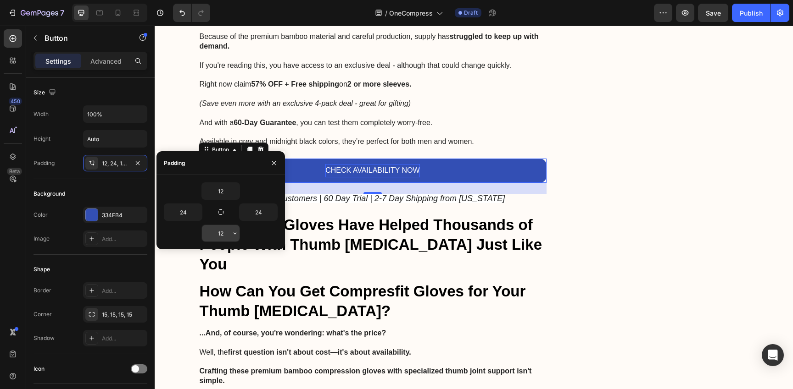
click at [226, 238] on input "12" at bounding box center [221, 233] width 38 height 17
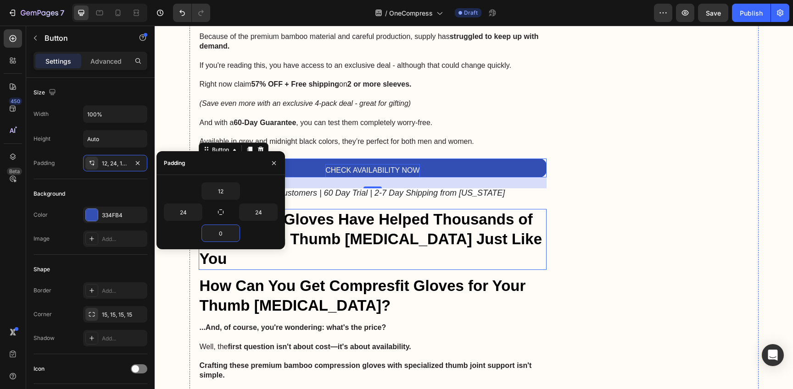
type input "12"
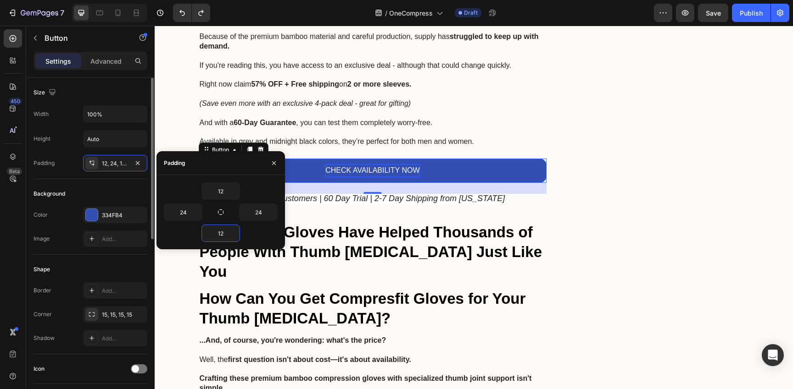
click at [113, 91] on div "Size" at bounding box center [90, 92] width 114 height 15
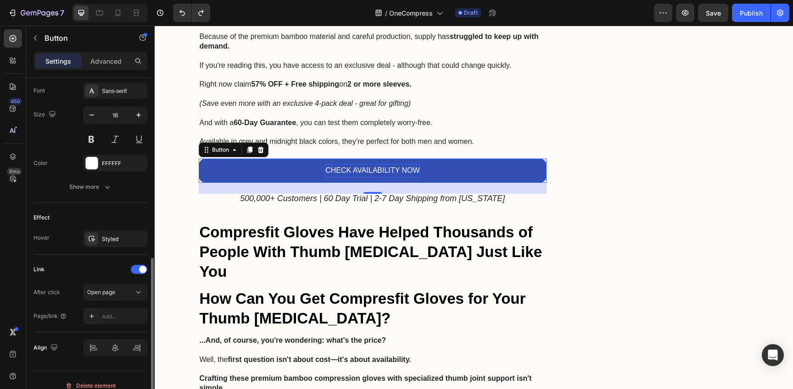
scroll to position [368, 0]
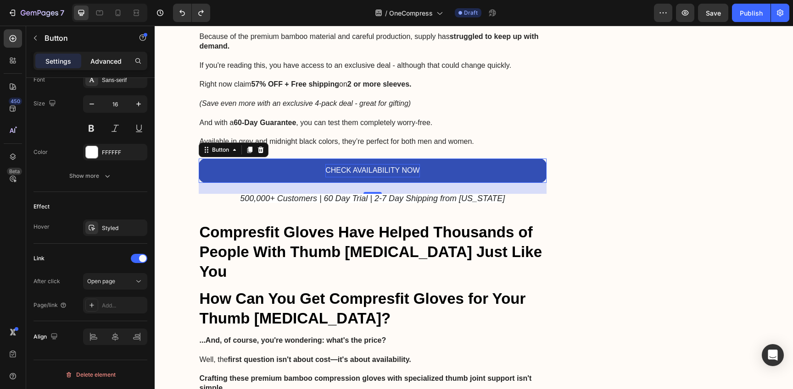
click at [109, 66] on div "Advanced" at bounding box center [106, 61] width 46 height 15
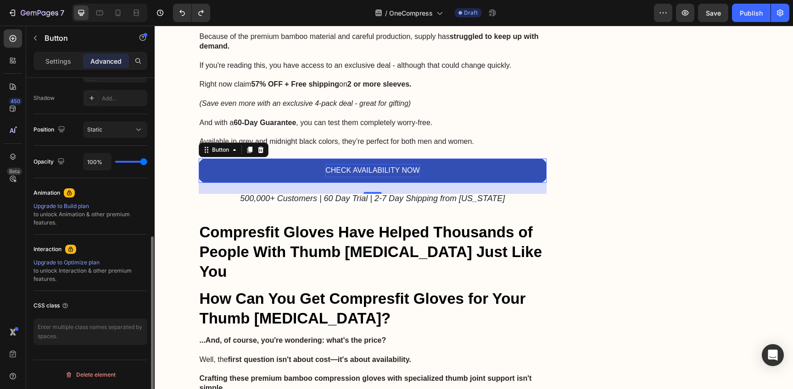
scroll to position [0, 0]
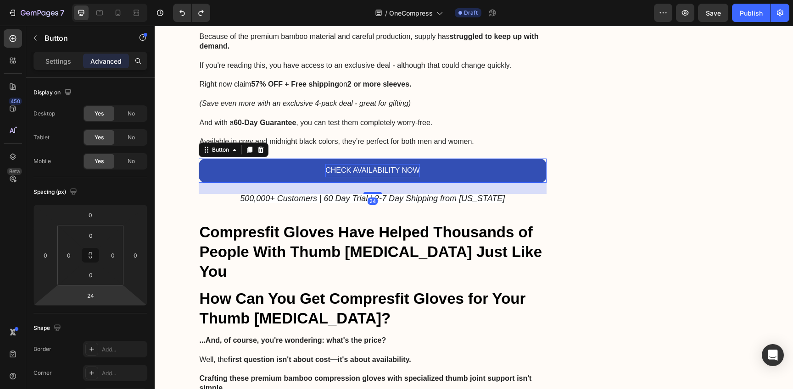
click at [104, 0] on html "7 / OneCompress Draft Preview Save Publish 450 Beta Sections(18) Elements(83) S…" at bounding box center [396, 0] width 793 height 0
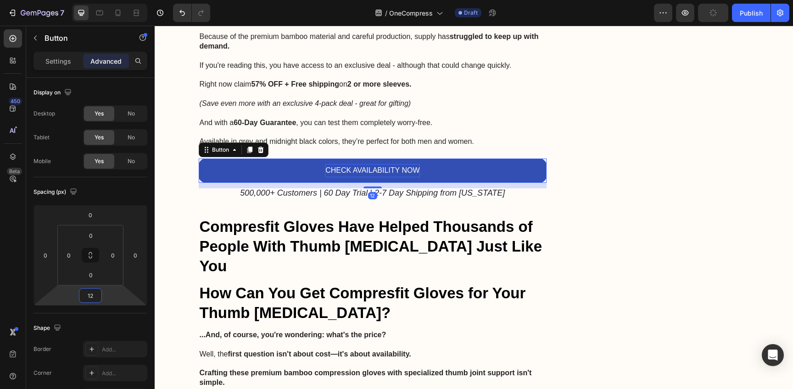
type input "1"
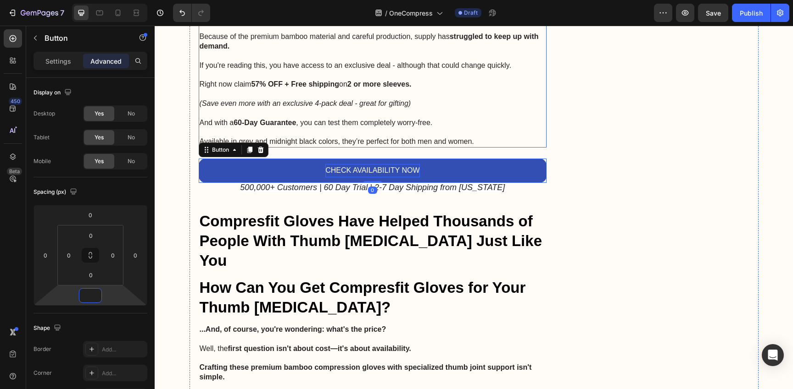
click at [472, 109] on p "And with a 60-Day Guarantee , you can test them completely worry-free." at bounding box center [373, 118] width 346 height 19
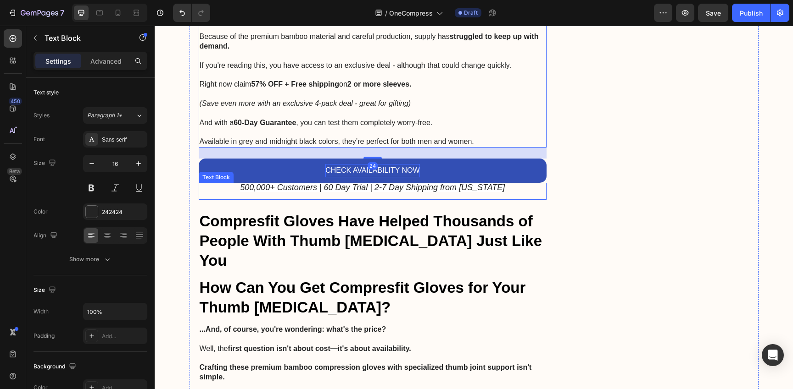
click at [421, 183] on icon "500,000+ Customers | 60 Day Trial | 2-7 Day Shipping from [US_STATE]" at bounding box center [372, 187] width 265 height 9
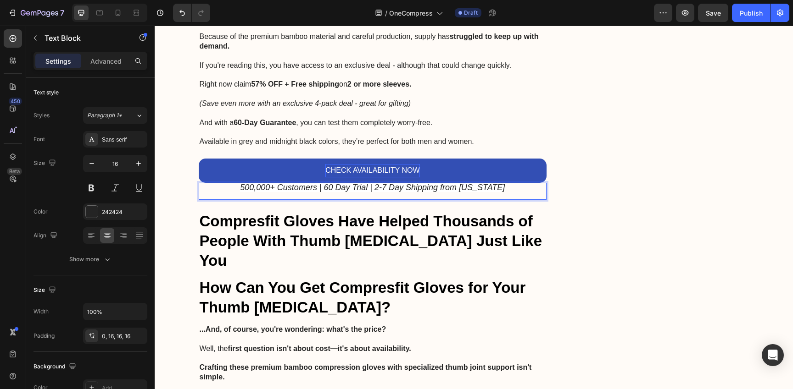
click at [335, 183] on icon "500,000+ Customers | 60 Day Trial | 2-7 Day Shipping from [US_STATE]" at bounding box center [372, 187] width 265 height 9
click at [415, 183] on icon "500,000+ Customers | 30 Day Trial | 2-7 Day Shipping from [US_STATE]" at bounding box center [372, 187] width 265 height 9
drag, startPoint x: 379, startPoint y: 139, endPoint x: 494, endPoint y: 143, distance: 115.6
click at [494, 183] on p "500,000+ Customers | 30 Day Trial | 2-7 Day Shipping from [US_STATE]" at bounding box center [372, 188] width 333 height 10
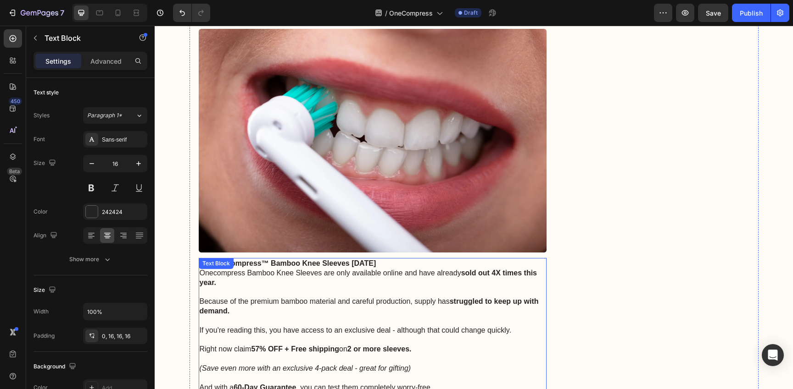
scroll to position [2898, 0]
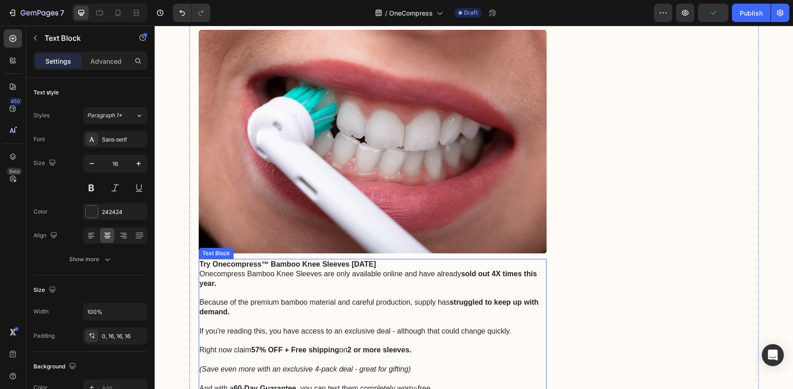
click at [326, 289] on p "Because of the premium bamboo material and careful production, supply has strug…" at bounding box center [373, 303] width 346 height 28
click at [259, 346] on strong "57% OFF + Free shipping" at bounding box center [295, 350] width 88 height 8
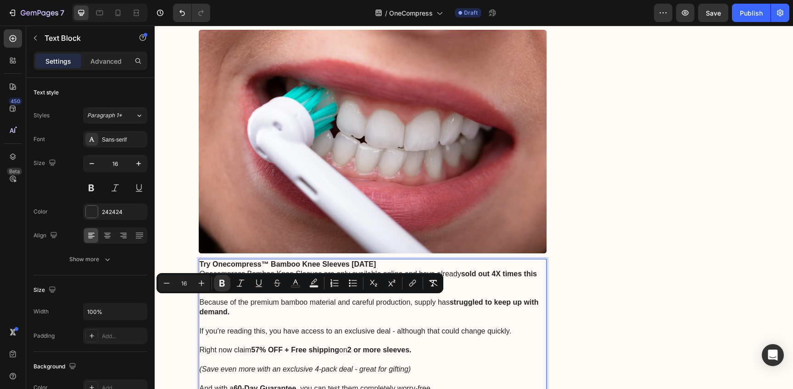
click at [304, 355] on p "(Save even more with an exclusive 4-pack deal - great for gifting)" at bounding box center [373, 364] width 346 height 19
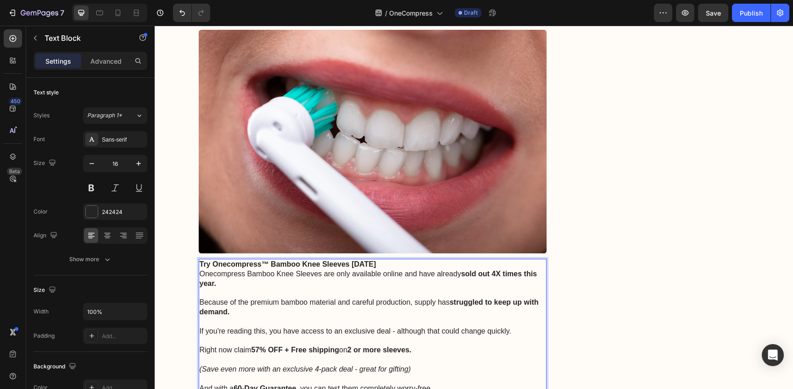
click at [234, 385] on strong "60-Day Guarantee" at bounding box center [264, 389] width 62 height 8
click at [380, 366] on icon "(Save even more with an exclusive 4-pack deal - great for gifting)" at bounding box center [305, 370] width 211 height 8
click at [444, 355] on p "(Save even more with an exclusive 4-pack deal - great for gifting)" at bounding box center [373, 364] width 346 height 19
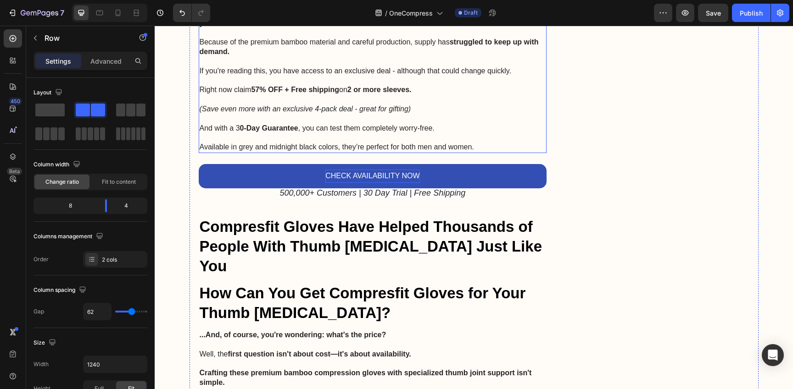
scroll to position [3196, 0]
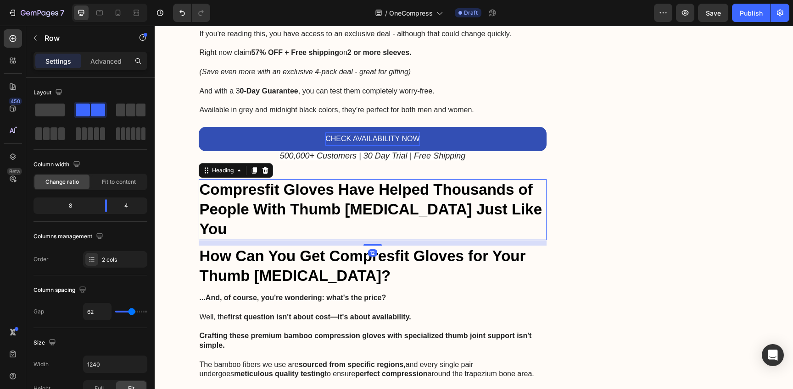
click at [492, 181] on strong "Compresfit Gloves Have Helped Thousands of People With Thumb [MEDICAL_DATA] Jus…" at bounding box center [371, 209] width 342 height 56
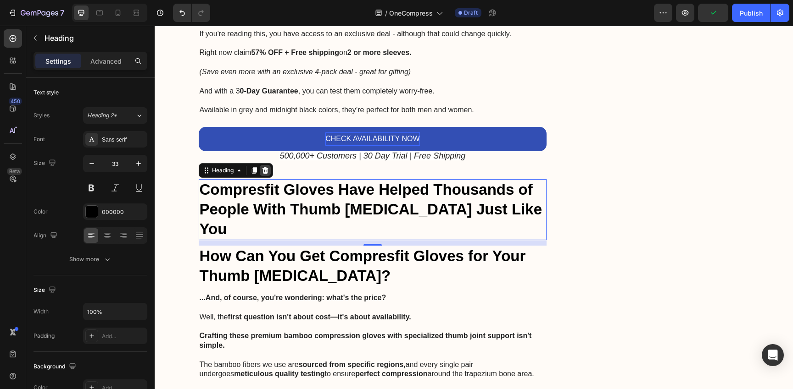
click at [262, 167] on icon at bounding box center [264, 170] width 7 height 7
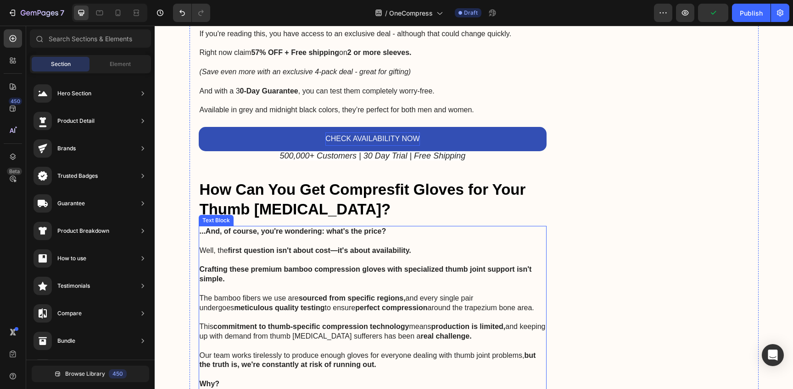
click at [307, 237] on p at bounding box center [373, 242] width 346 height 10
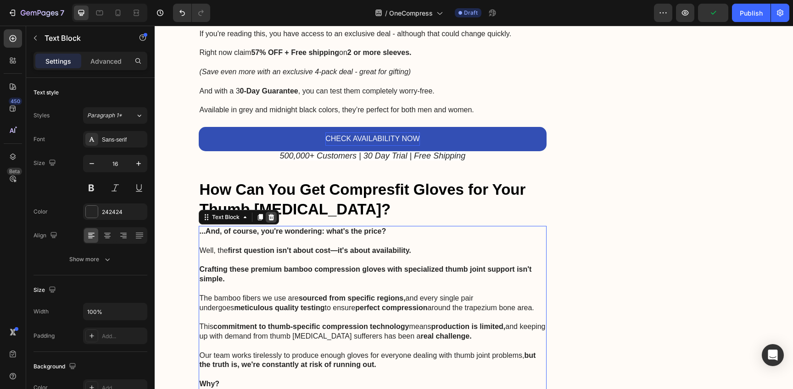
click at [268, 214] on icon at bounding box center [271, 217] width 6 height 6
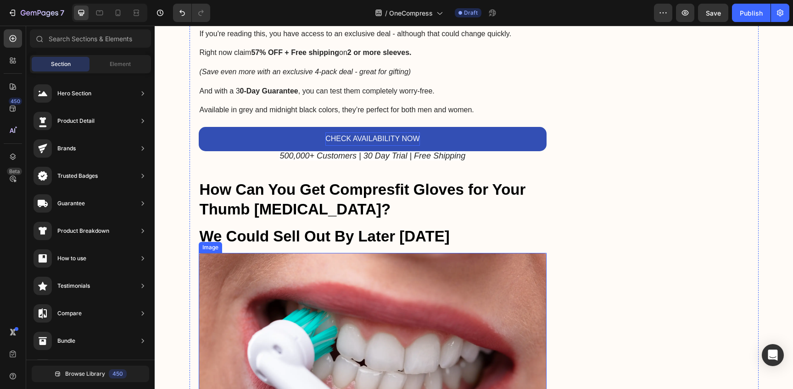
click at [297, 228] on strong "We Could Sell Out By Later [DATE]" at bounding box center [325, 236] width 250 height 17
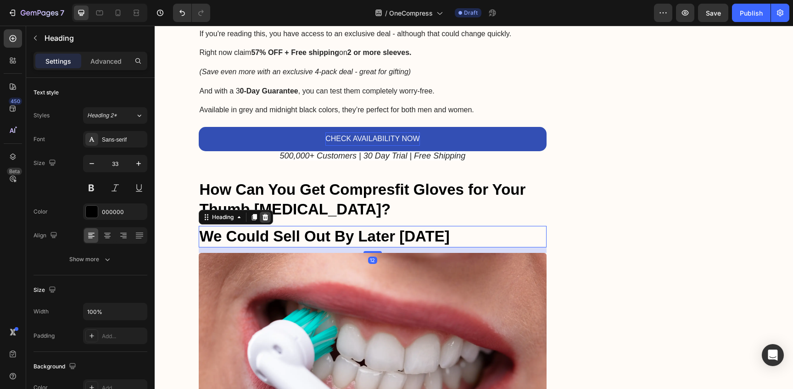
click at [261, 214] on icon at bounding box center [264, 217] width 7 height 7
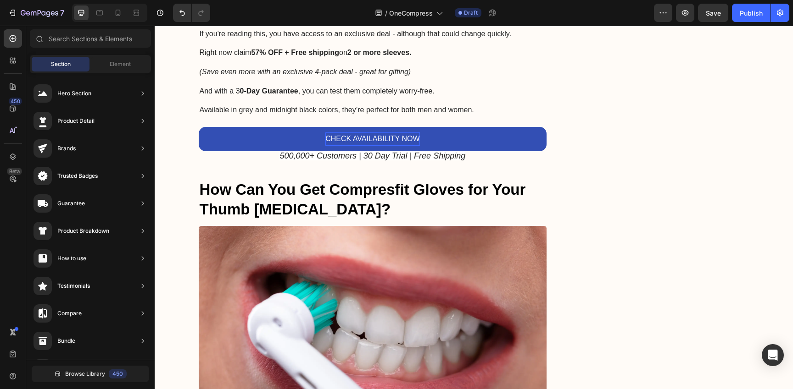
click at [268, 238] on img at bounding box center [373, 338] width 348 height 224
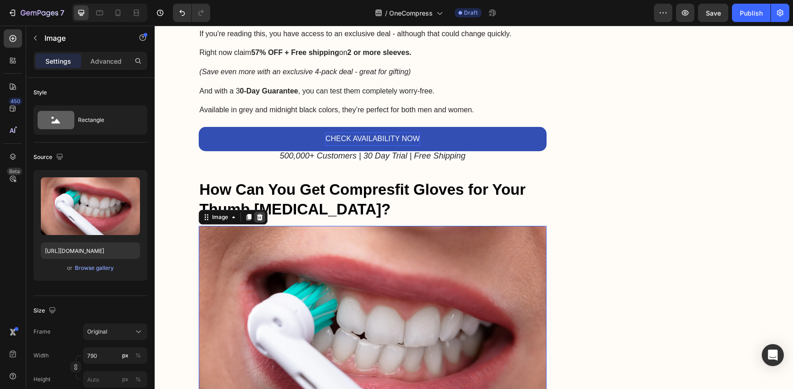
click at [256, 214] on icon at bounding box center [259, 217] width 7 height 7
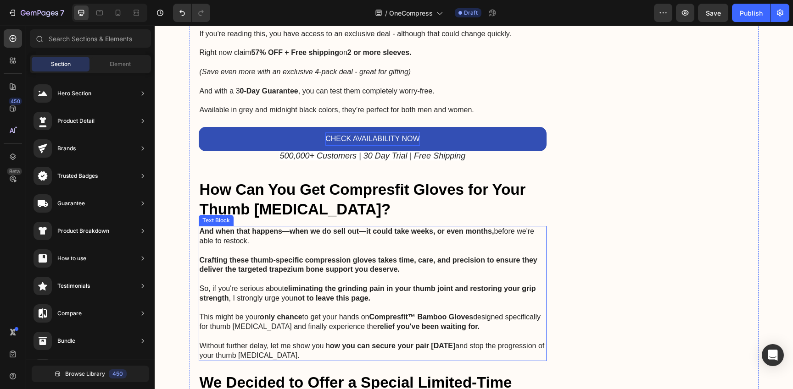
click at [282, 304] on p at bounding box center [373, 309] width 346 height 10
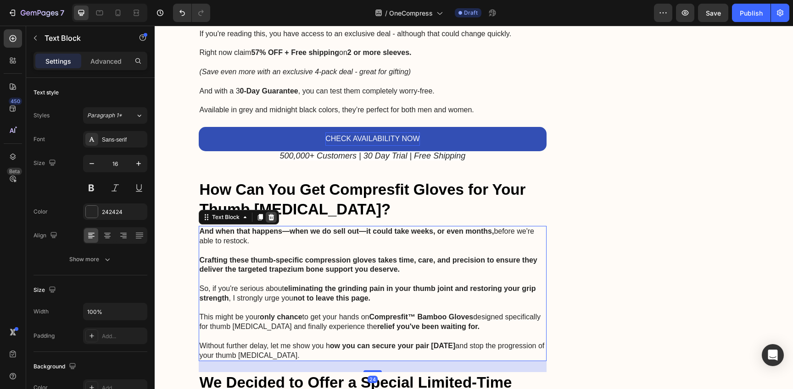
click at [270, 214] on icon at bounding box center [270, 217] width 7 height 7
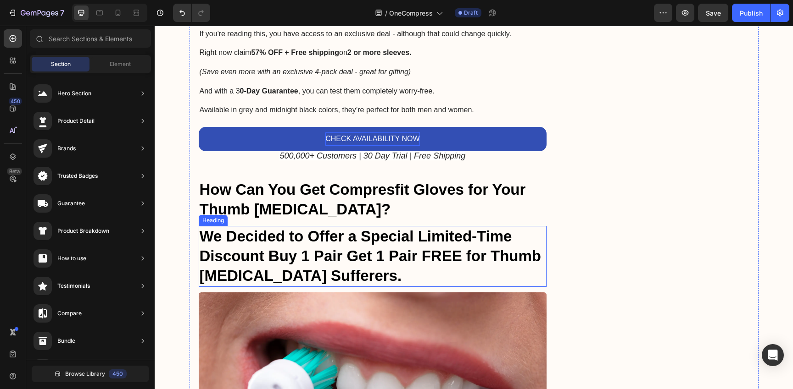
click at [277, 228] on strong "We Decided to Offer a Special Limited-Time Discount Buy 1 Pair Get 1 Pair FREE …" at bounding box center [370, 256] width 341 height 56
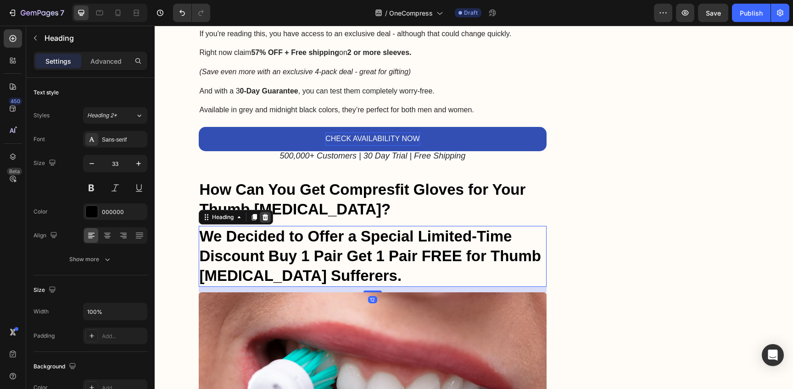
click at [263, 214] on icon at bounding box center [265, 217] width 6 height 6
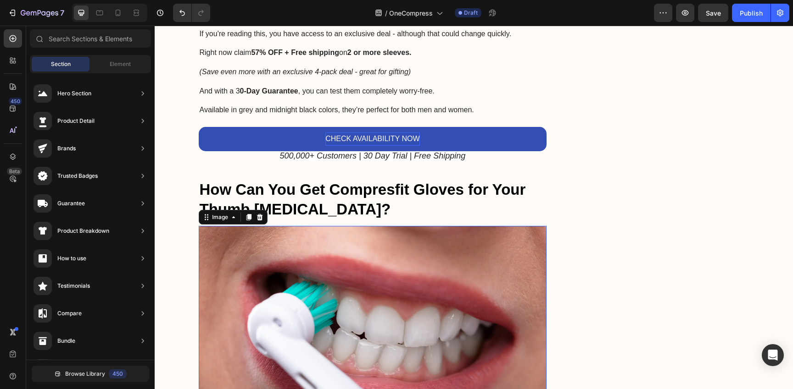
click at [276, 226] on img at bounding box center [373, 338] width 348 height 224
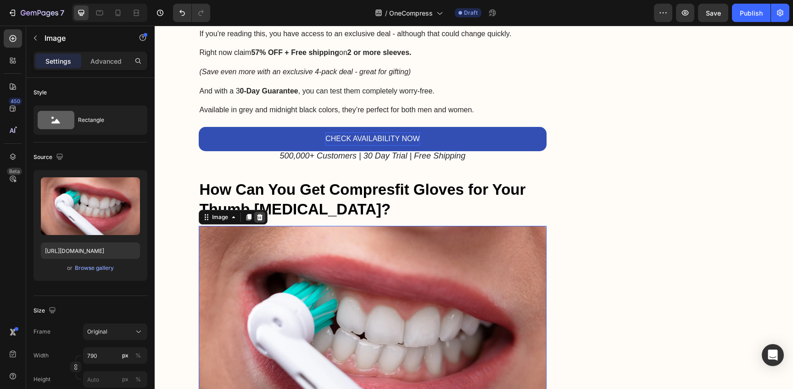
click at [258, 214] on icon at bounding box center [259, 217] width 6 height 6
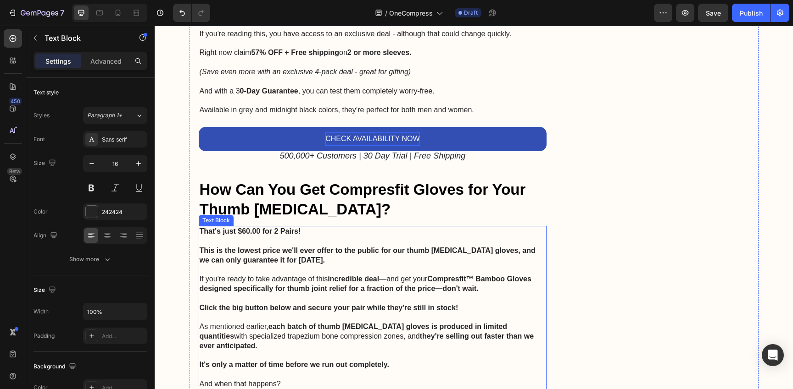
click at [275, 246] on p "This is the lowest price we'll ever offer to the public for our thumb [MEDICAL_…" at bounding box center [373, 255] width 346 height 19
click at [267, 214] on icon at bounding box center [270, 217] width 7 height 7
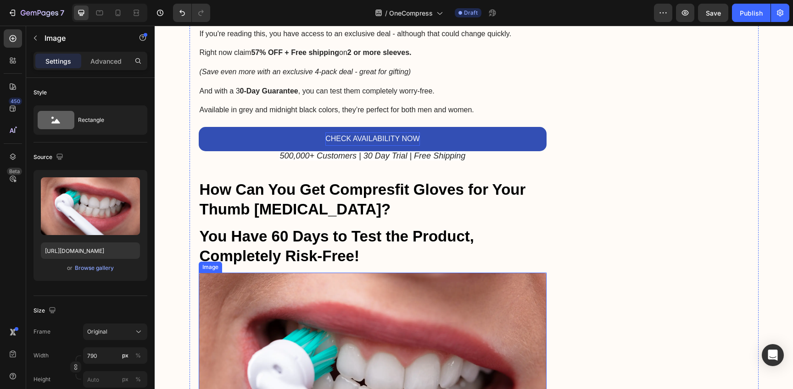
click at [275, 273] on img at bounding box center [373, 385] width 348 height 224
click at [257, 261] on icon at bounding box center [259, 264] width 7 height 7
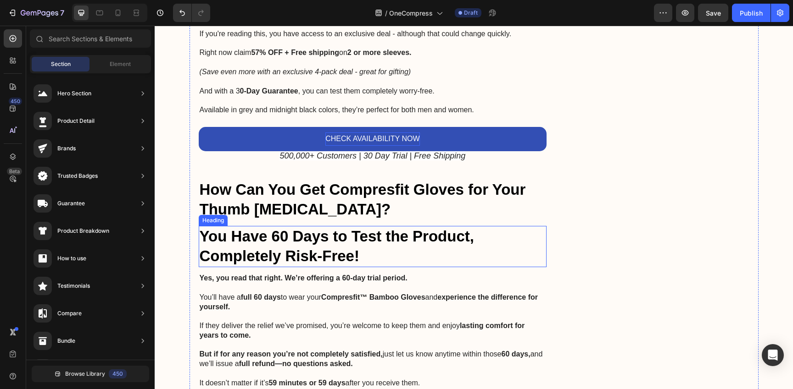
click at [258, 228] on strong "You Have 60 Days to Test the Product, Completely Risk-Free!" at bounding box center [337, 246] width 274 height 37
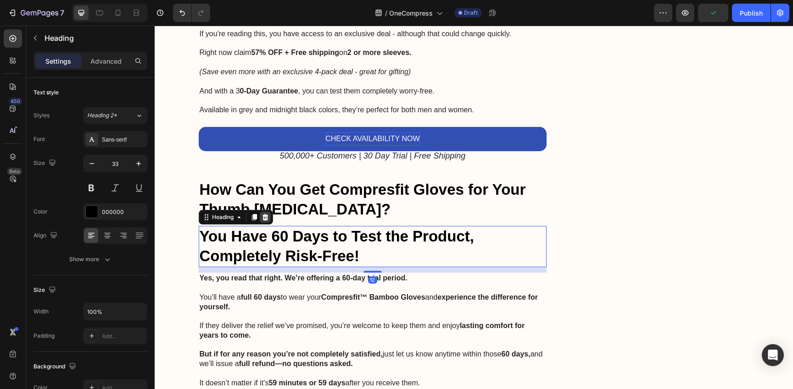
click at [261, 214] on icon at bounding box center [264, 217] width 7 height 7
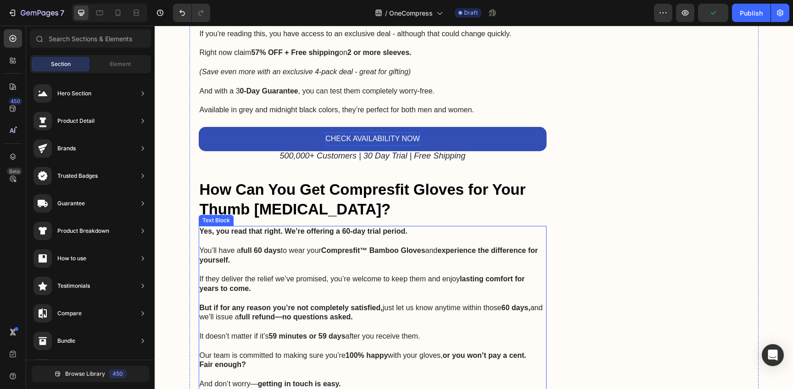
click at [264, 247] on strong "full 60 days" at bounding box center [261, 251] width 40 height 8
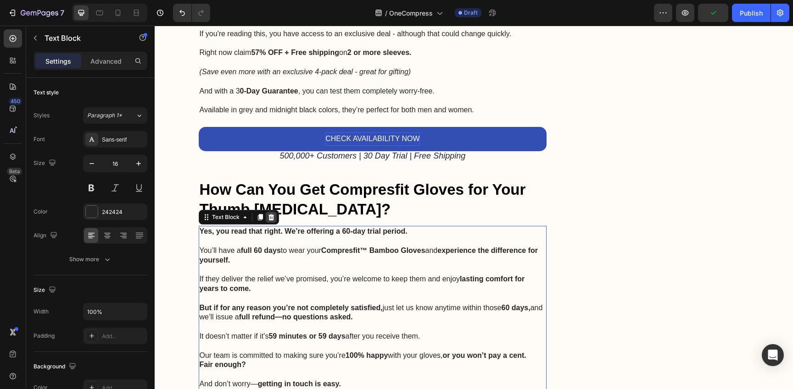
click at [267, 214] on icon at bounding box center [270, 217] width 7 height 7
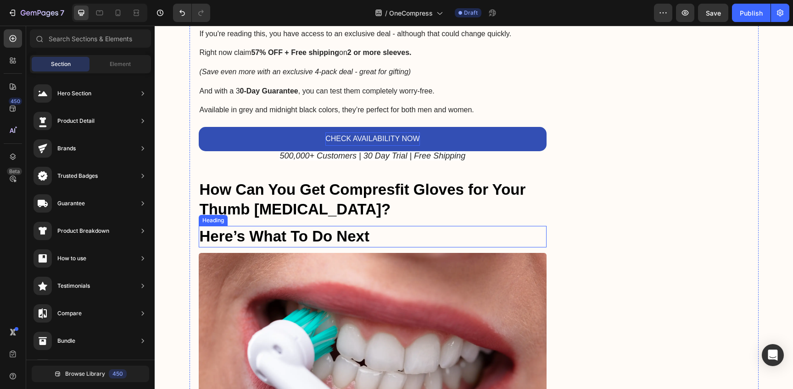
click at [272, 253] on img at bounding box center [373, 365] width 348 height 224
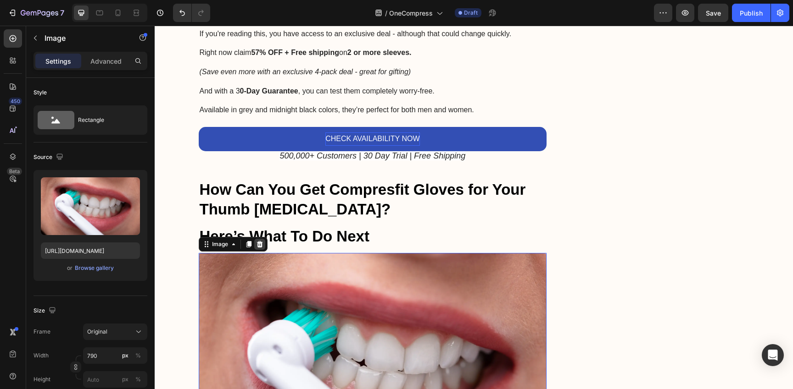
click at [257, 241] on icon at bounding box center [259, 244] width 7 height 7
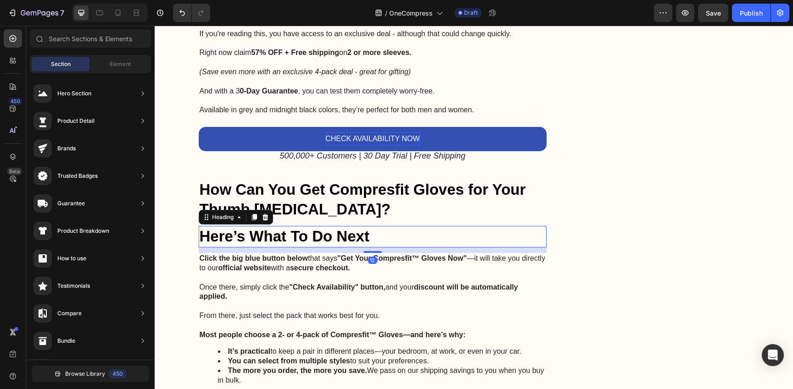
click at [262, 228] on strong "Here’s What To Do Next" at bounding box center [285, 236] width 170 height 17
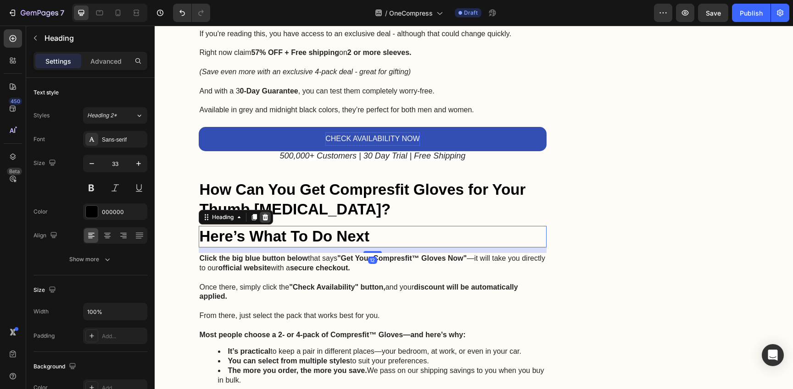
click at [262, 214] on icon at bounding box center [265, 217] width 6 height 6
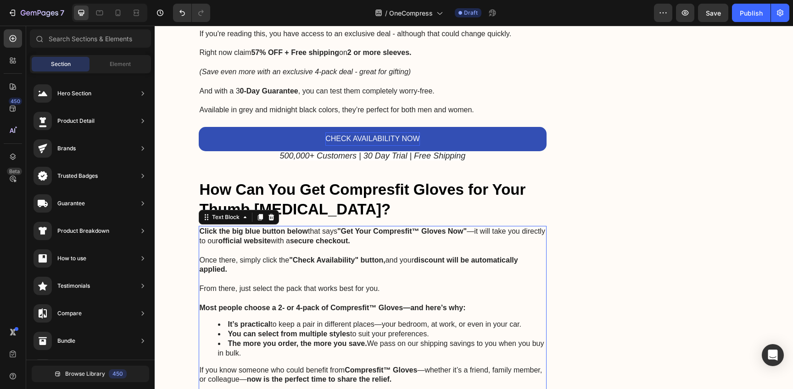
click at [267, 284] on p "From there, just select the pack that works best for you." at bounding box center [373, 289] width 346 height 10
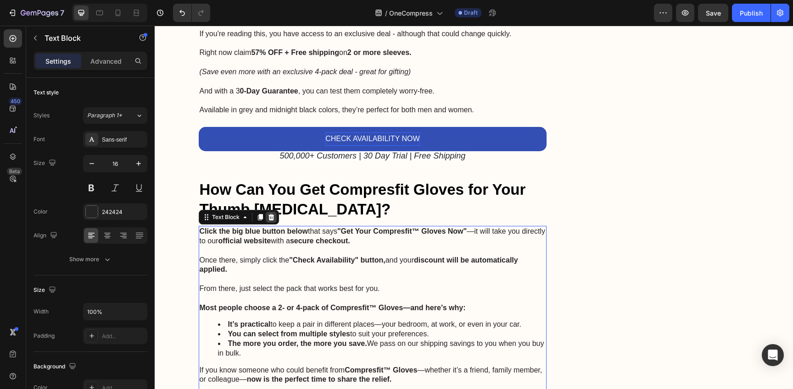
click at [268, 214] on icon at bounding box center [271, 217] width 6 height 6
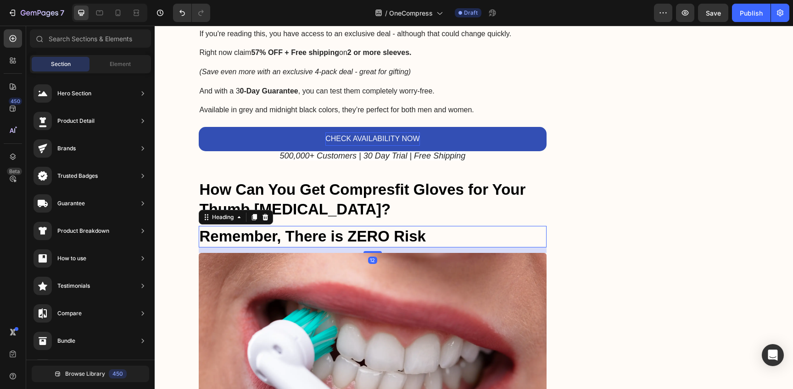
click at [280, 228] on strong "Remember, There is ZERO Risk" at bounding box center [313, 236] width 226 height 17
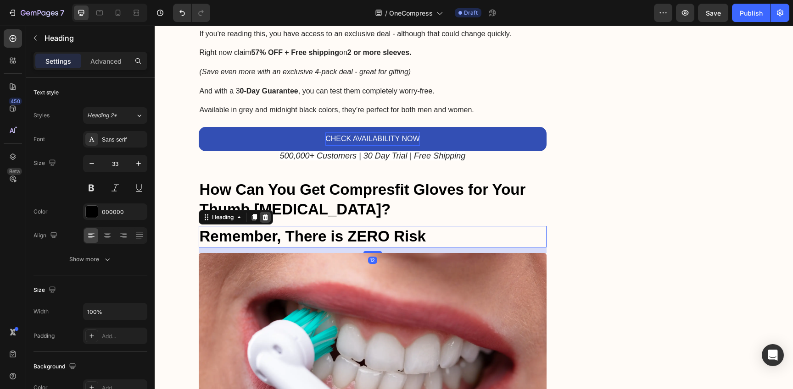
click at [262, 214] on icon at bounding box center [265, 217] width 6 height 6
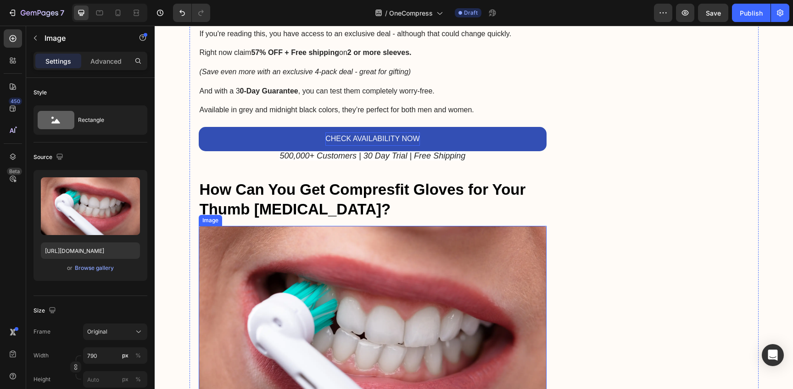
click at [274, 226] on img at bounding box center [373, 338] width 348 height 224
click at [257, 214] on icon at bounding box center [259, 217] width 6 height 6
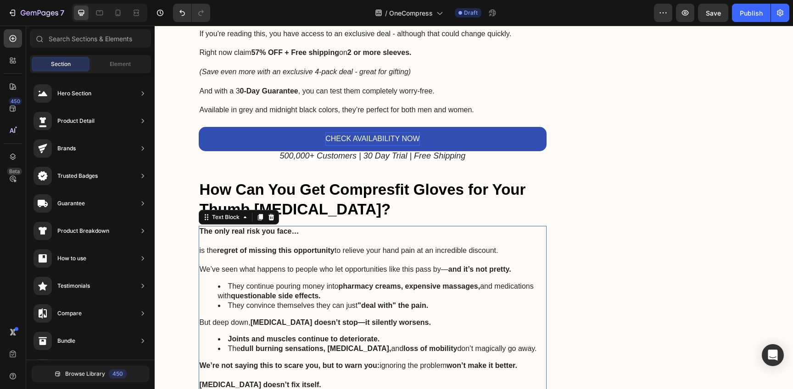
click at [271, 265] on p "We’ve seen what happens to people who let opportunities like this pass by— and …" at bounding box center [373, 270] width 346 height 10
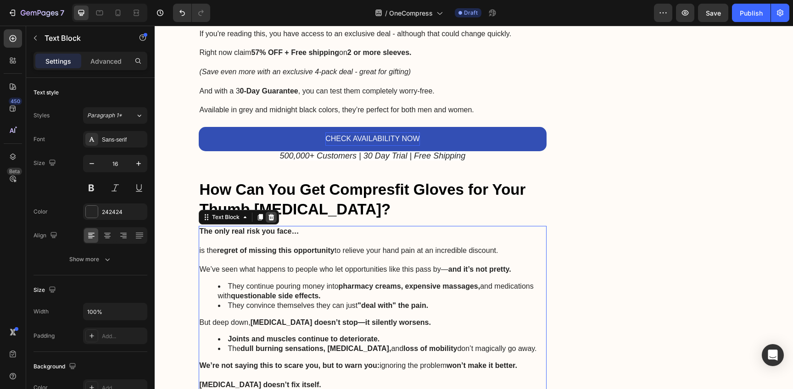
click at [268, 214] on icon at bounding box center [270, 217] width 7 height 7
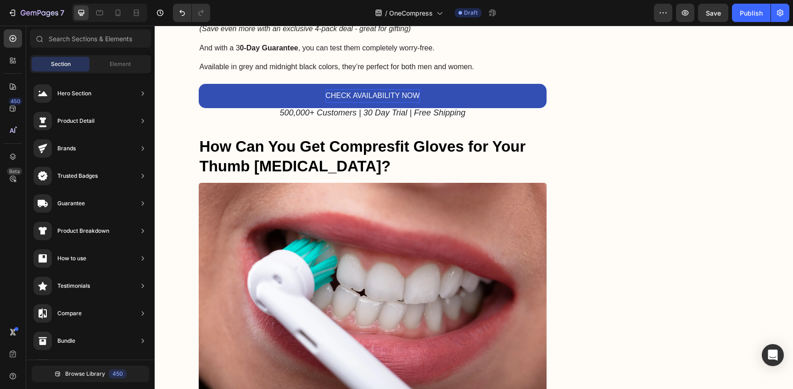
scroll to position [3240, 0]
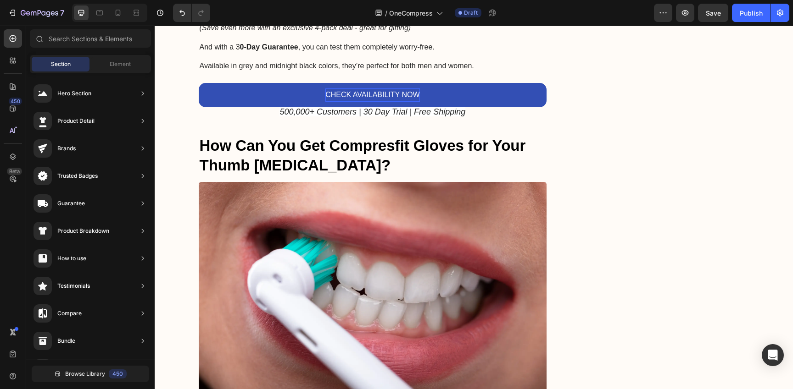
click at [268, 182] on img at bounding box center [373, 294] width 348 height 224
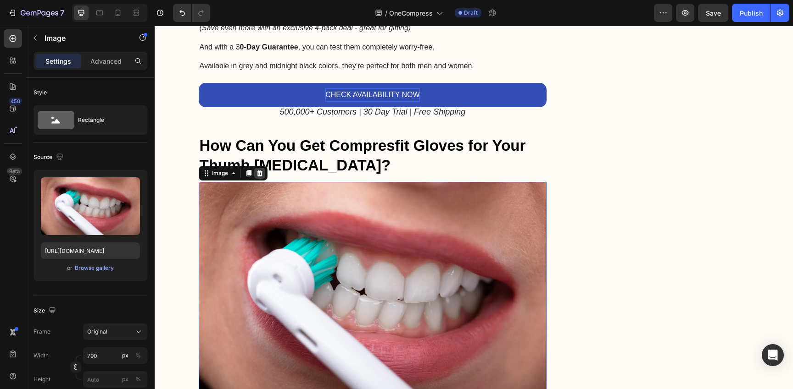
click at [258, 170] on icon at bounding box center [259, 173] width 6 height 6
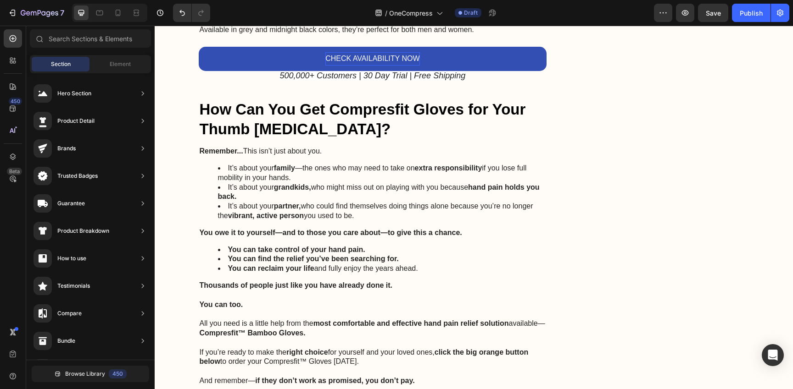
scroll to position [3278, 0]
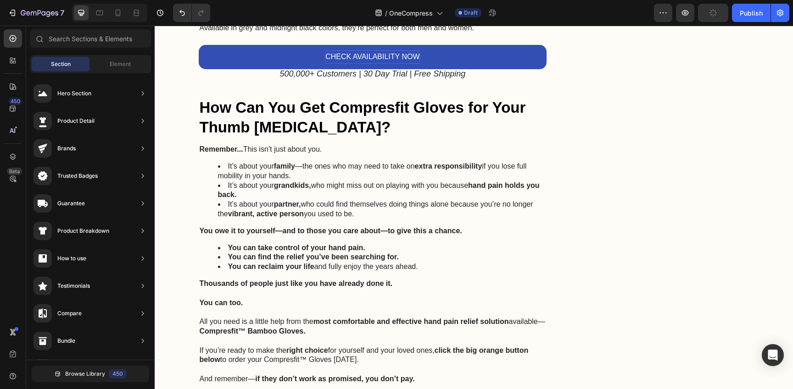
click at [258, 162] on li "It’s about your family —the ones who may need to take on extra responsibility i…" at bounding box center [382, 171] width 328 height 19
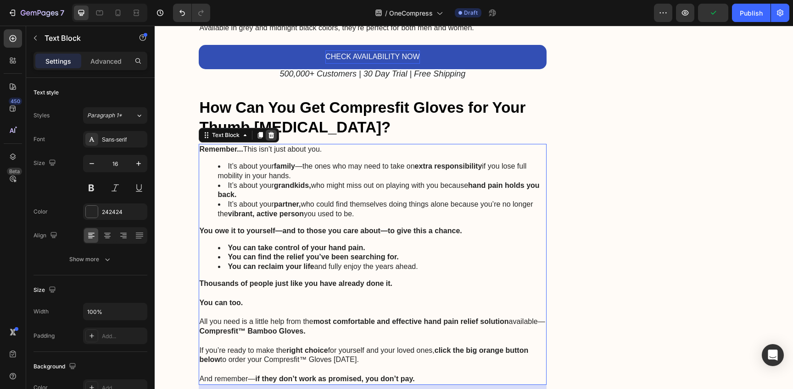
click at [267, 132] on icon at bounding box center [270, 135] width 7 height 7
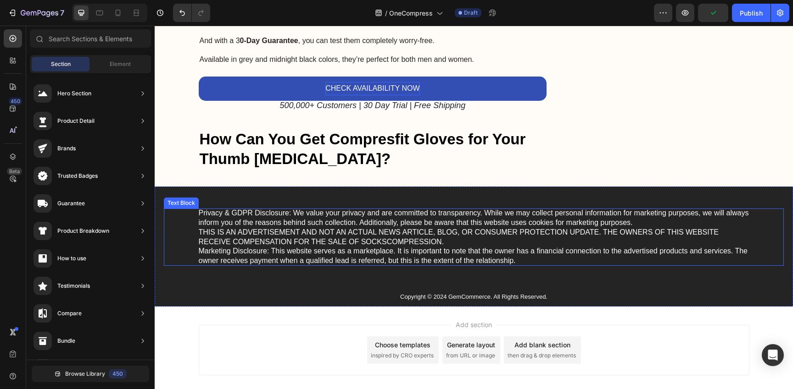
scroll to position [3221, 0]
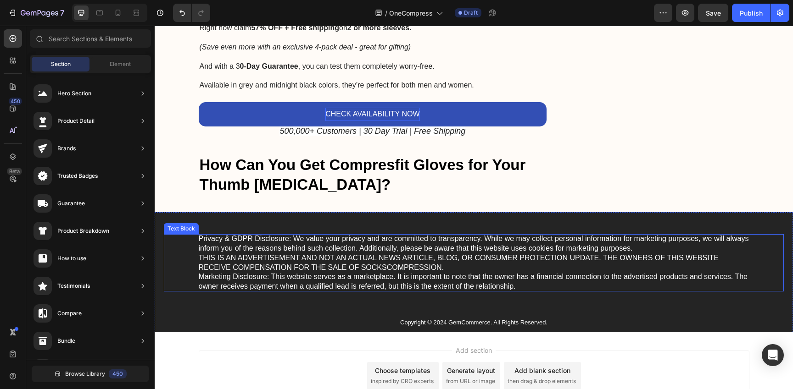
click at [521, 234] on p "Privacy & GDPR Disclosure: We value your privacy and are committed to transpare…" at bounding box center [474, 262] width 550 height 57
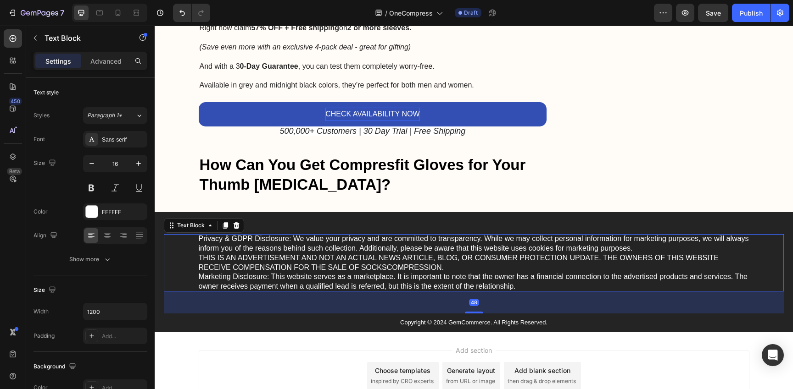
click at [521, 234] on p "Privacy & GDPR Disclosure: We value your privacy and are committed to transpare…" at bounding box center [474, 262] width 550 height 57
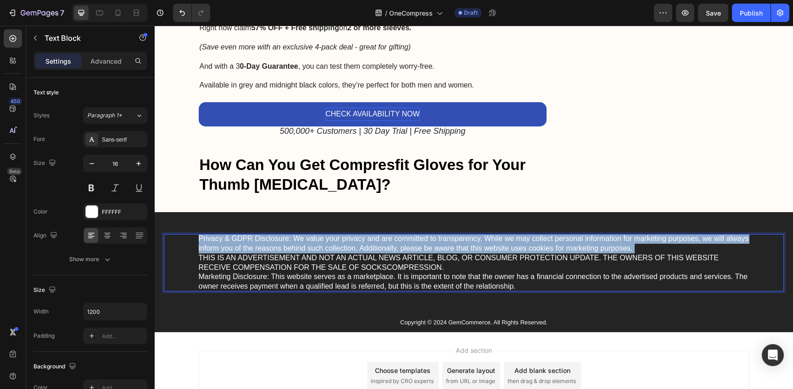
click at [521, 234] on p "Privacy & GDPR Disclosure: We value your privacy and are committed to transpare…" at bounding box center [474, 262] width 550 height 57
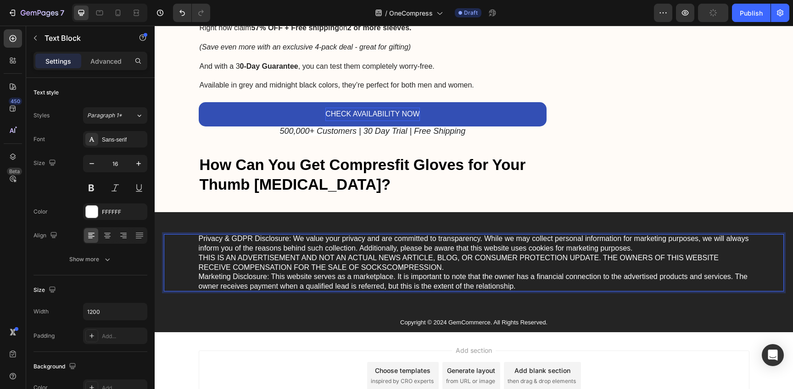
click at [600, 239] on p "Privacy & GDPR Disclosure: We value your privacy and are committed to transpare…" at bounding box center [474, 262] width 550 height 57
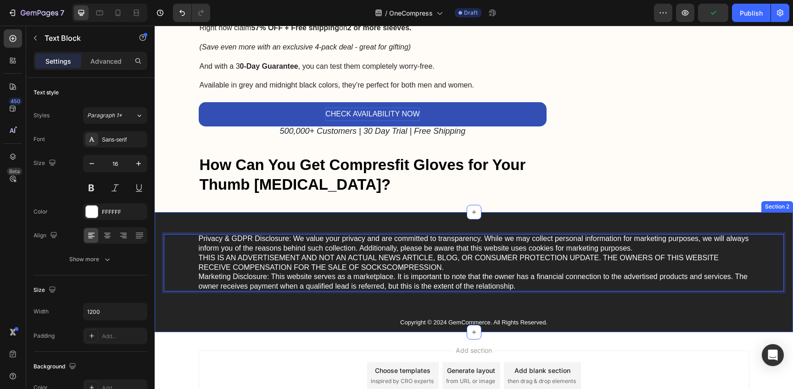
click at [640, 212] on div "Privacy & GDPR Disclosure: We value your privacy and are committed to transpare…" at bounding box center [474, 272] width 638 height 120
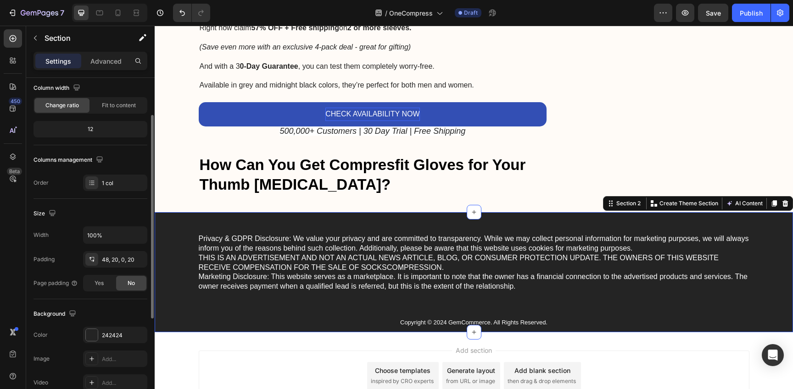
scroll to position [222, 0]
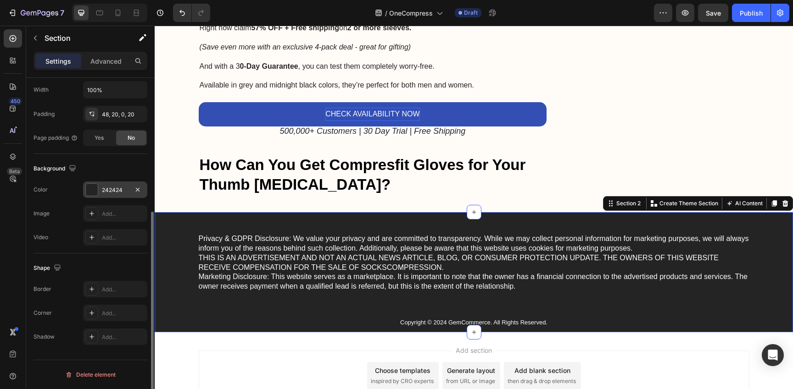
click at [108, 192] on div "242424" at bounding box center [115, 190] width 27 height 8
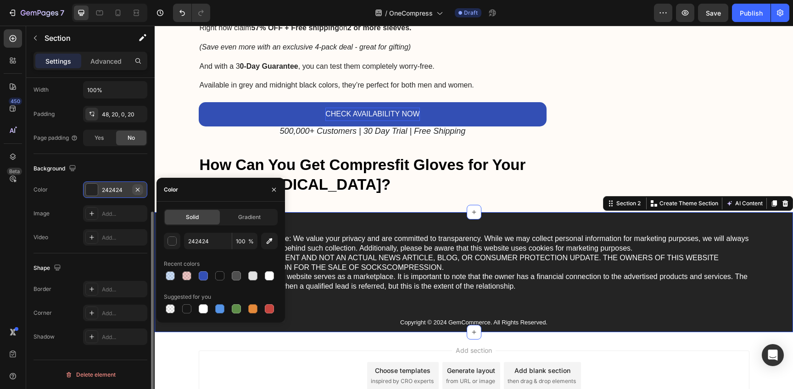
click at [136, 190] on icon "button" at bounding box center [137, 189] width 7 height 7
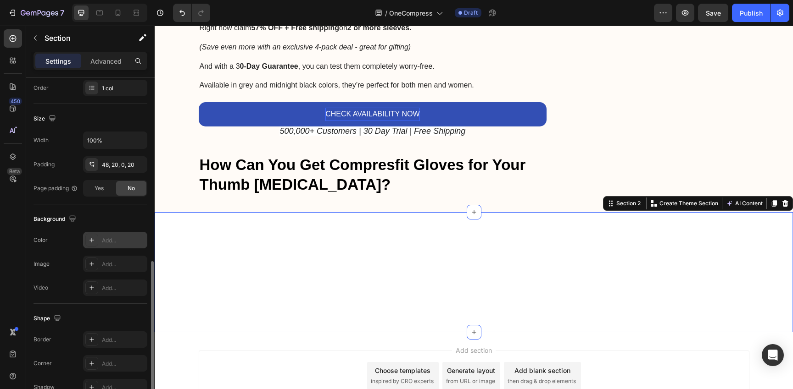
scroll to position [173, 0]
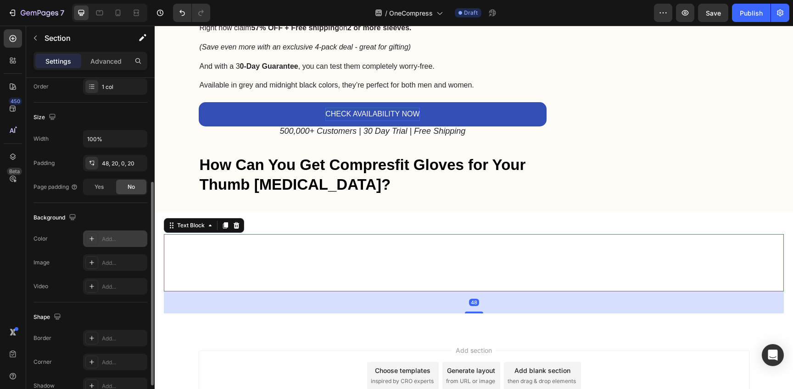
click at [242, 237] on p "Privacy & GDPR Disclosure: We value your privacy and are committed to transpare…" at bounding box center [474, 262] width 550 height 57
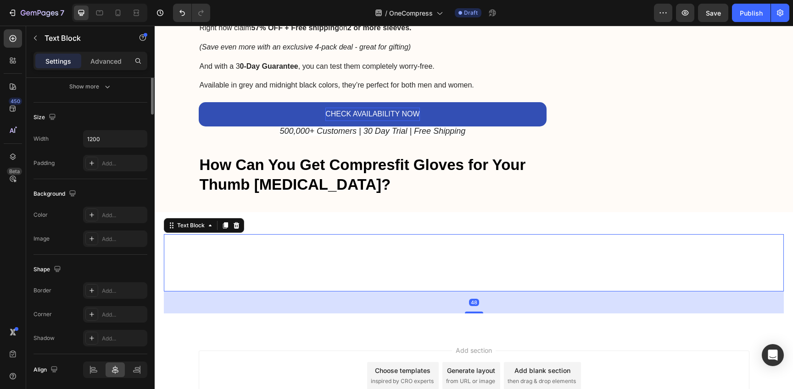
scroll to position [0, 0]
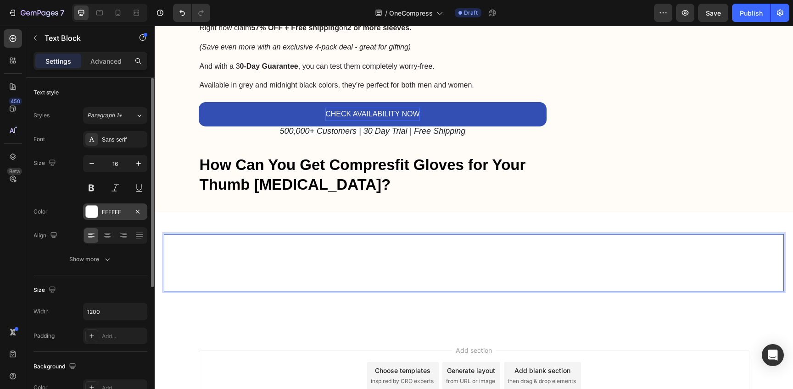
click at [97, 211] on div at bounding box center [92, 212] width 12 height 12
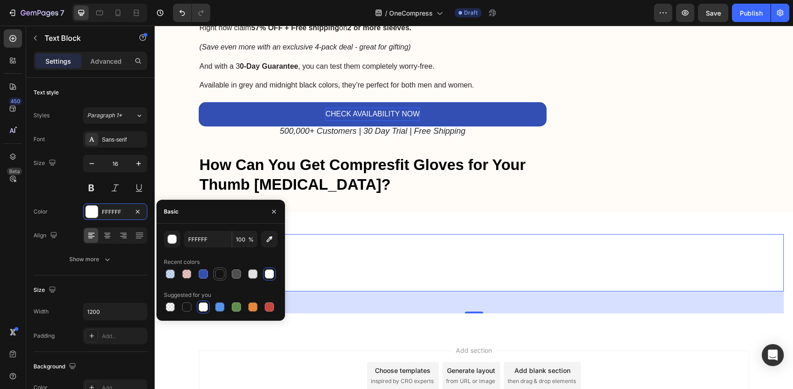
click at [222, 275] on div at bounding box center [219, 274] width 9 height 9
type input "121212"
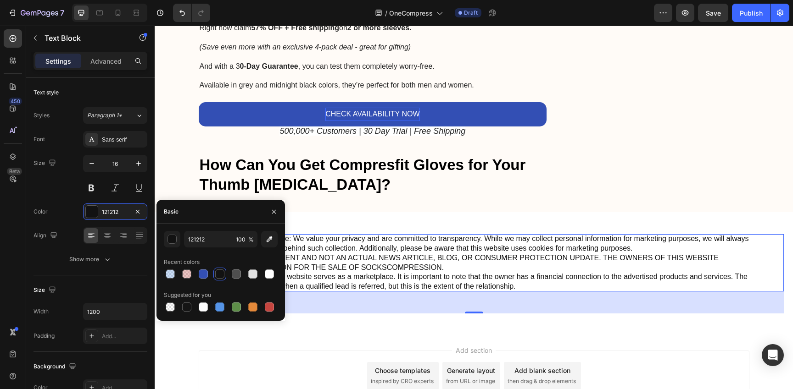
click at [680, 351] on div "Add section Choose templates inspired by CRO experts Generate layout from URL o…" at bounding box center [474, 376] width 550 height 50
